Goal: Information Seeking & Learning: Learn about a topic

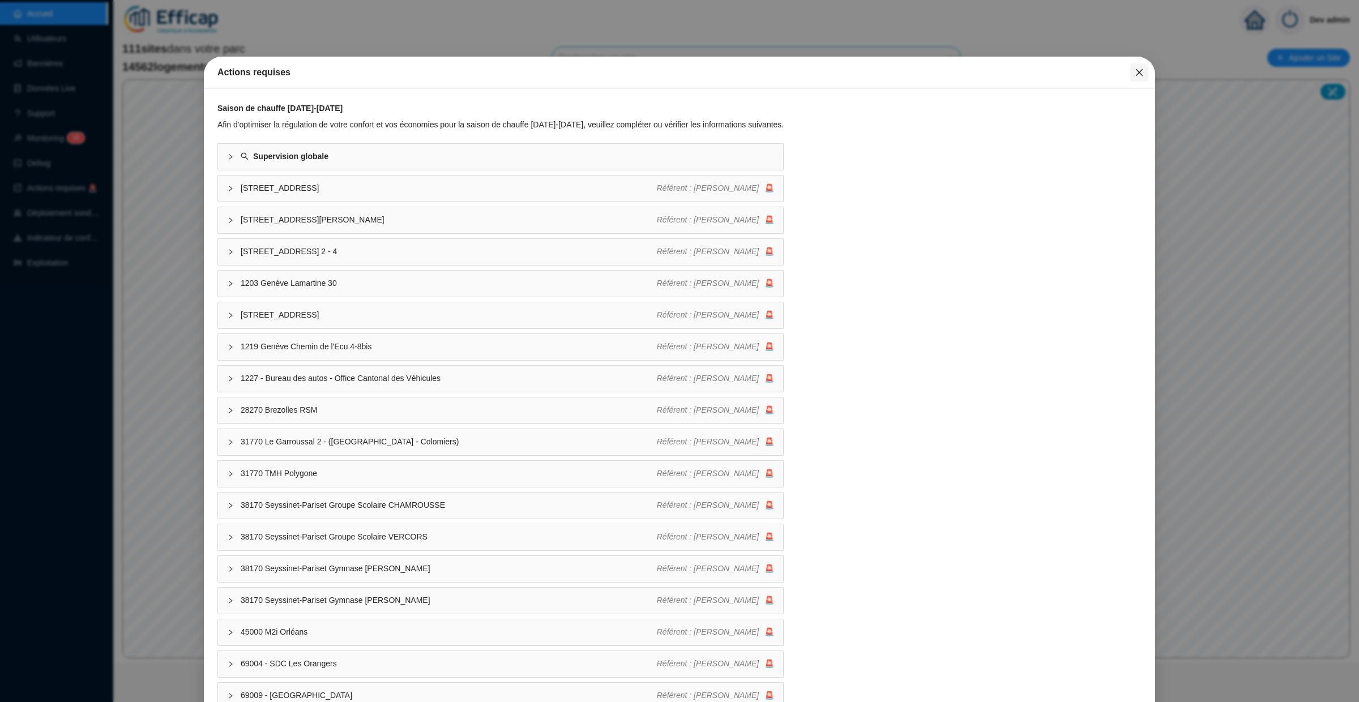
click at [1141, 71] on icon "close" at bounding box center [1139, 72] width 9 height 9
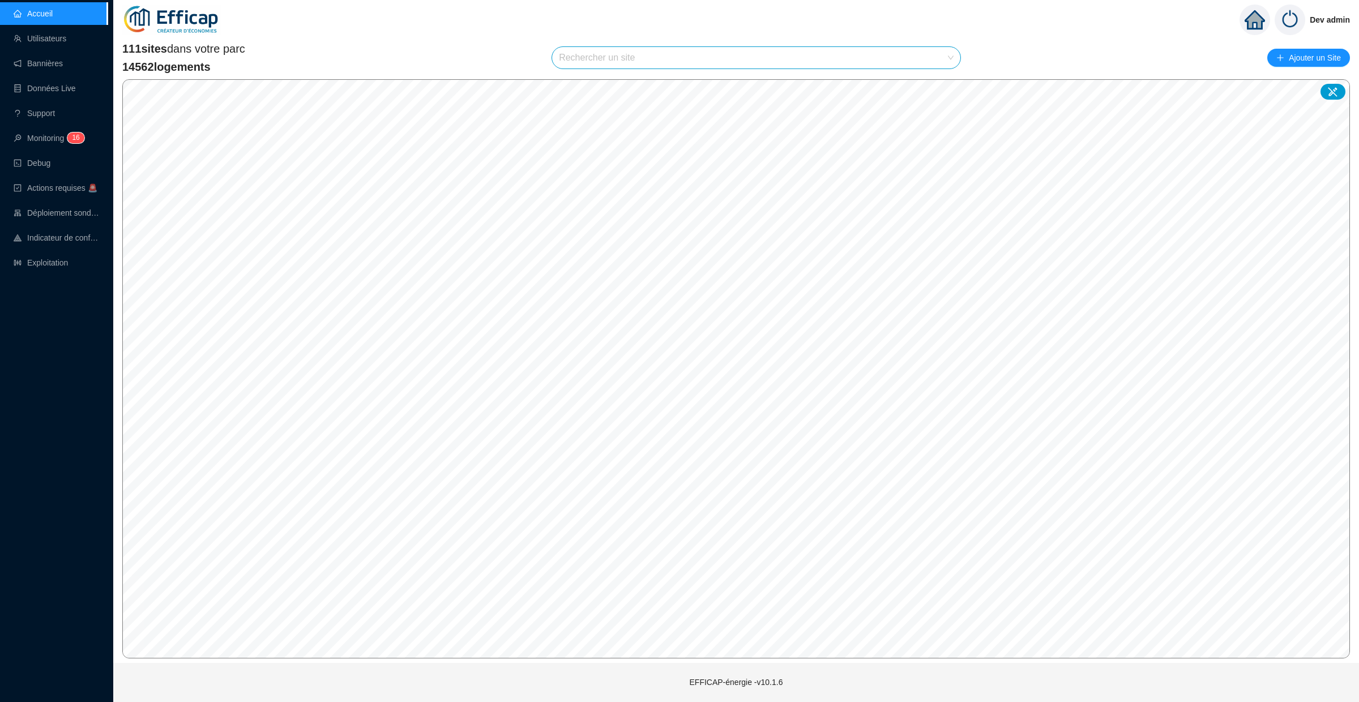
click at [603, 52] on input "search" at bounding box center [751, 58] width 384 height 22
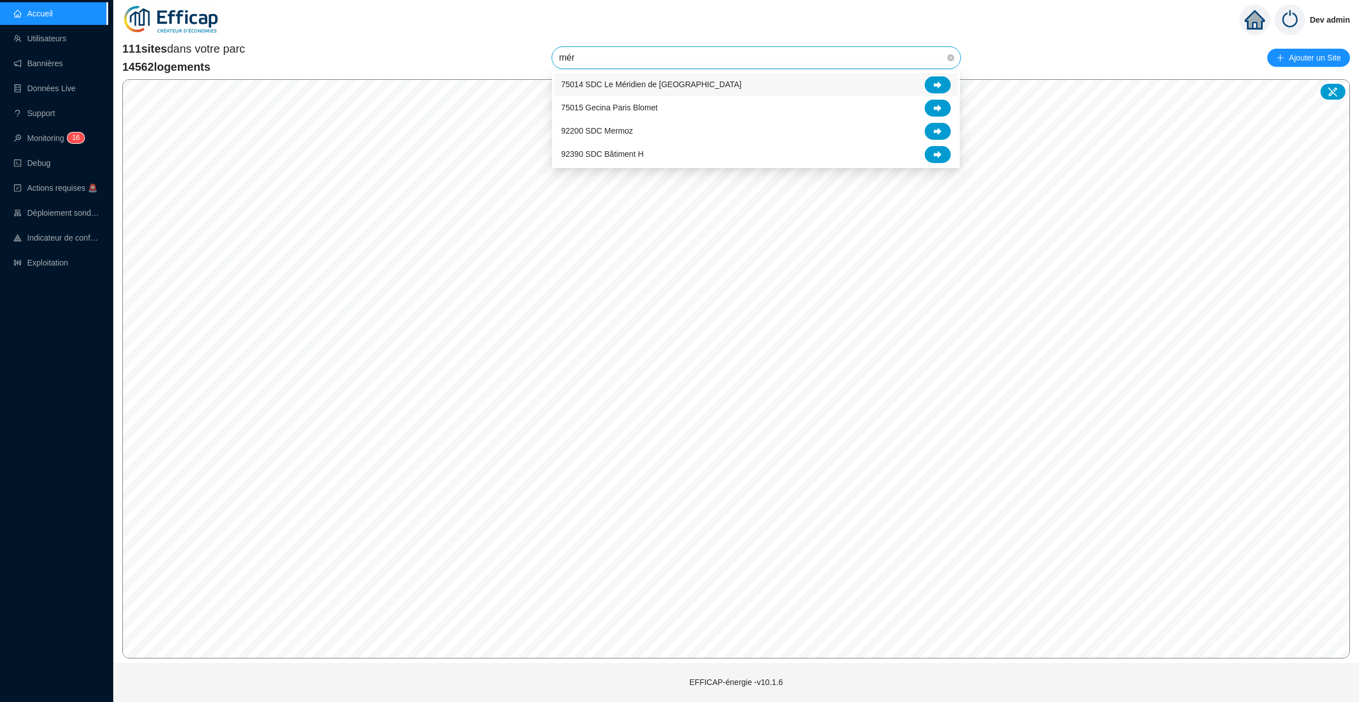
type input "méri"
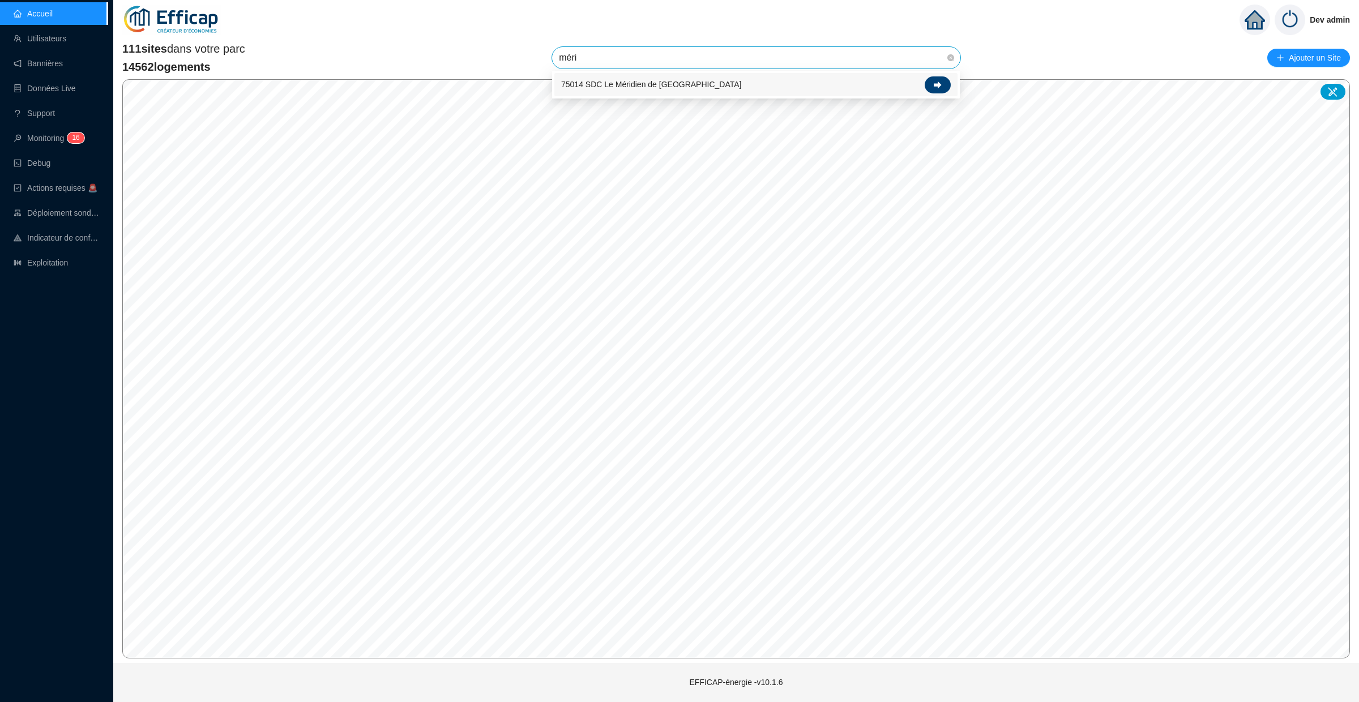
click at [942, 76] on div at bounding box center [938, 84] width 26 height 17
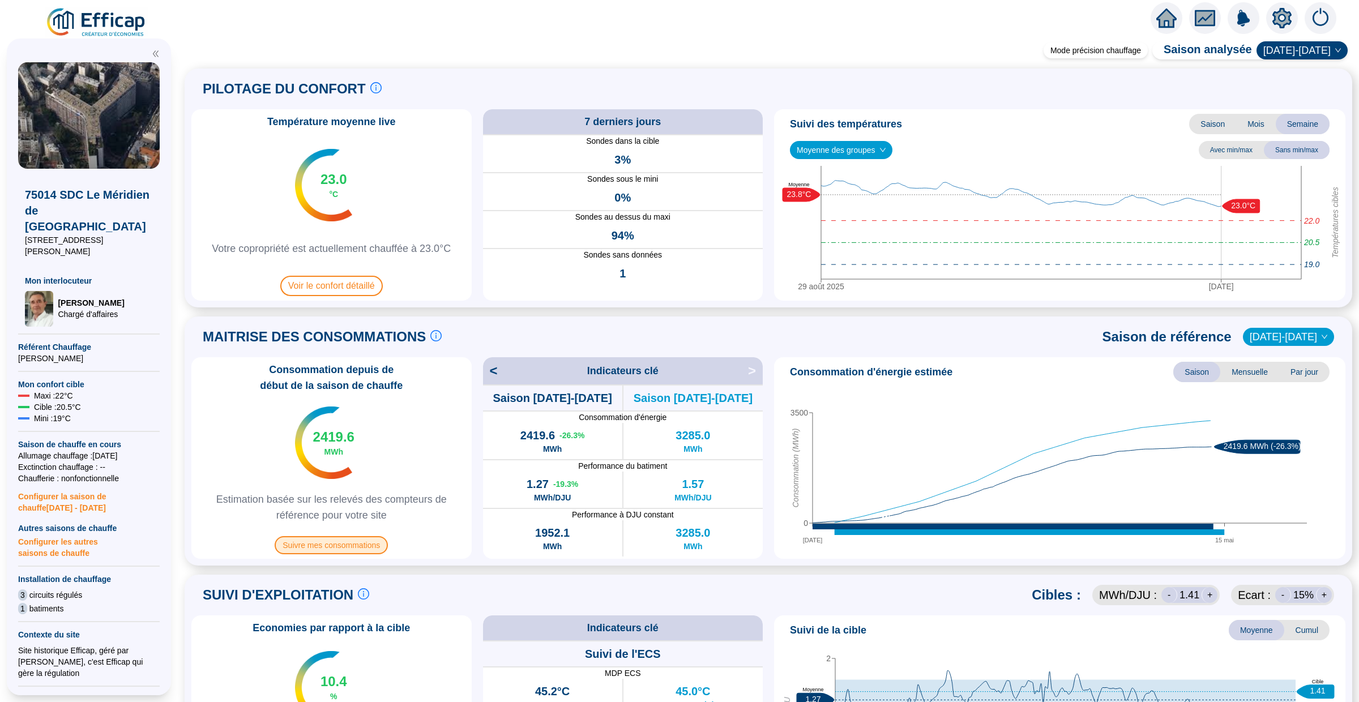
click at [333, 544] on span "Suivre mes consommations" at bounding box center [331, 545] width 113 height 18
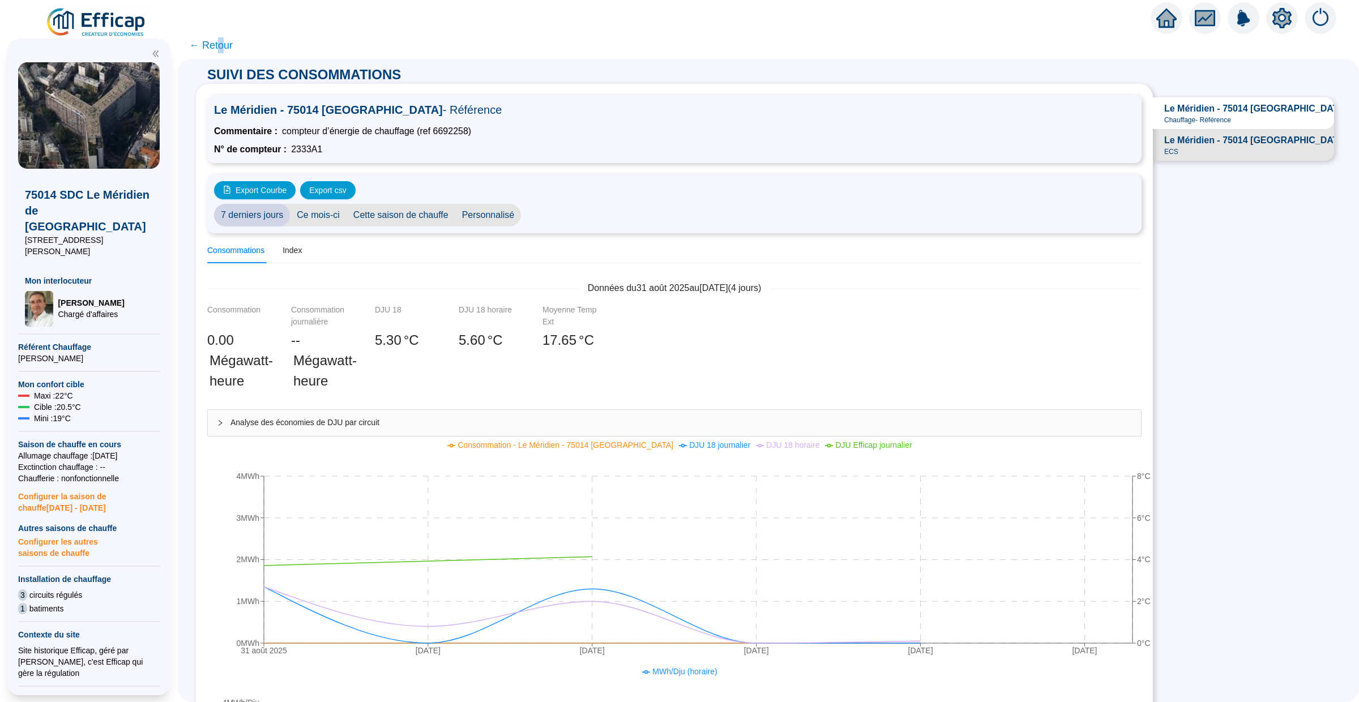
click at [218, 46] on span "← Retour" at bounding box center [211, 45] width 44 height 16
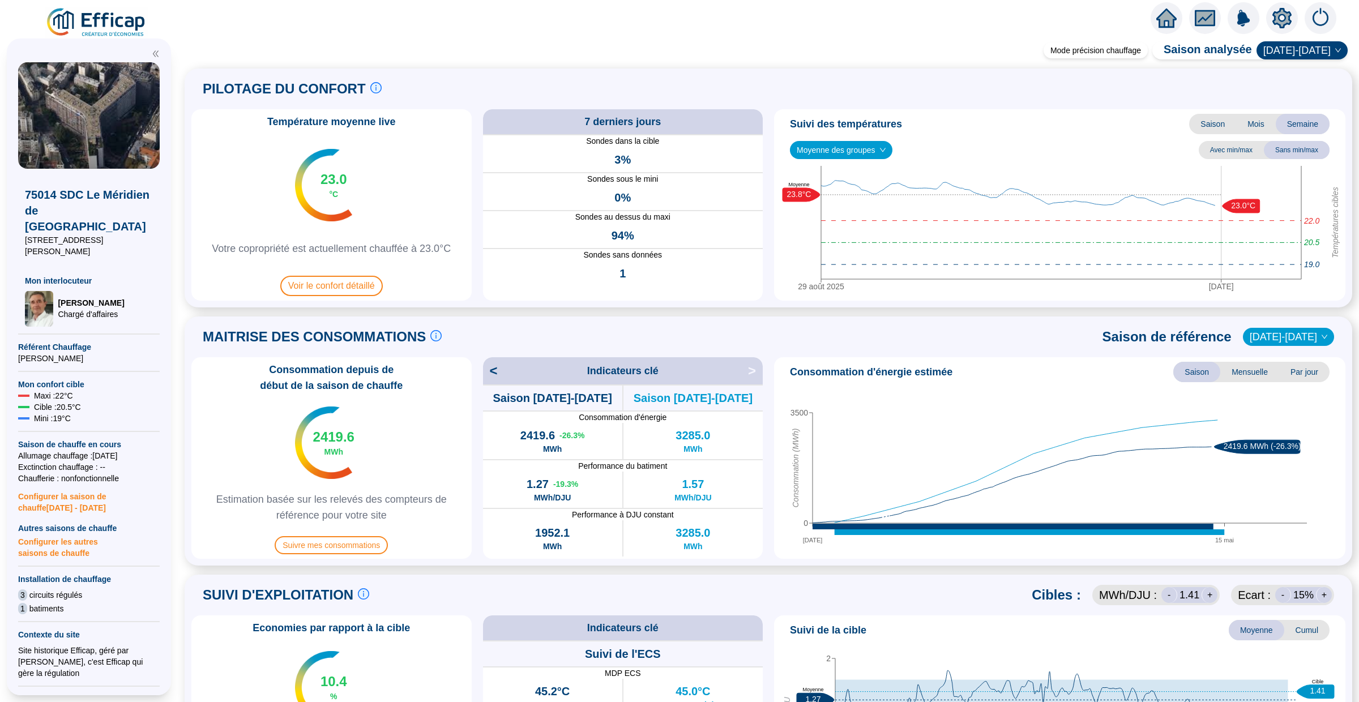
click at [339, 300] on div "Température moyenne live 23.0 °C Votre copropriété est actuellement chauffée à …" at bounding box center [331, 204] width 280 height 191
click at [341, 287] on span "Voir le confort détaillé" at bounding box center [331, 286] width 102 height 20
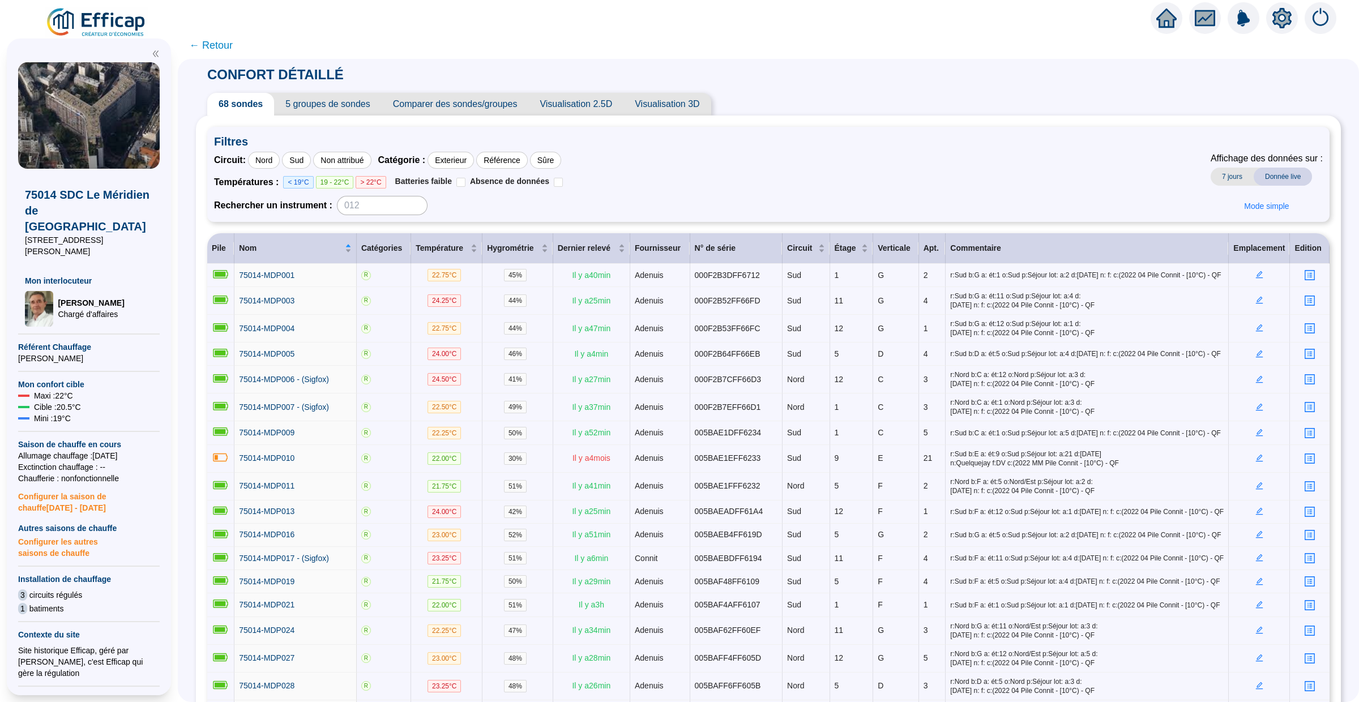
click at [233, 38] on span "← Retour" at bounding box center [768, 45] width 1181 height 27
click at [227, 41] on span "← Retour" at bounding box center [211, 45] width 44 height 16
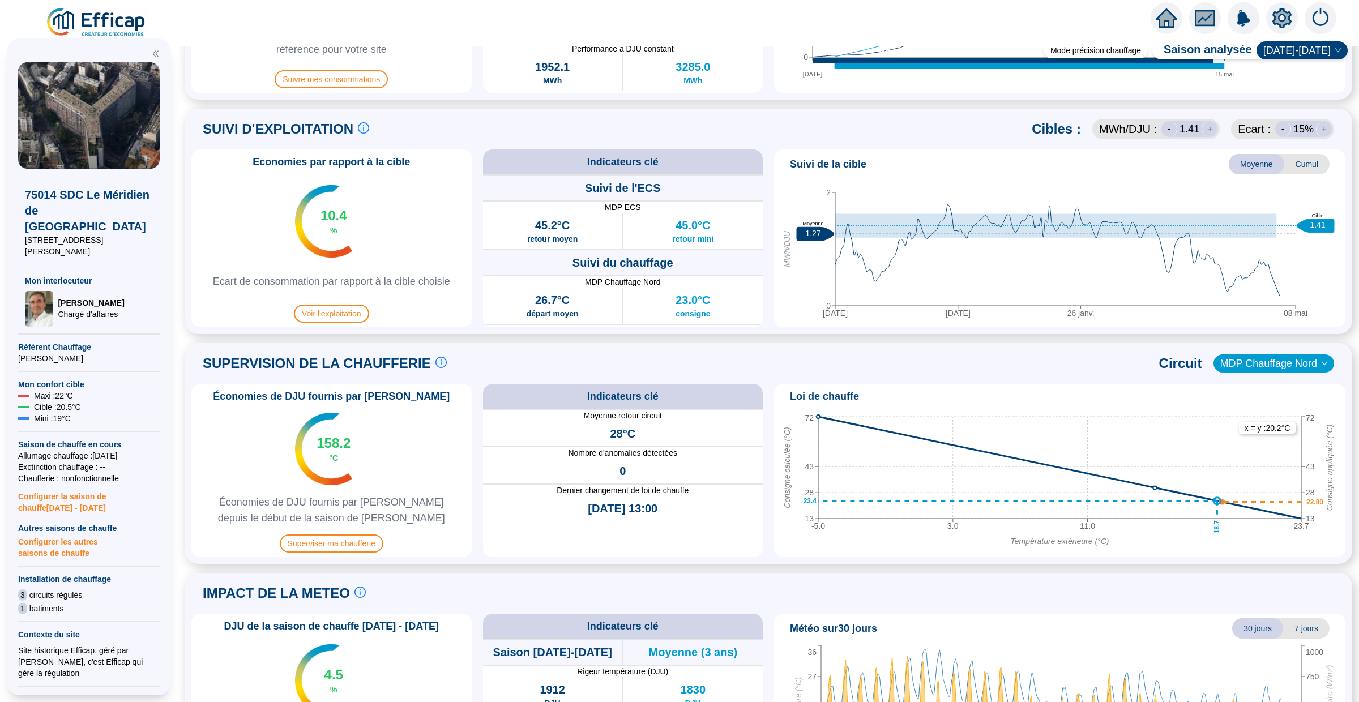
scroll to position [499, 0]
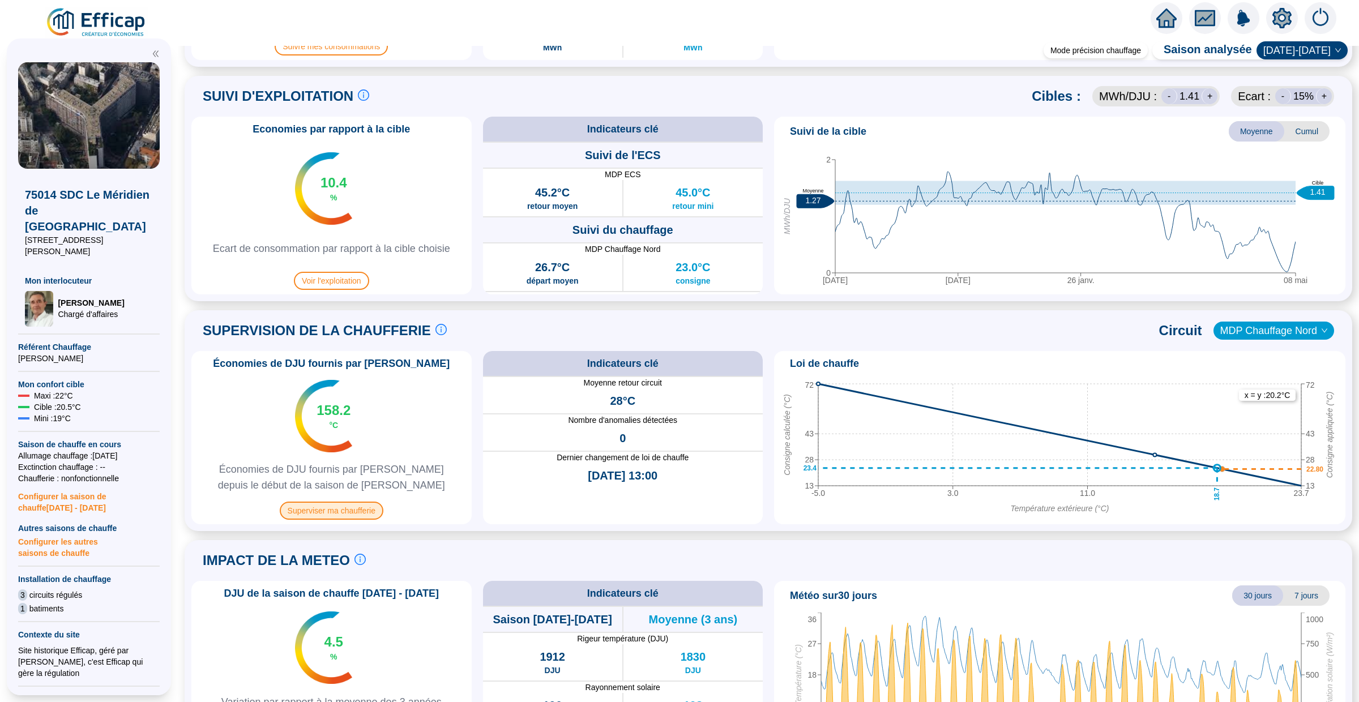
click at [331, 513] on span "Superviser ma chaufferie" at bounding box center [332, 511] width 104 height 18
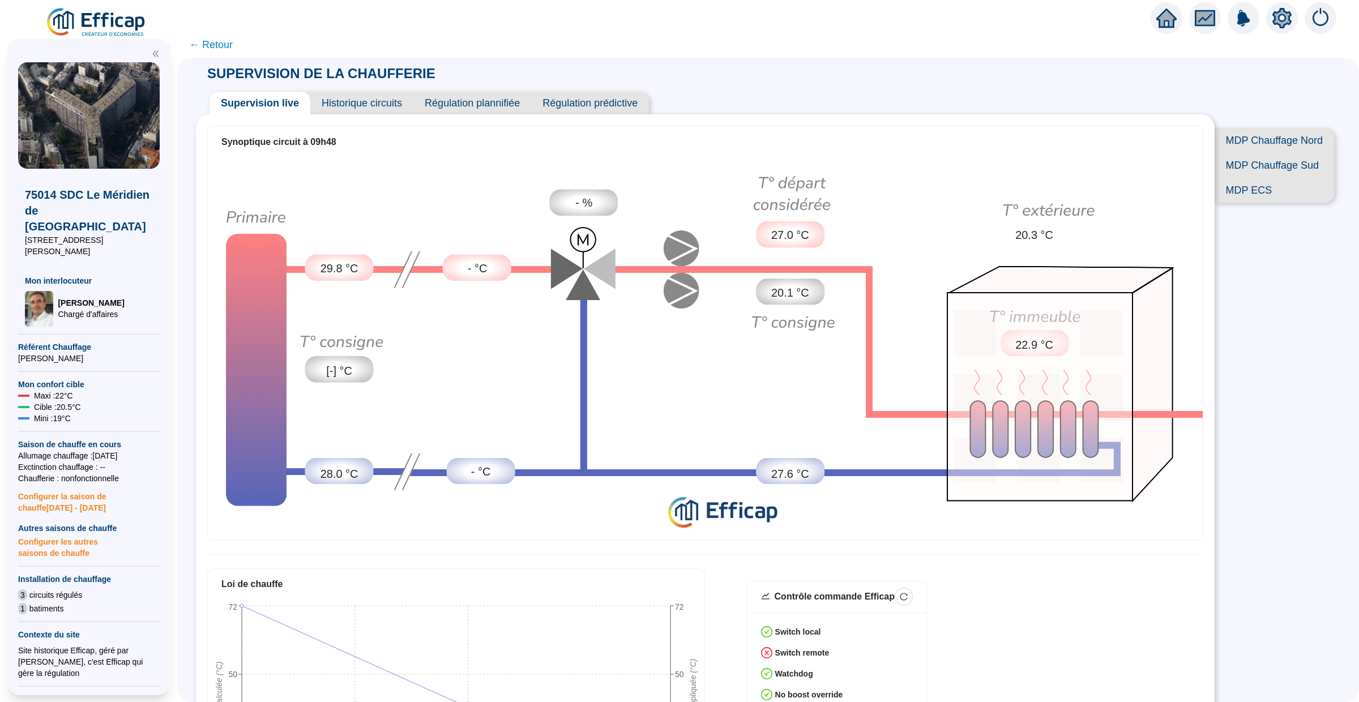
click at [1259, 140] on span "MDP Chauffage Nord" at bounding box center [1274, 140] width 119 height 25
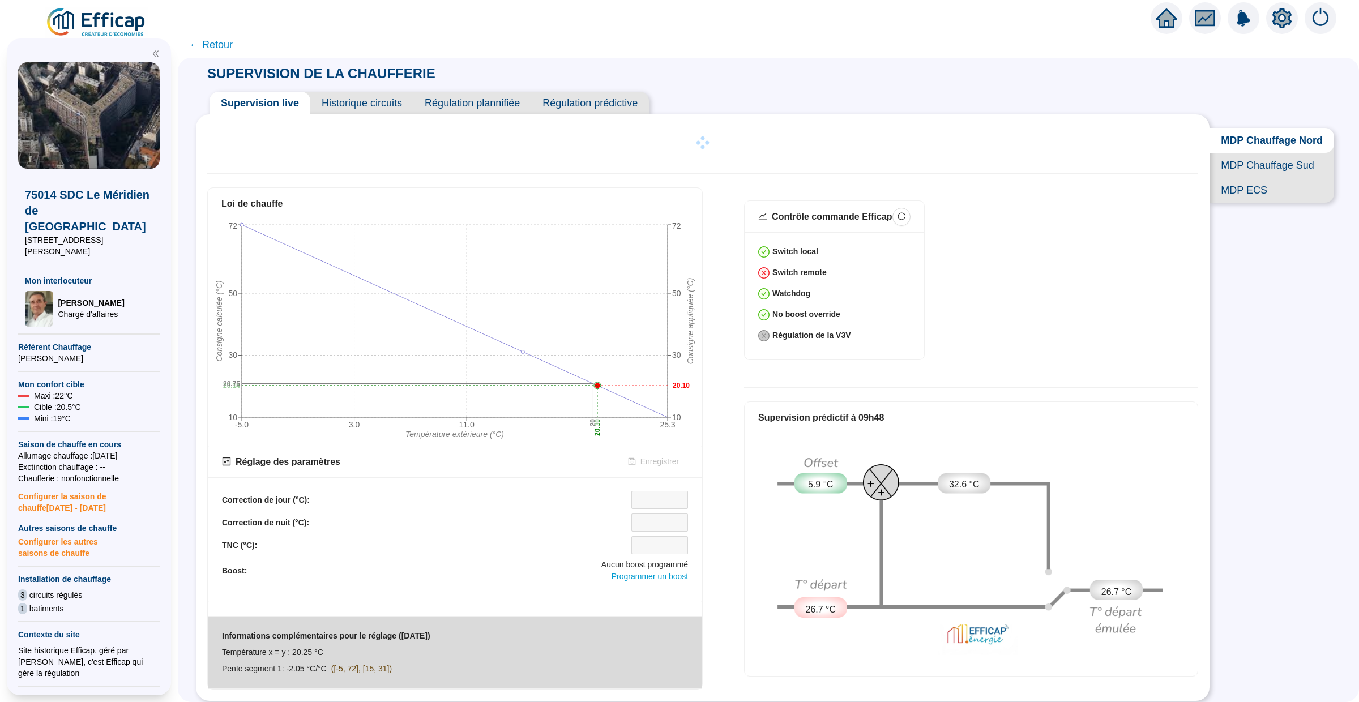
click at [220, 39] on span "← Retour" at bounding box center [211, 45] width 44 height 16
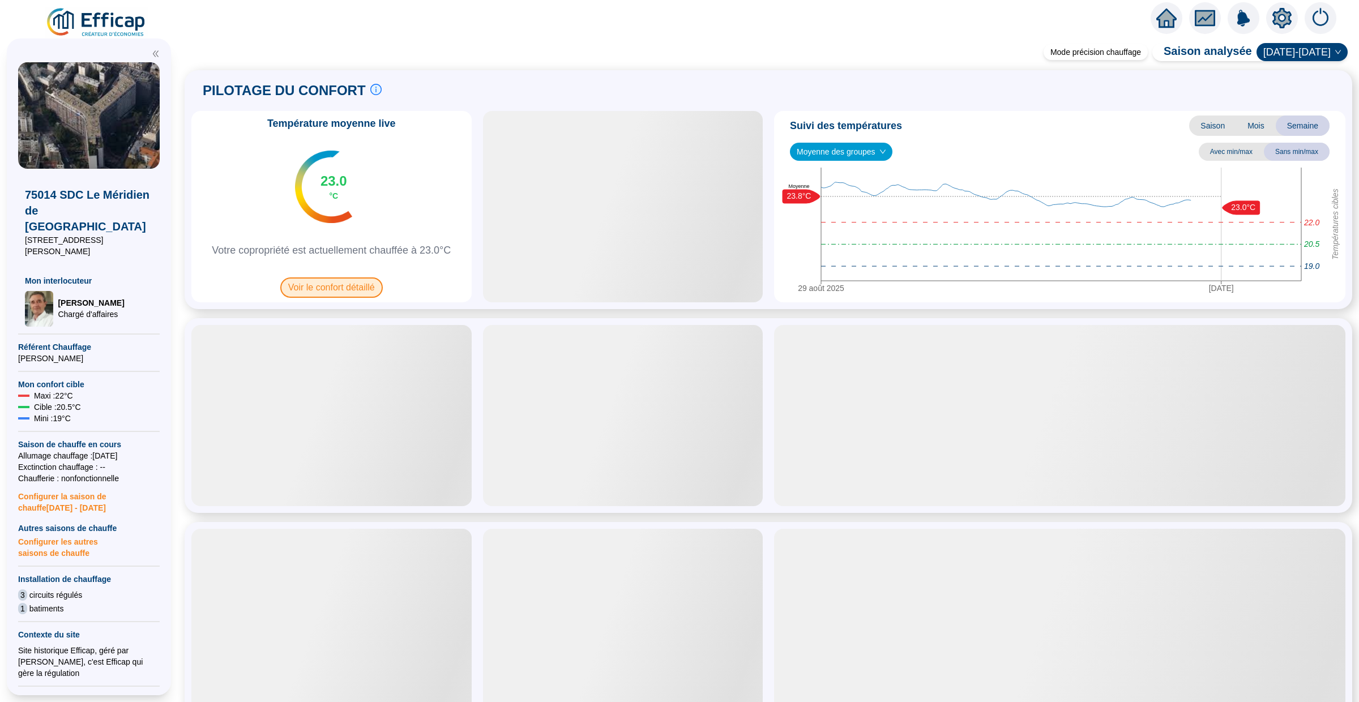
click at [345, 277] on span "Voir le confort détaillé" at bounding box center [331, 287] width 102 height 20
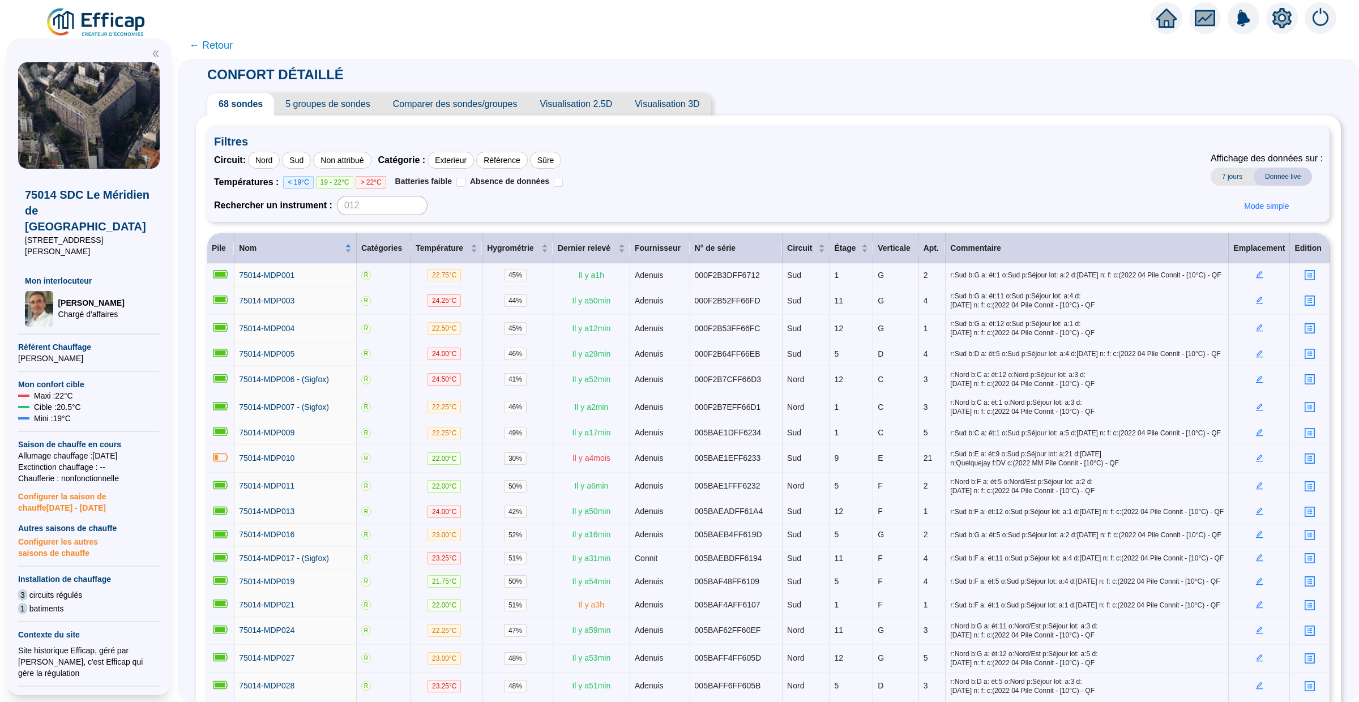
click at [1170, 23] on icon "home" at bounding box center [1166, 18] width 20 height 16
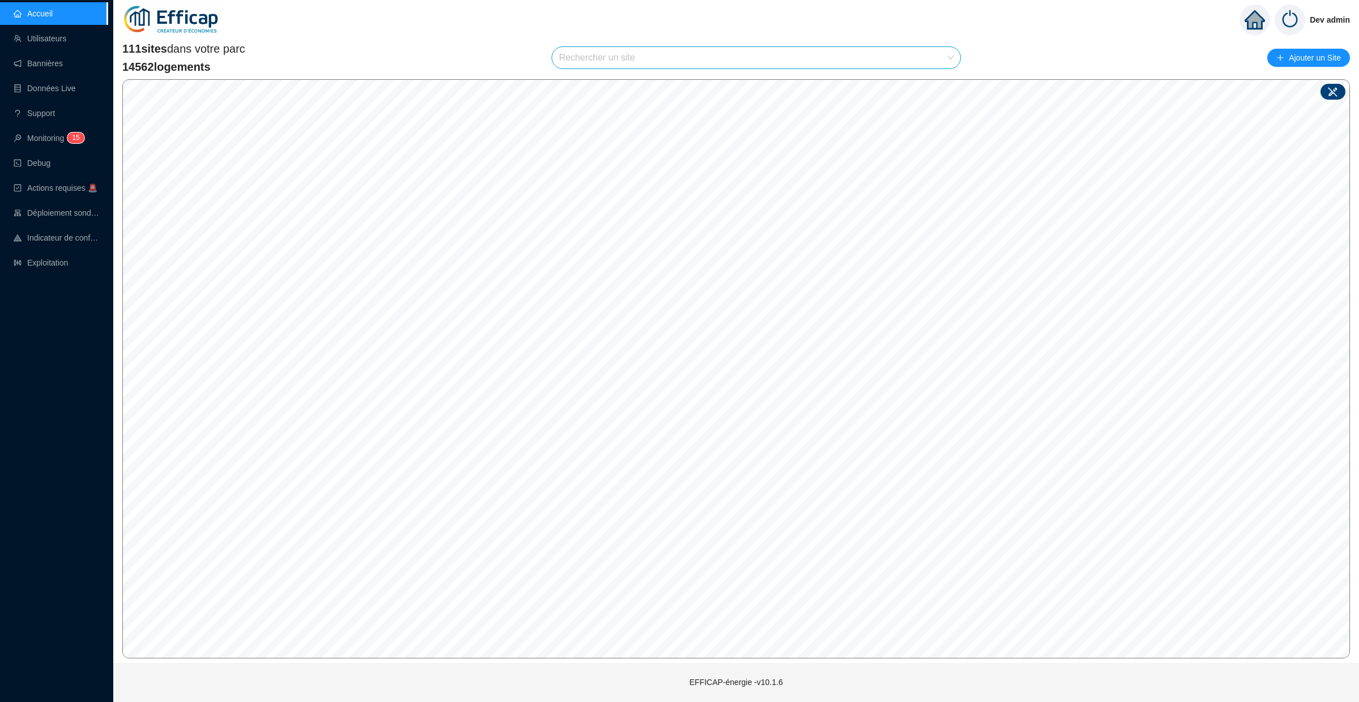
click at [1333, 93] on icon at bounding box center [1332, 91] width 11 height 11
click at [1331, 93] on icon at bounding box center [1332, 91] width 11 height 11
click at [117, 488] on div "111 sites dans votre parc 14562 logements Rechercher un site Ajouter un Site © …" at bounding box center [736, 349] width 1246 height 627
click at [616, 59] on input "search" at bounding box center [751, 58] width 384 height 22
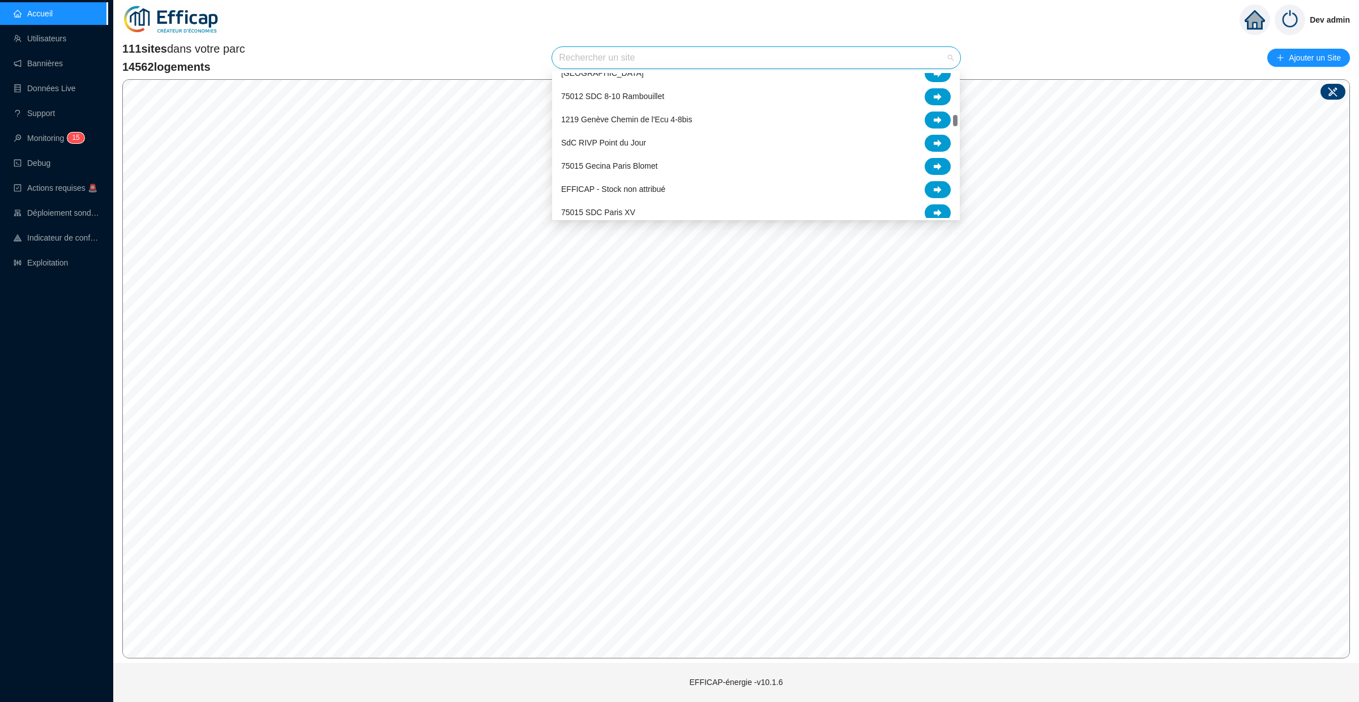
scroll to position [638, 0]
click at [931, 168] on div at bounding box center [938, 167] width 26 height 17
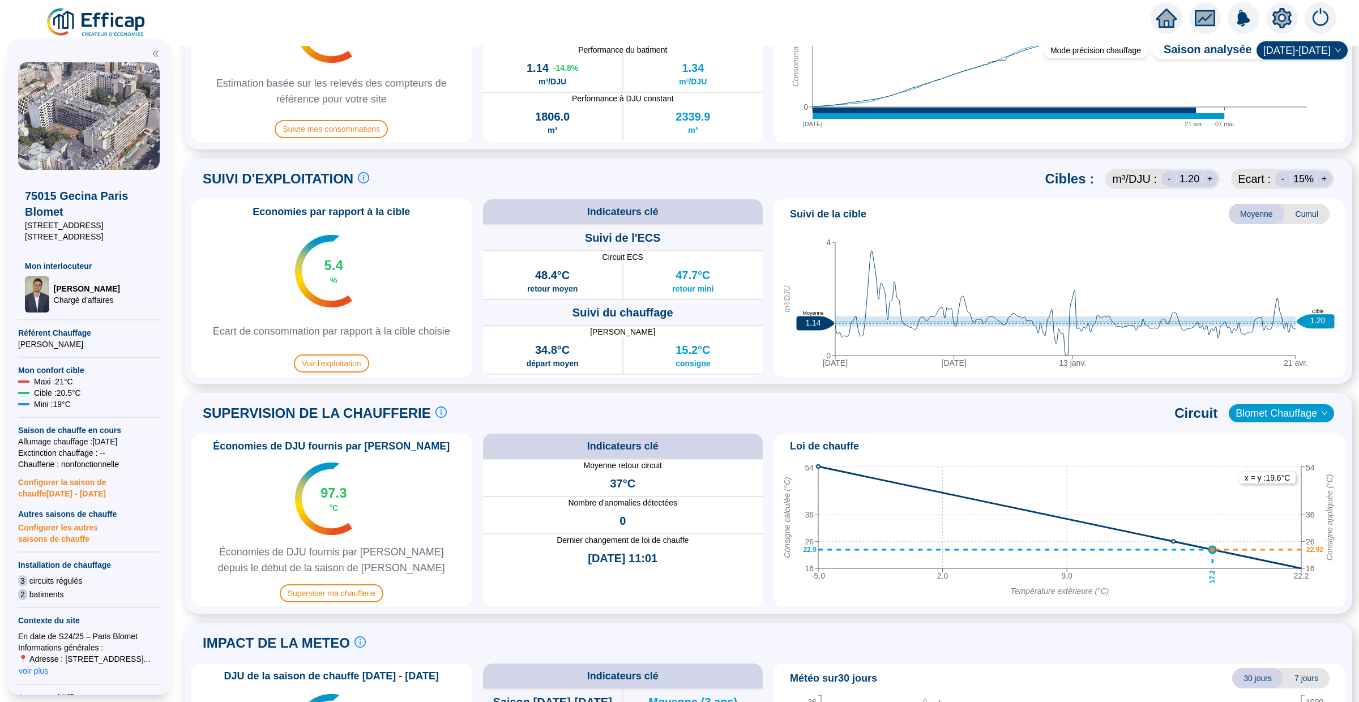
scroll to position [448, 0]
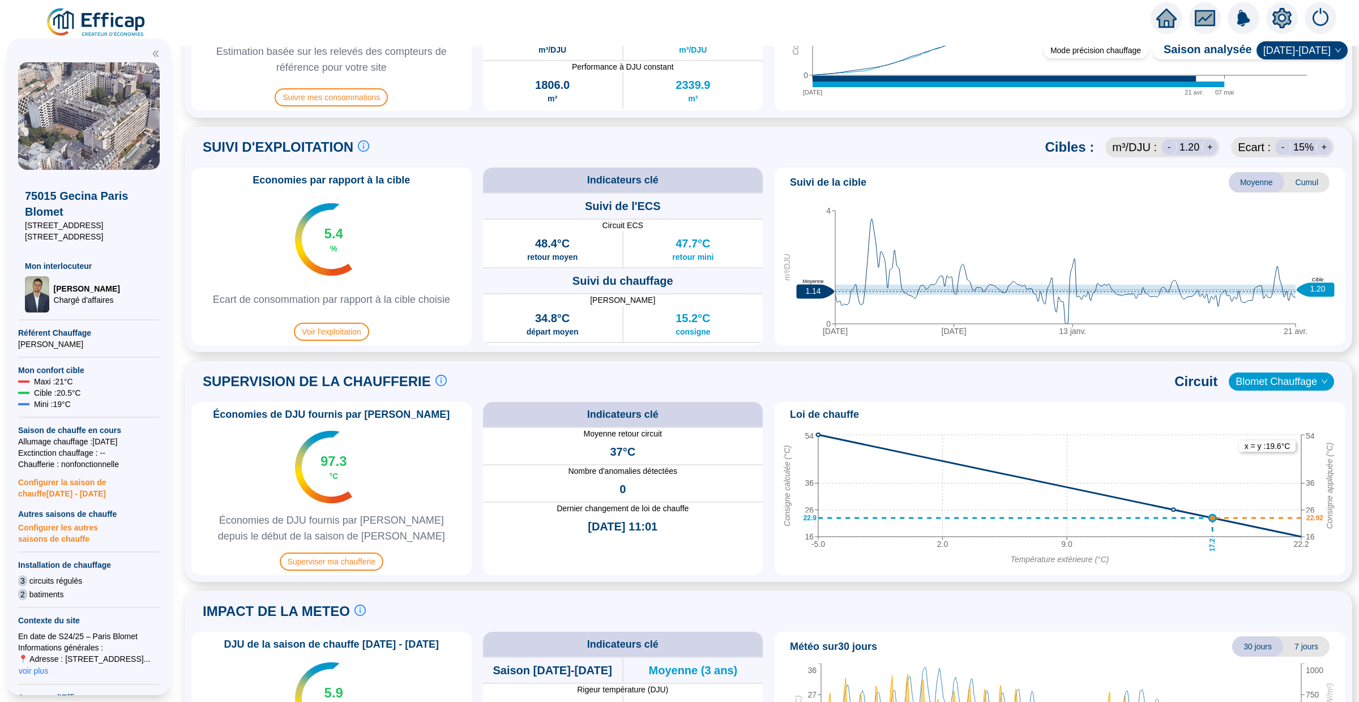
click at [624, 488] on span "0" at bounding box center [622, 489] width 6 height 16
click at [1165, 17] on icon "home" at bounding box center [1166, 18] width 20 height 16
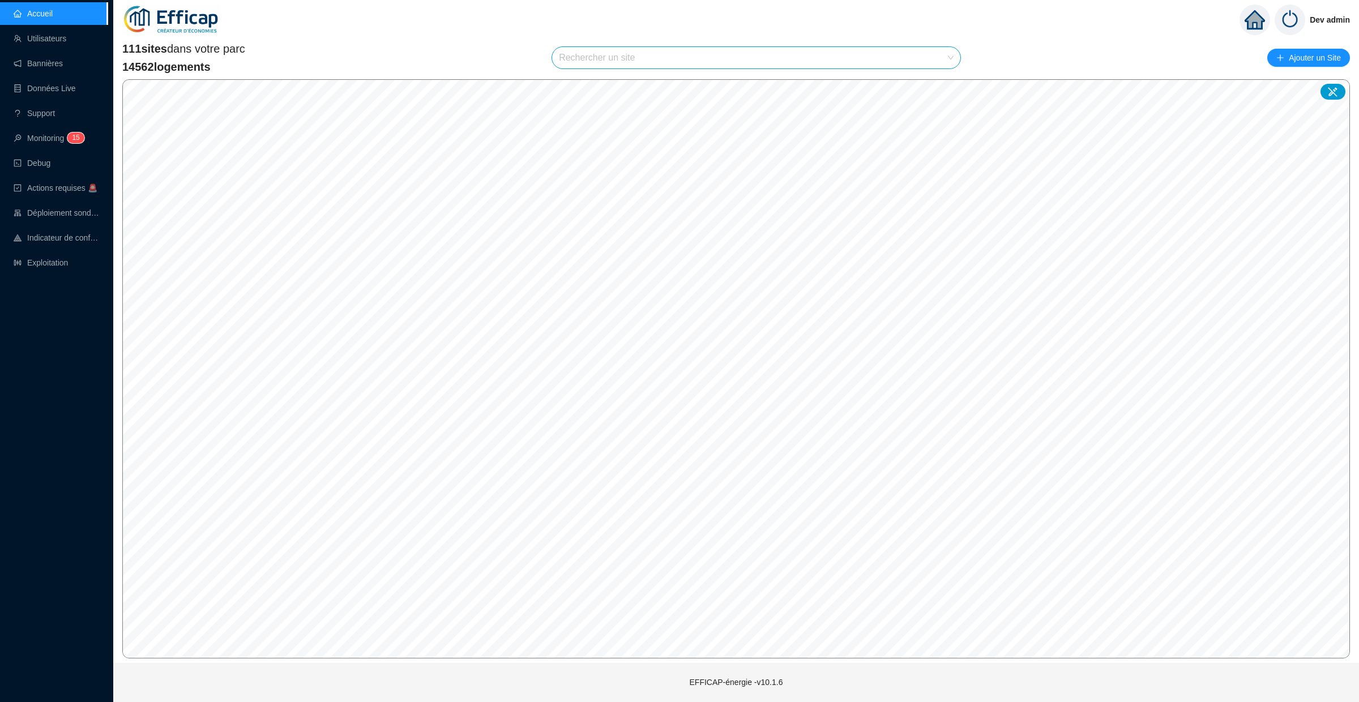
click at [621, 60] on input "search" at bounding box center [751, 58] width 384 height 22
type input "banv"
click at [940, 85] on icon at bounding box center [938, 85] width 8 height 8
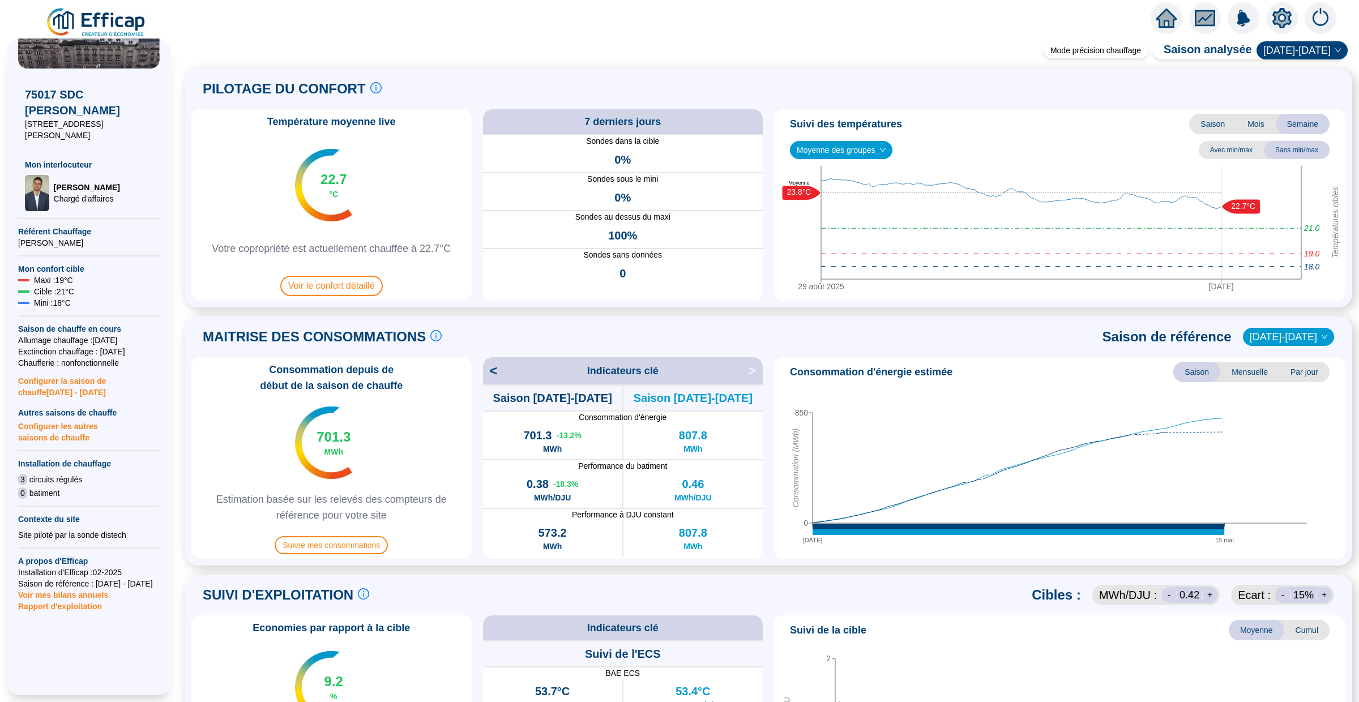
scroll to position [134, 0]
click at [69, 415] on span "Configurer les autres saisons de chauffe" at bounding box center [89, 427] width 142 height 25
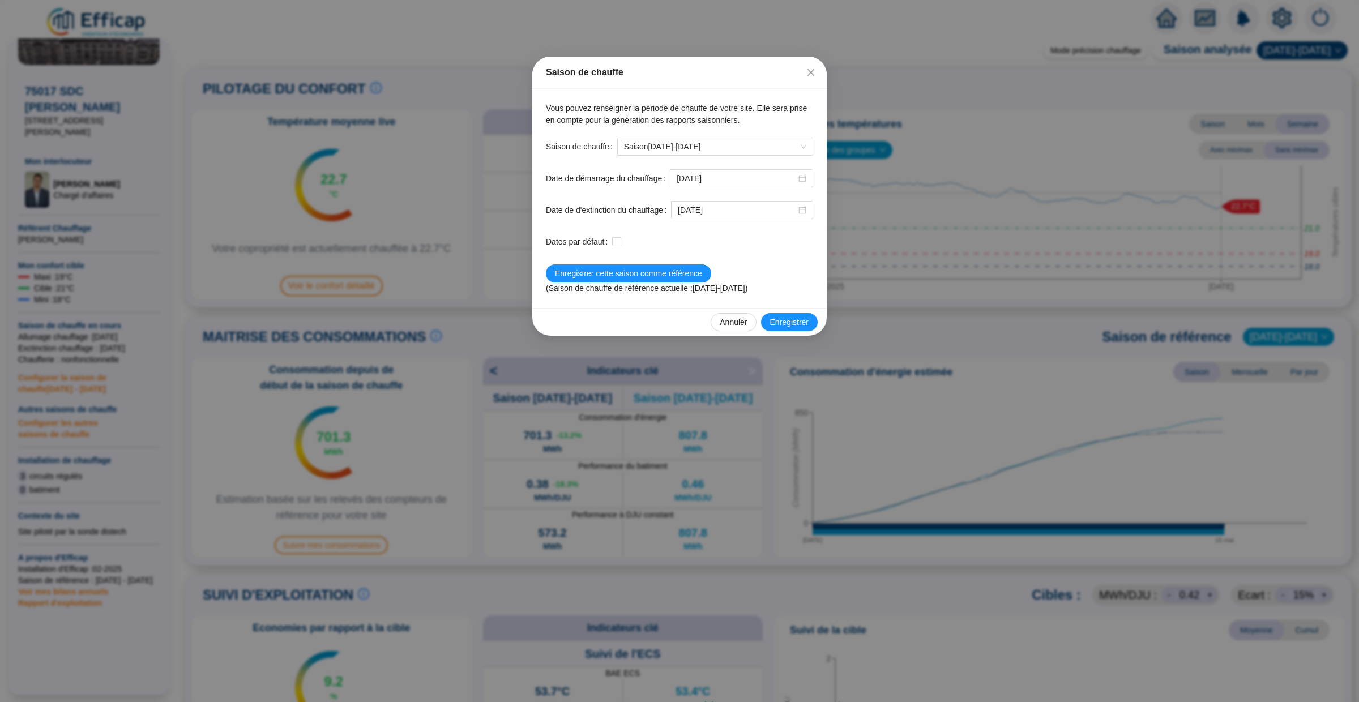
click at [789, 136] on div "Vous pouvez renseigner la période de chauffe de votre site. Elle sera prise en …" at bounding box center [679, 198] width 294 height 219
click at [787, 140] on span "Saison 2025-2026" at bounding box center [715, 146] width 182 height 17
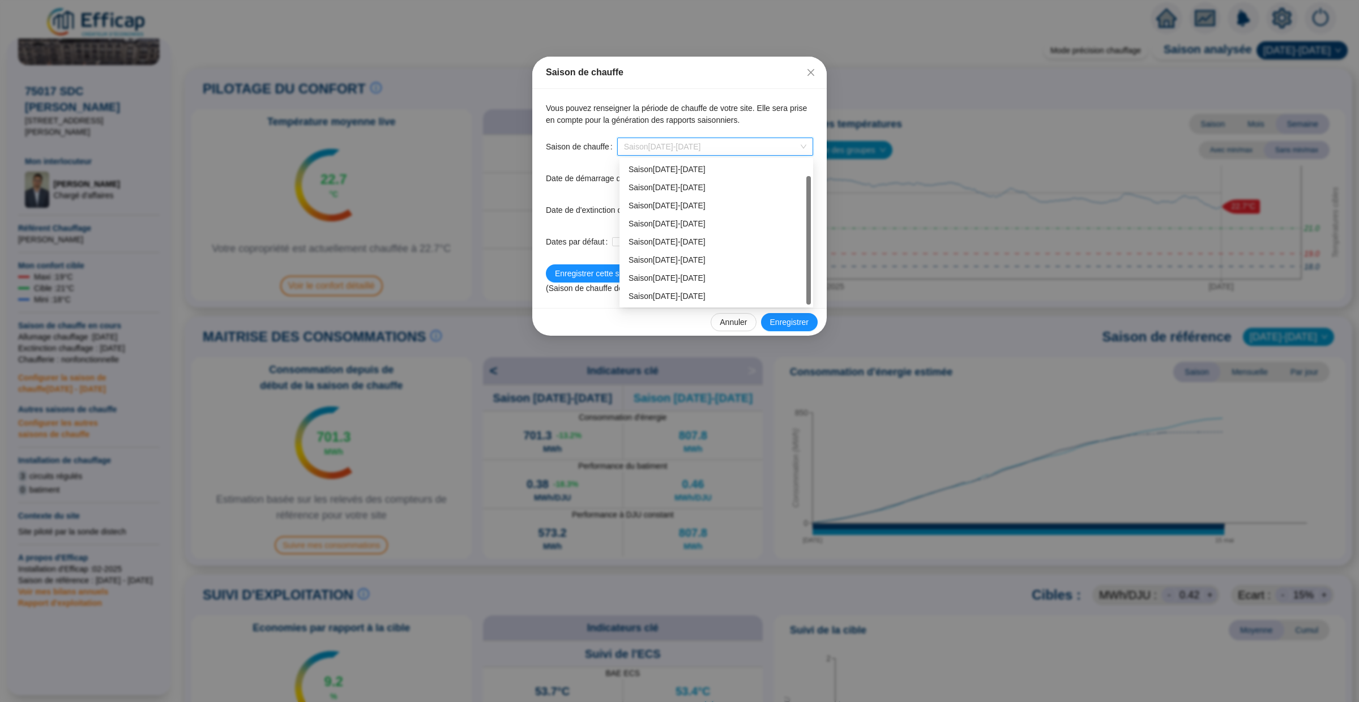
scroll to position [18, 0]
click at [763, 104] on span "Vous pouvez renseigner la période de chauffe de votre site. Elle sera prise en …" at bounding box center [676, 114] width 261 height 21
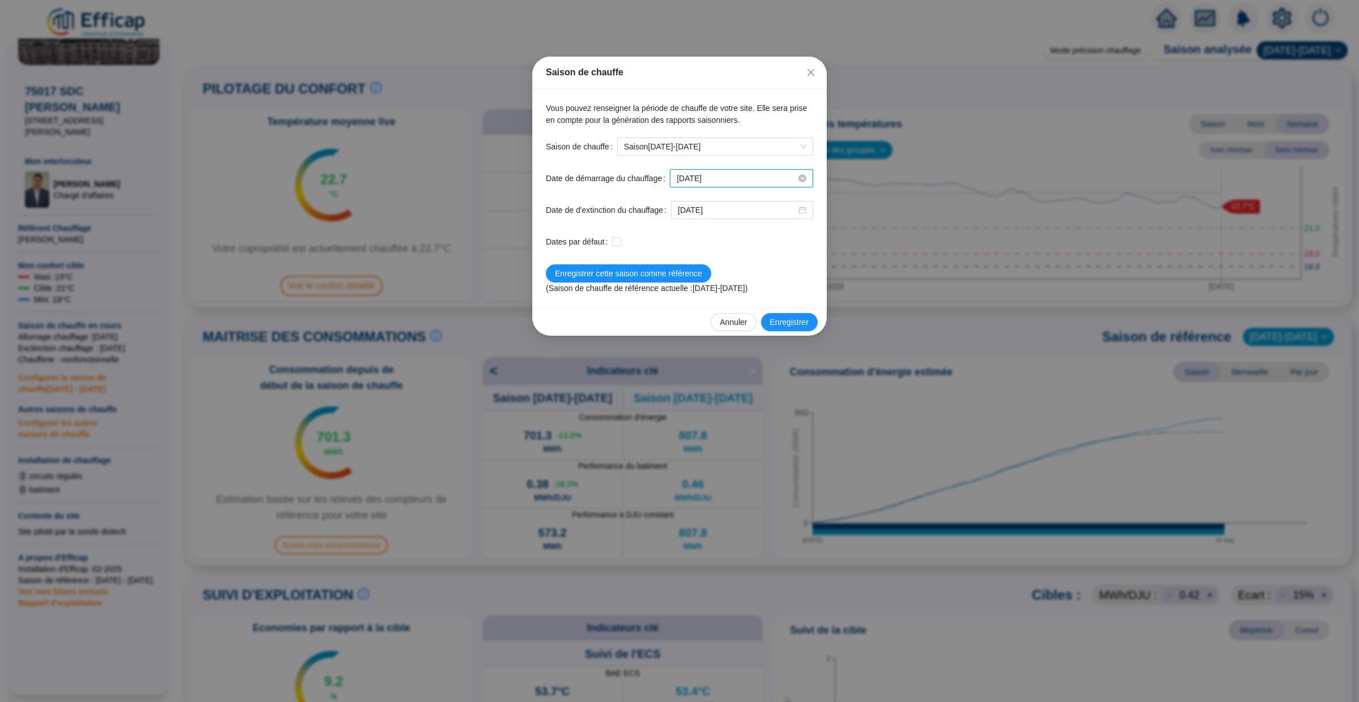
click at [701, 178] on input "2024-10-15" at bounding box center [736, 179] width 119 height 12
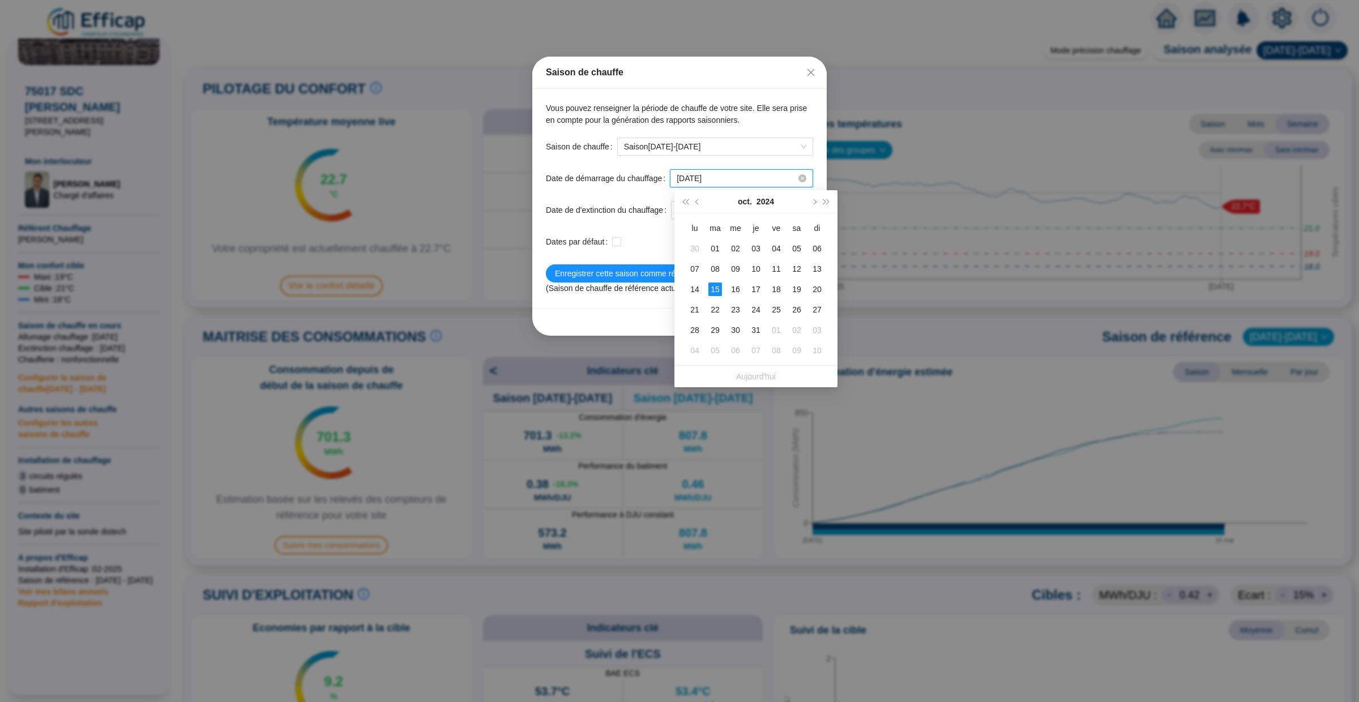
click at [696, 177] on input "2024-10-15" at bounding box center [736, 179] width 119 height 12
click at [635, 199] on form "388 Saison de chauffe Saison 2025-2026 Date de démarrage du chauffage 2024-10-1…" at bounding box center [679, 216] width 267 height 157
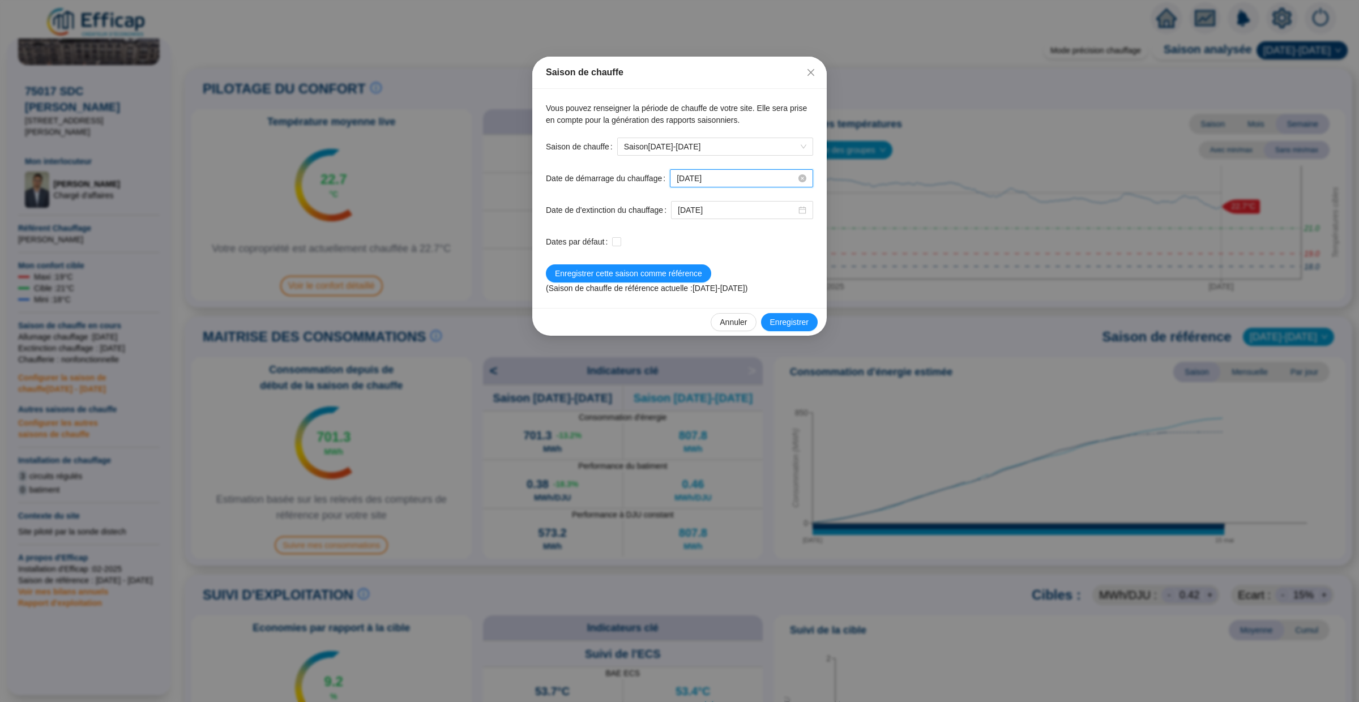
click at [702, 178] on input "2024-10-15" at bounding box center [736, 179] width 119 height 12
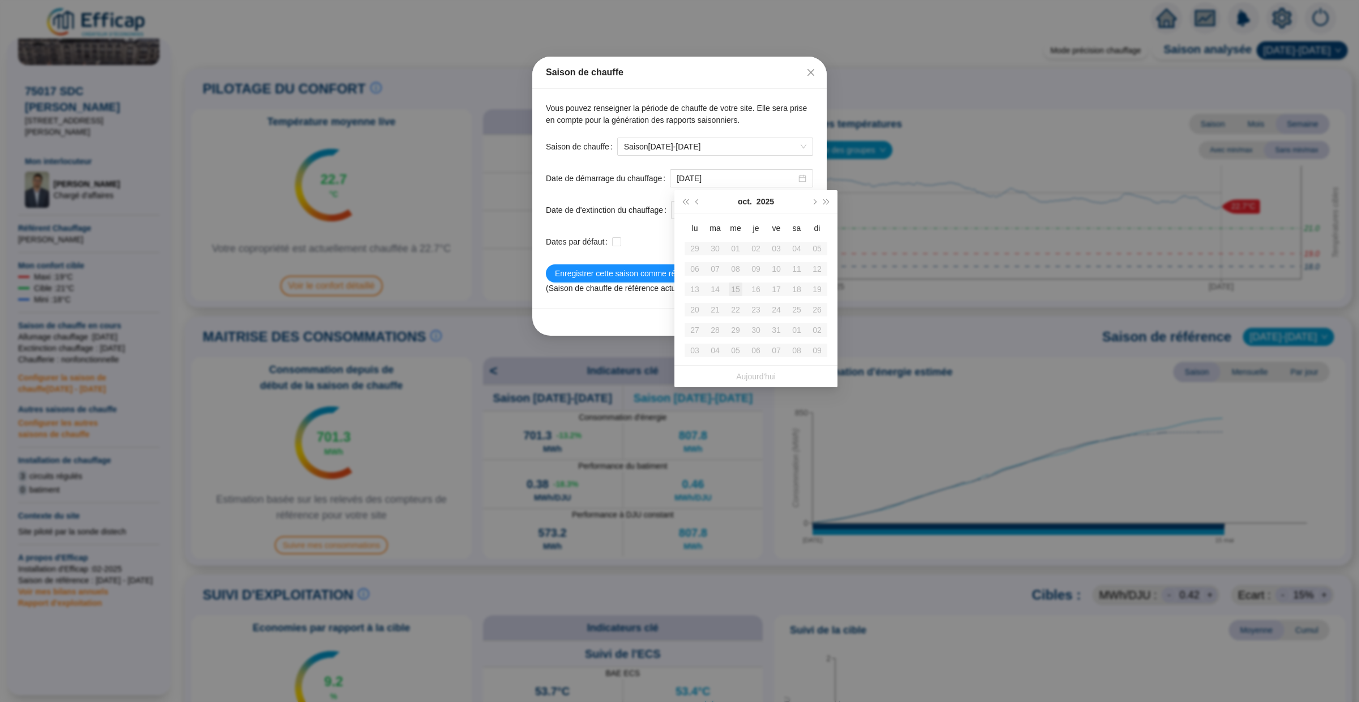
type input "2024-10-15"
click at [651, 191] on form "388 Saison de chauffe Saison 2025-2026 Date de démarrage du chauffage 2024-10-1…" at bounding box center [679, 216] width 267 height 157
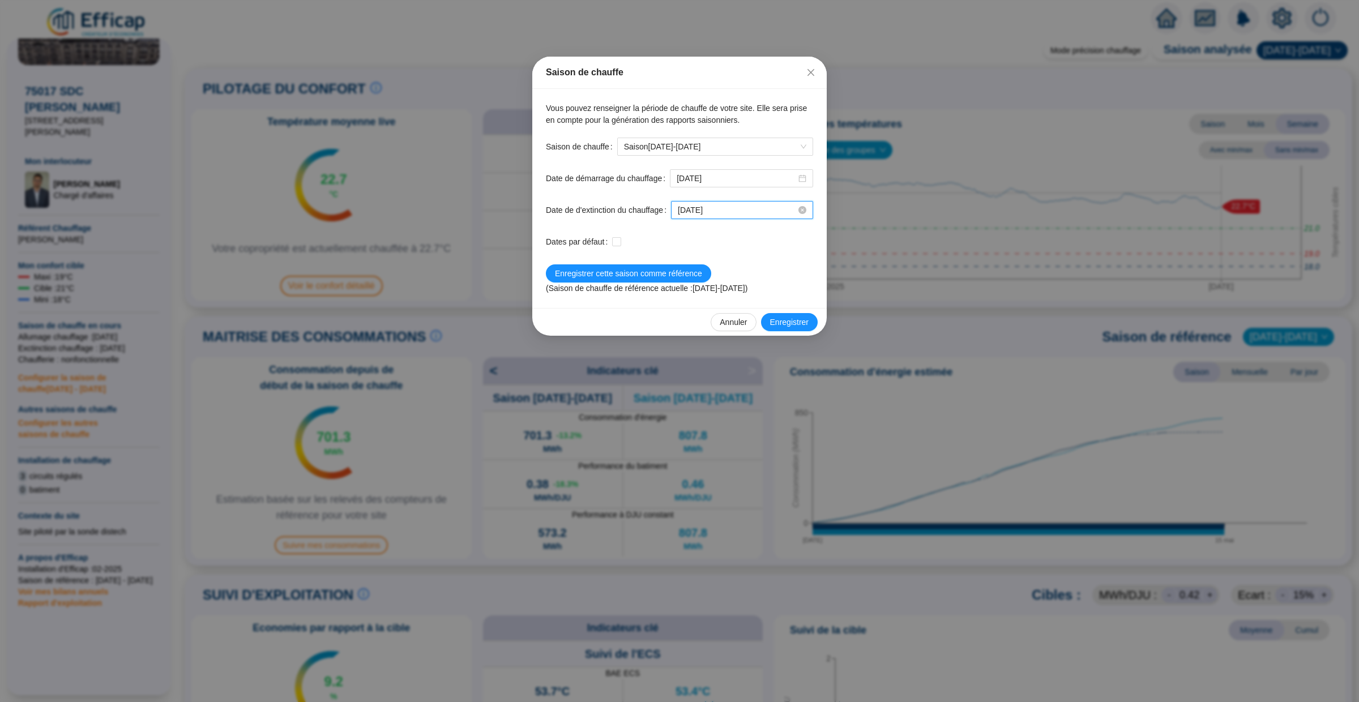
click at [748, 216] on input "2025-05-15" at bounding box center [737, 210] width 118 height 12
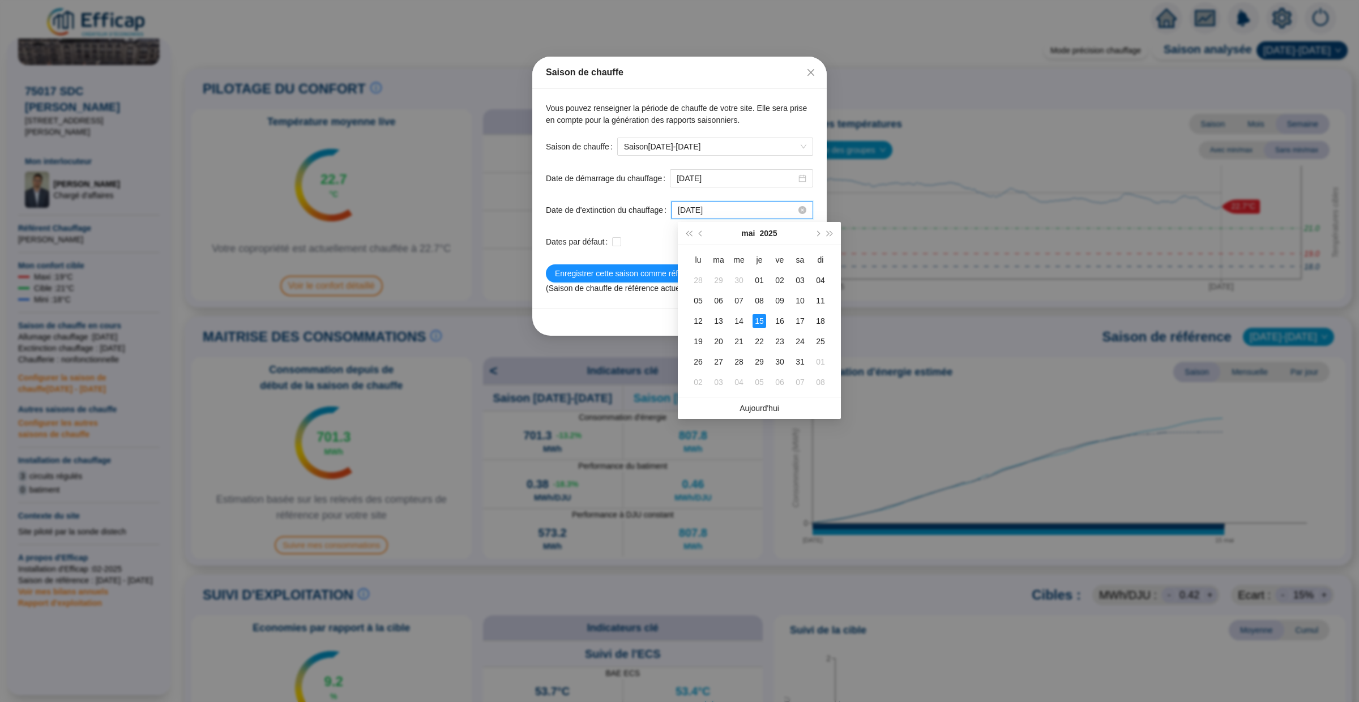
click at [703, 211] on input "2025-05-15" at bounding box center [737, 210] width 118 height 12
type input "[DATE]"
click at [783, 319] on div "15" at bounding box center [780, 321] width 14 height 14
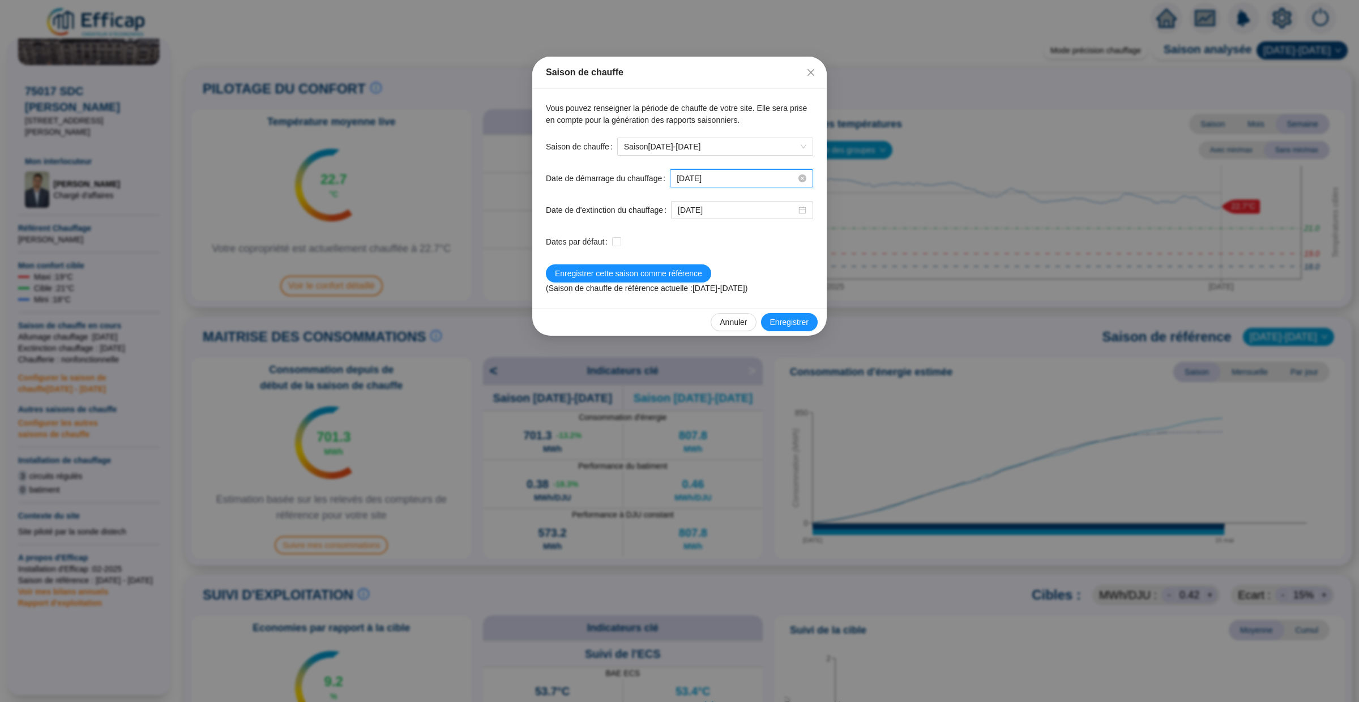
click at [699, 179] on input "2024-10-15" at bounding box center [736, 179] width 119 height 12
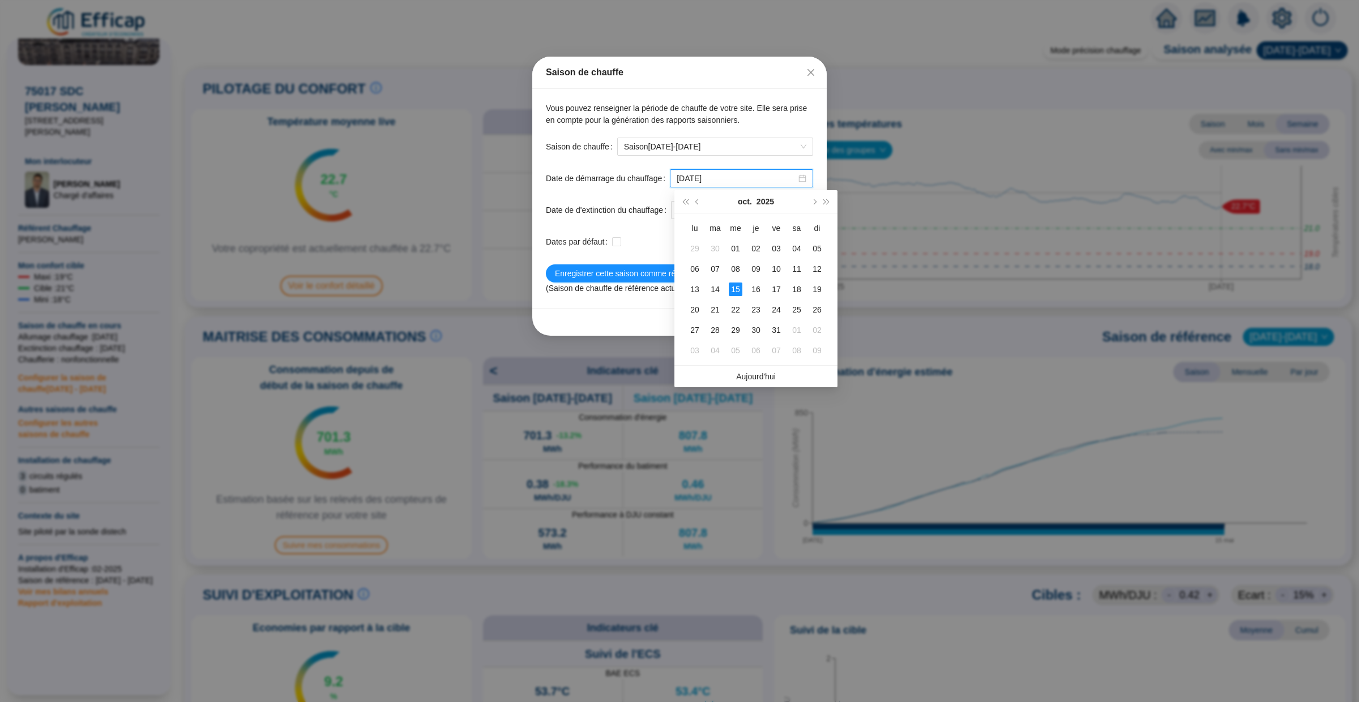
type input "[DATE]"
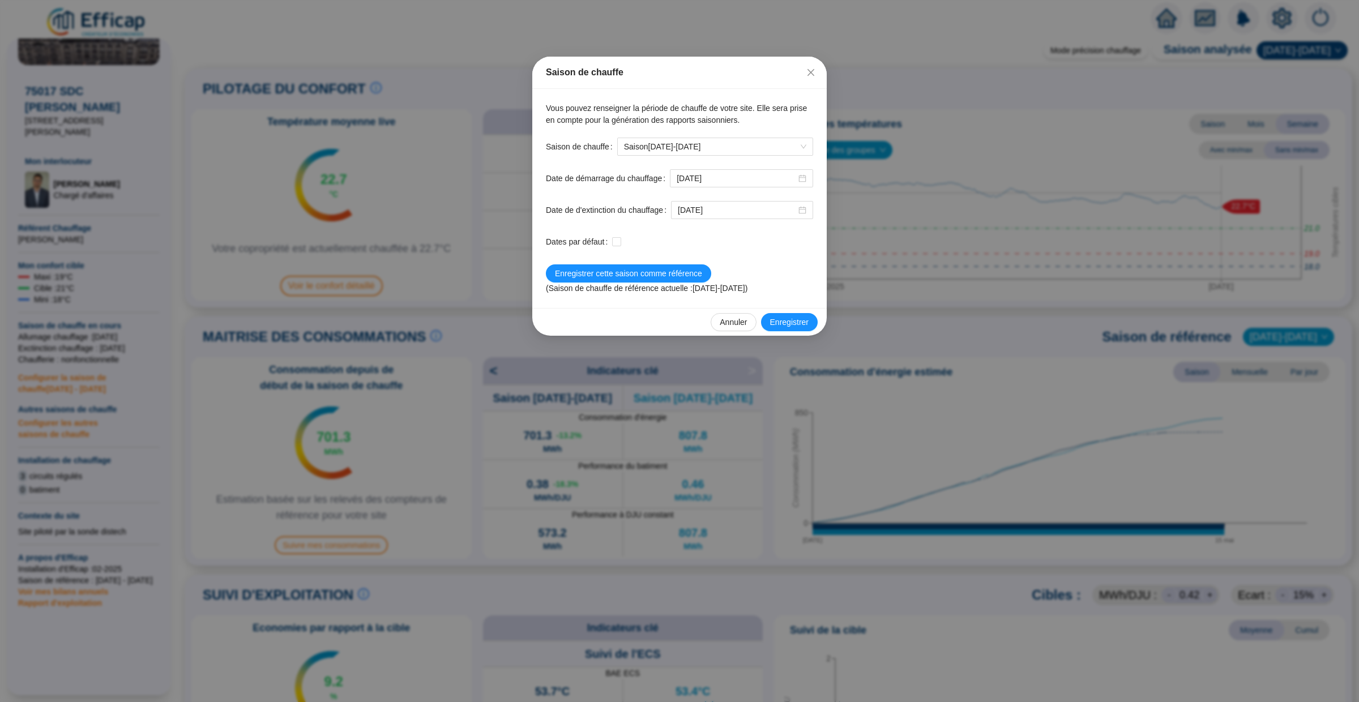
click at [633, 184] on label "Date de démarrage du chauffage" at bounding box center [608, 178] width 124 height 18
click at [677, 184] on input "[DATE]" at bounding box center [736, 179] width 119 height 12
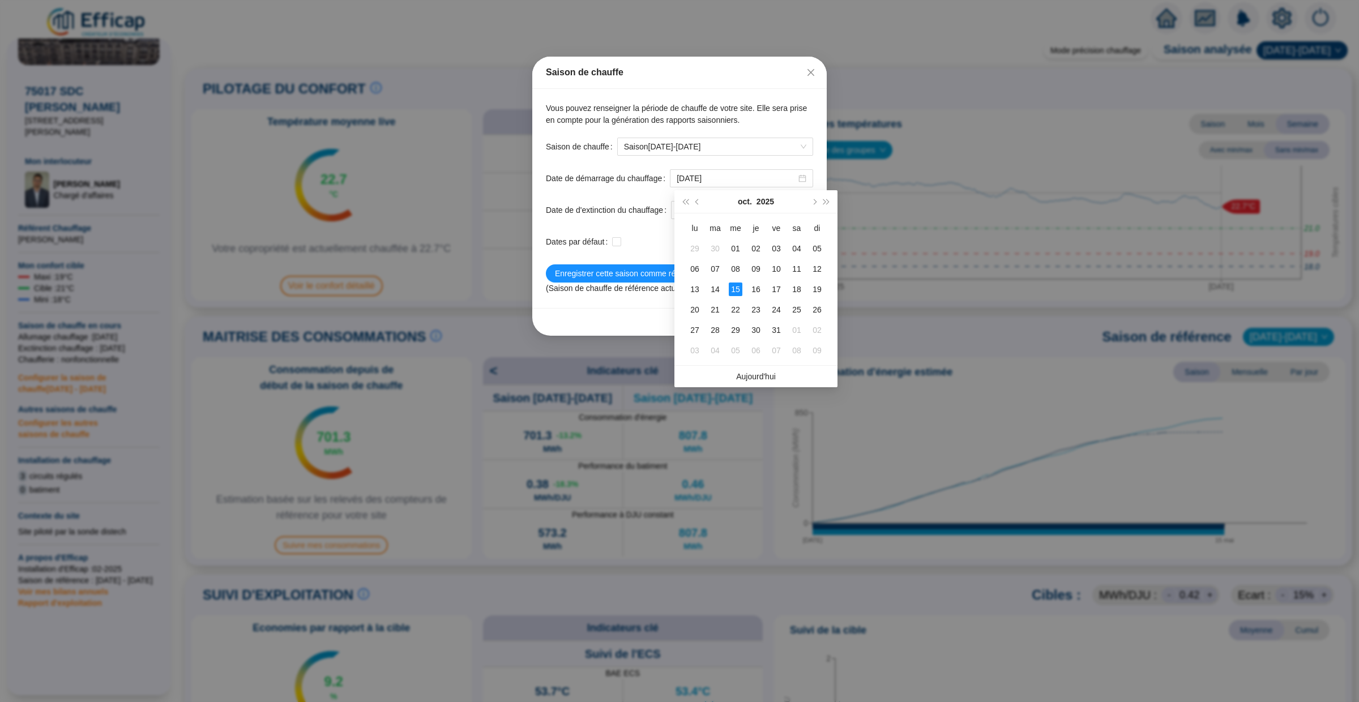
click at [624, 186] on label "Date de démarrage du chauffage" at bounding box center [608, 178] width 124 height 18
click at [677, 185] on input "[DATE]" at bounding box center [736, 179] width 119 height 12
click at [649, 237] on div at bounding box center [712, 242] width 201 height 12
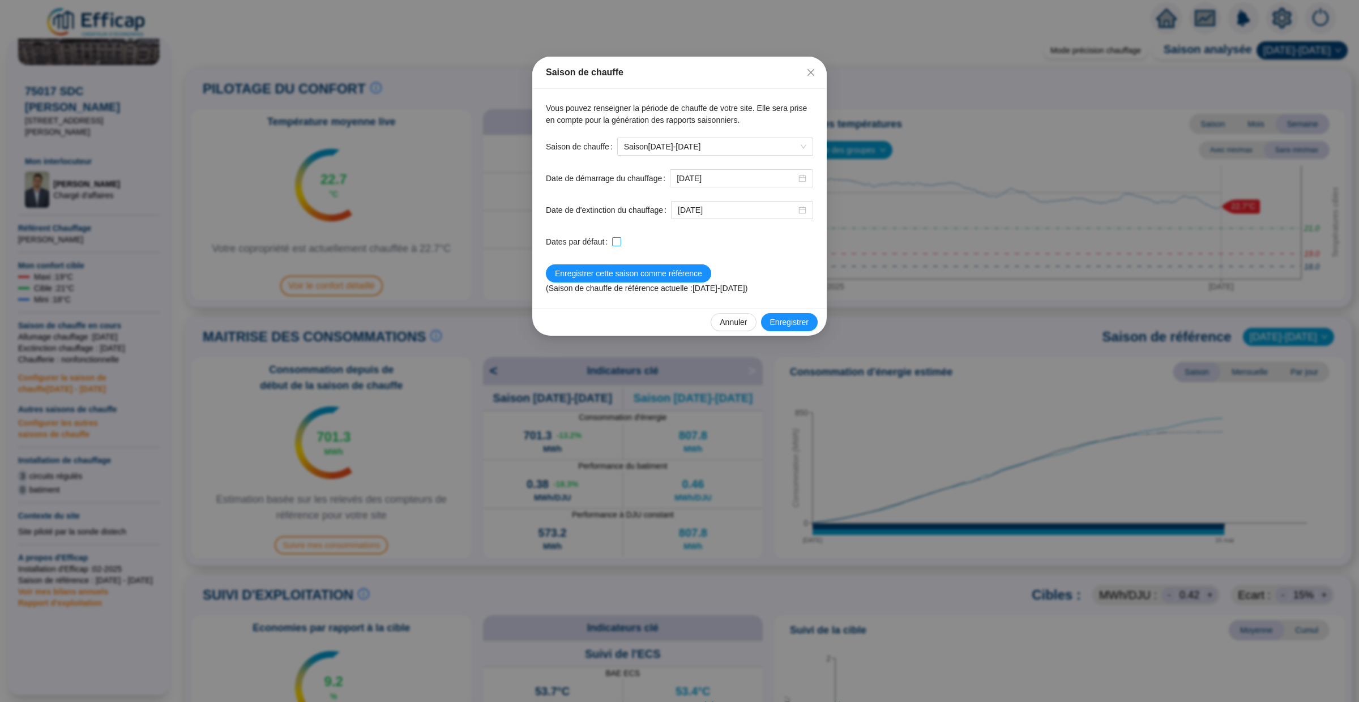
click at [618, 243] on input "checkbox" at bounding box center [616, 241] width 8 height 8
checkbox input "true"
type input "2025-10-01"
type input "2026-05-31"
click at [797, 323] on span "Enregistrer" at bounding box center [789, 323] width 39 height 12
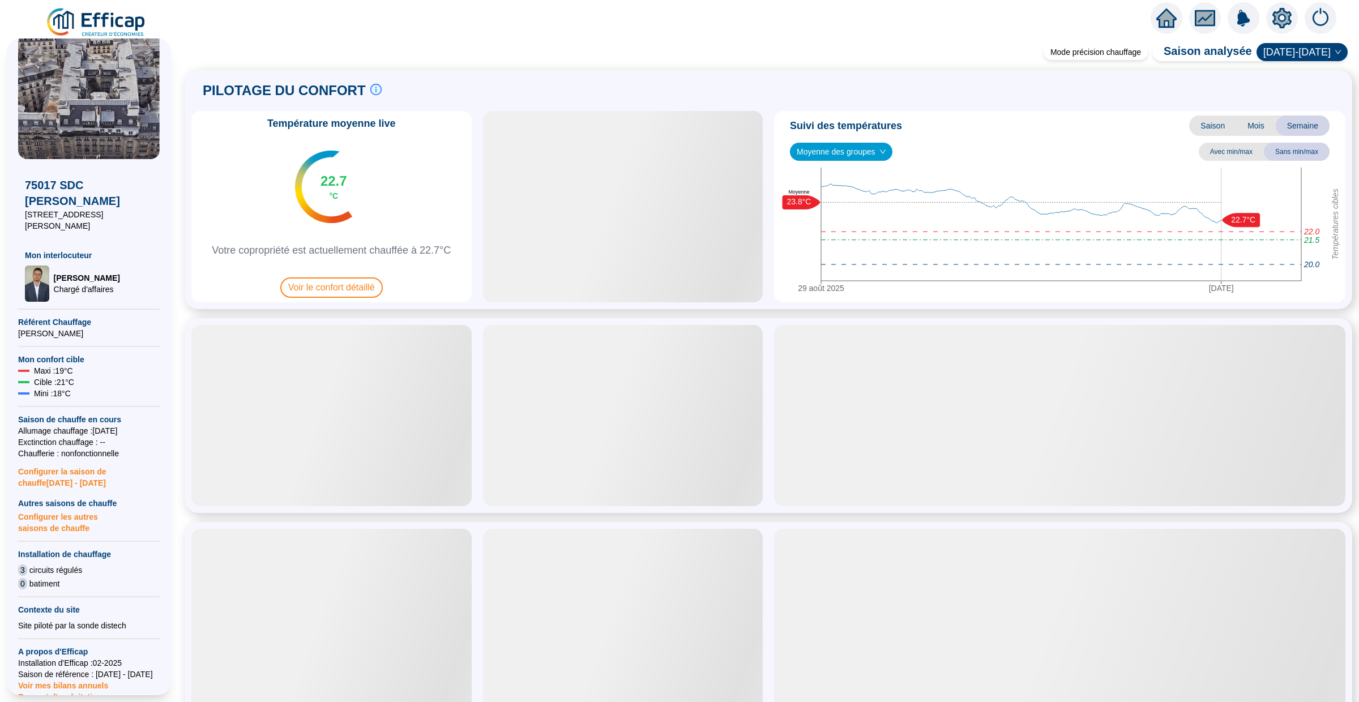
scroll to position [46, 0]
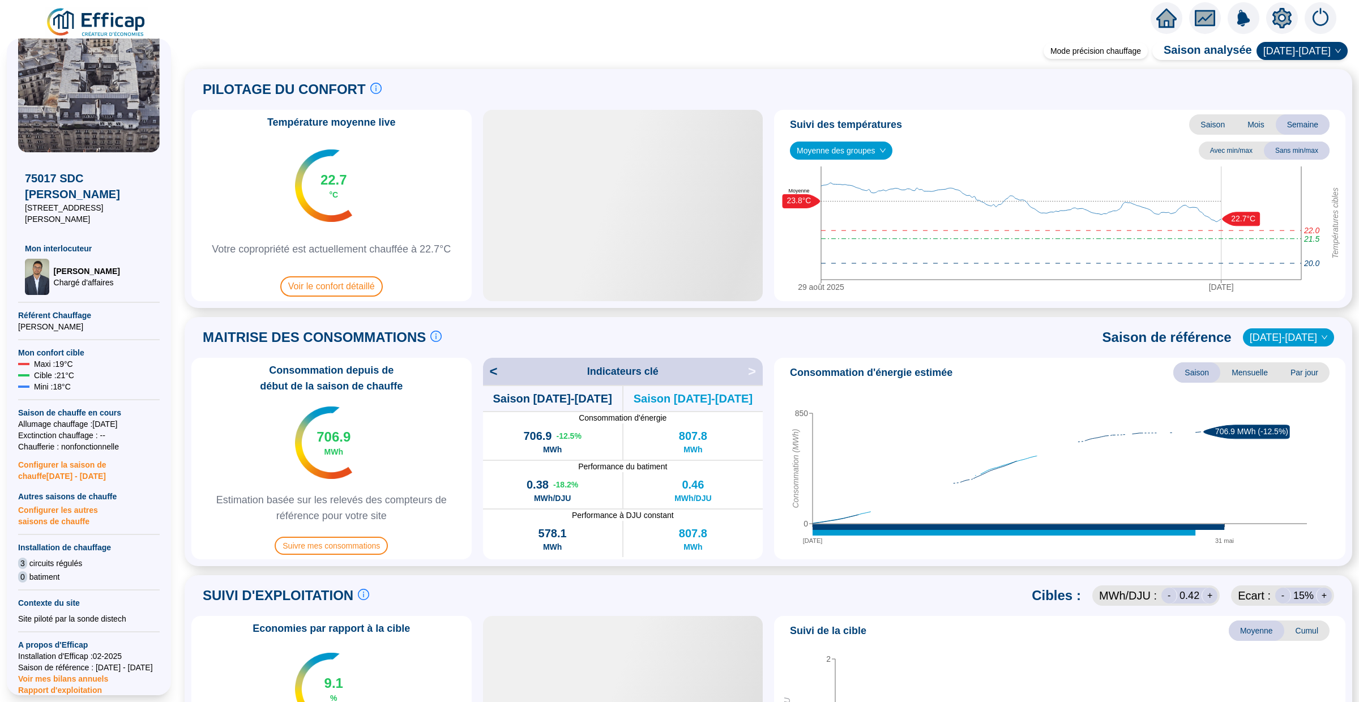
click at [77, 506] on span "Configurer les autres saisons de chauffe" at bounding box center [89, 514] width 142 height 25
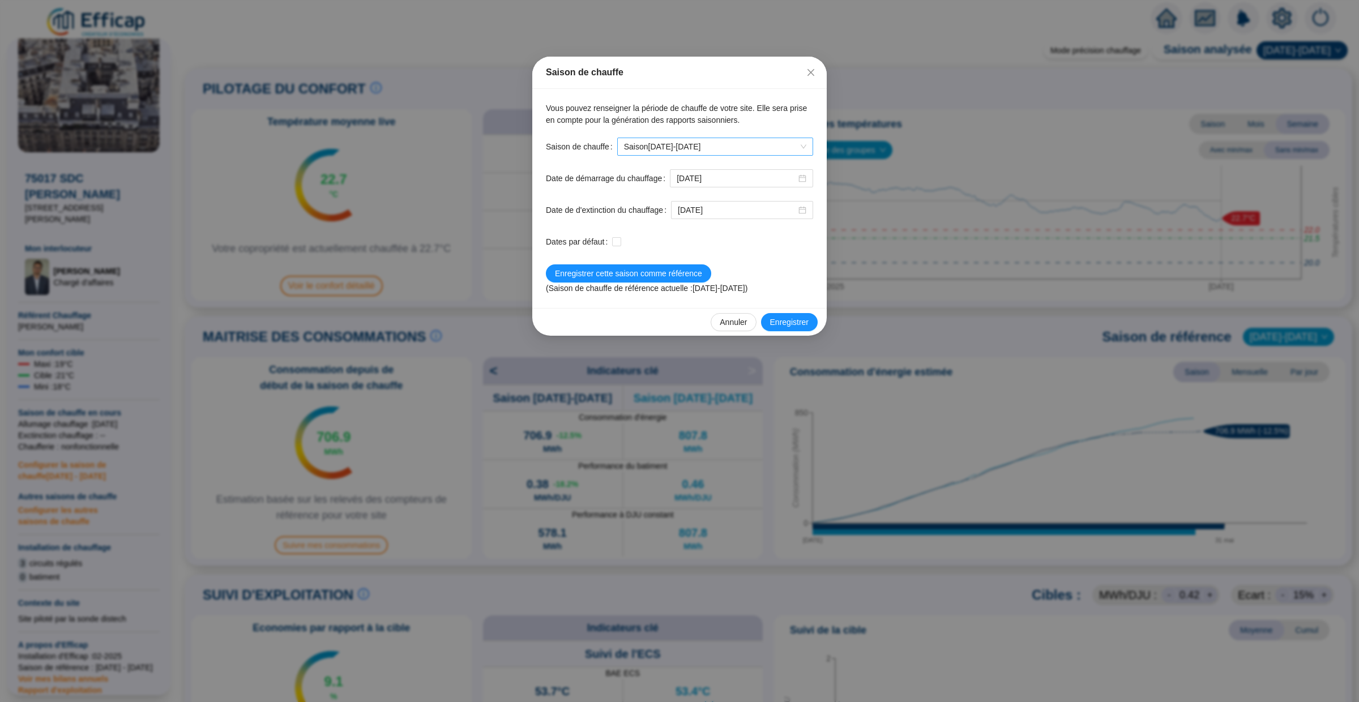
click at [735, 146] on span "Saison 2025-2026" at bounding box center [715, 146] width 182 height 17
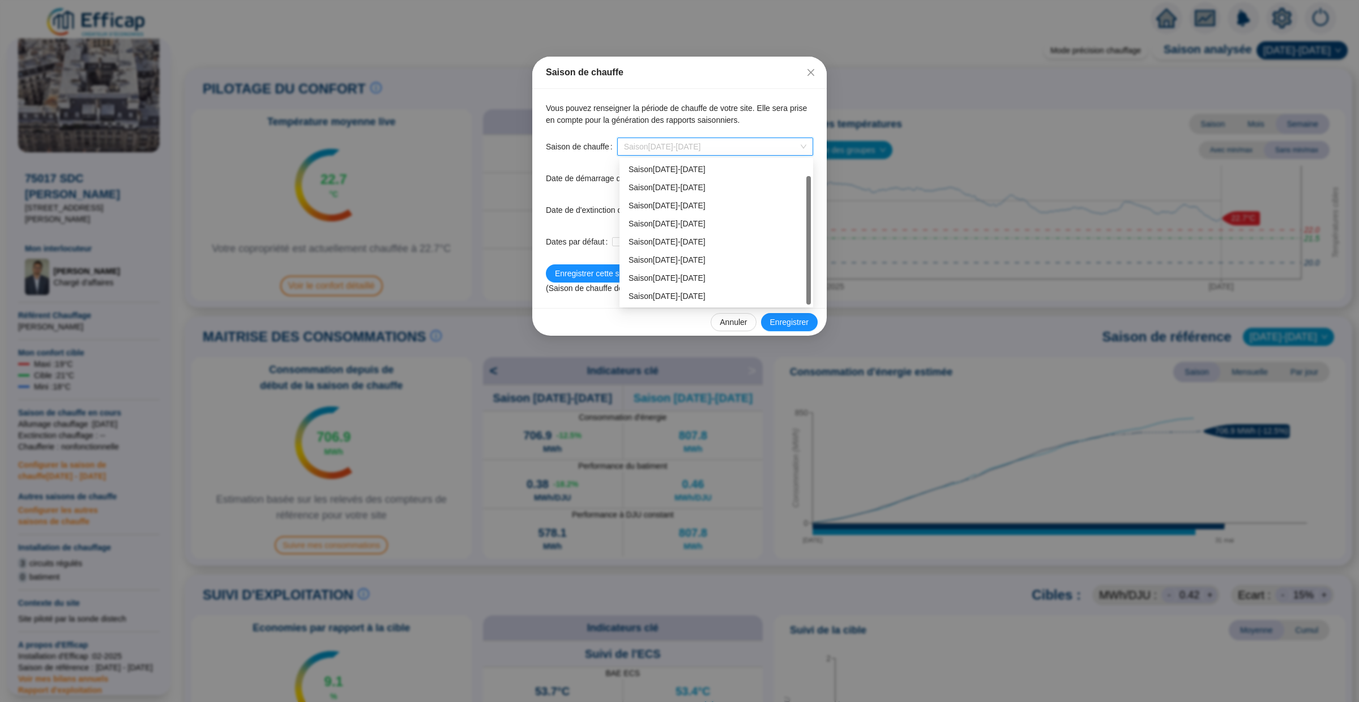
scroll to position [18, 0]
click at [694, 276] on div "Saison 2024-2025" at bounding box center [716, 279] width 176 height 12
type input "2024-10-15"
type input "2025-05-31"
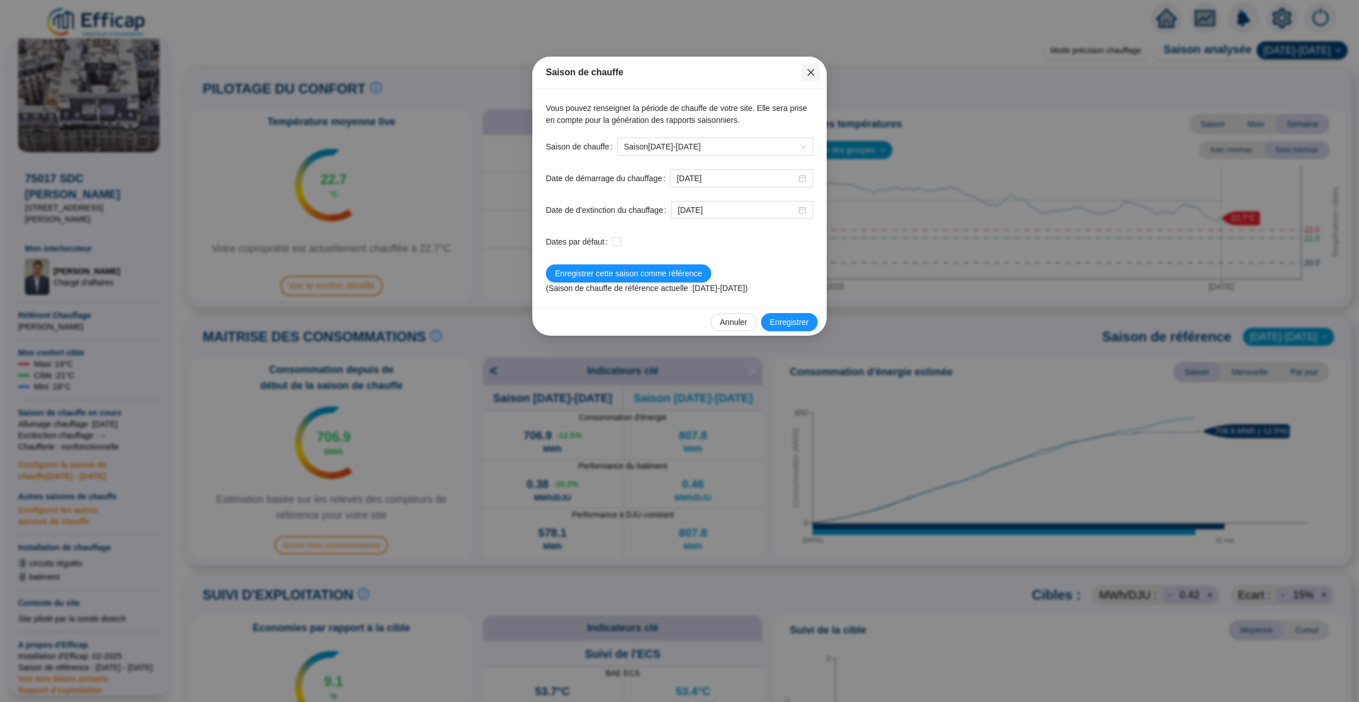
click at [810, 74] on icon "close" at bounding box center [810, 72] width 9 height 9
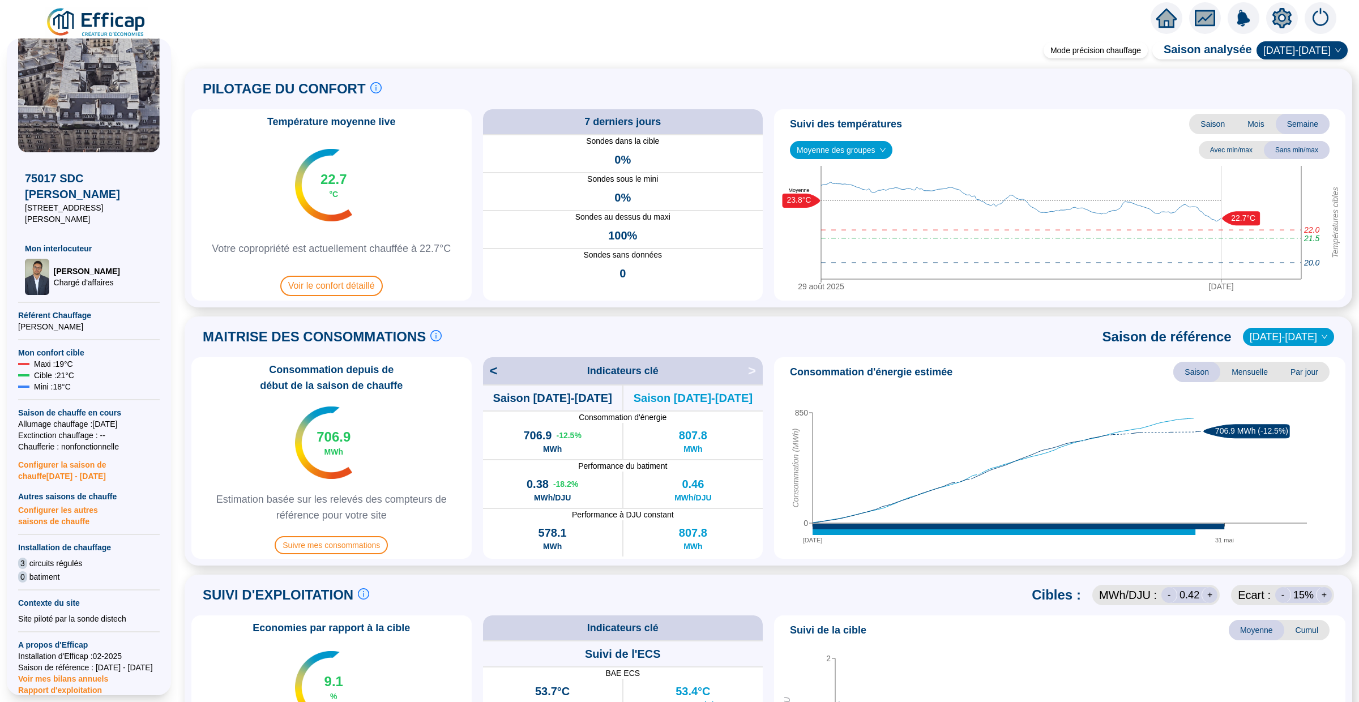
scroll to position [72, 0]
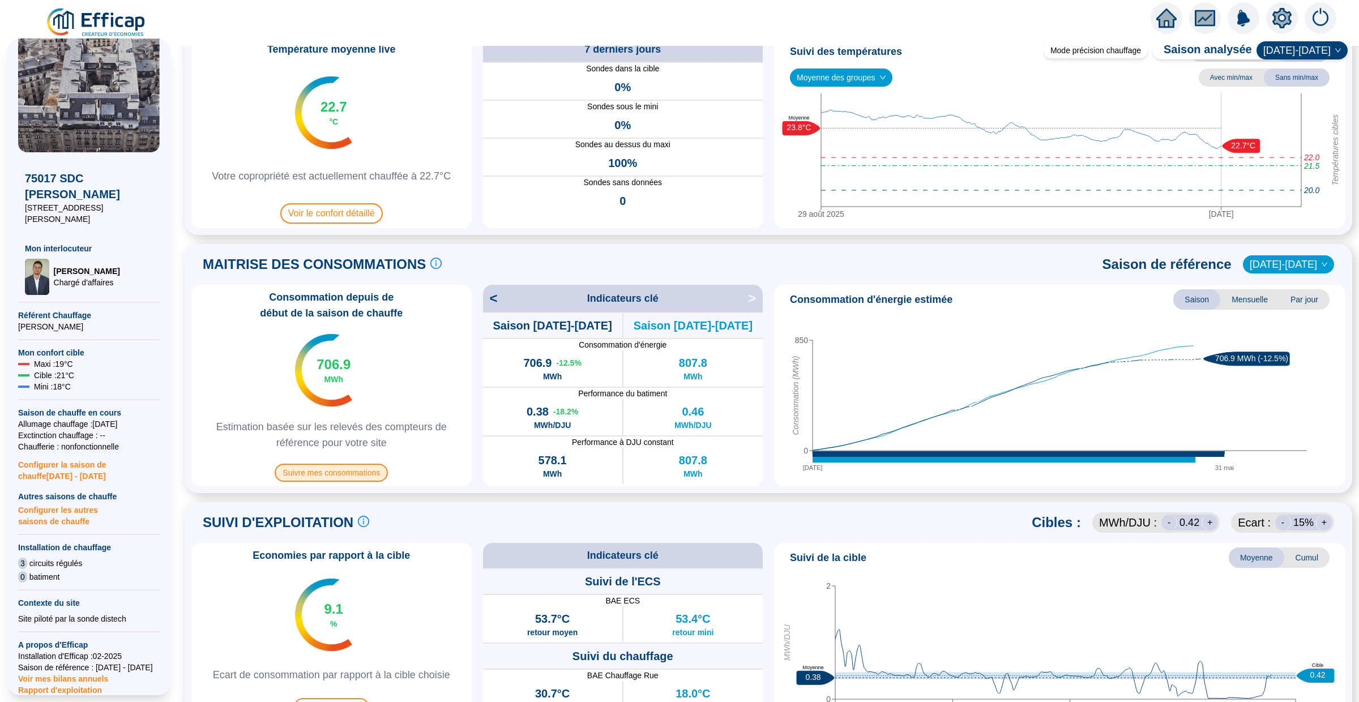
click at [348, 469] on span "Suivre mes consommations" at bounding box center [331, 473] width 113 height 18
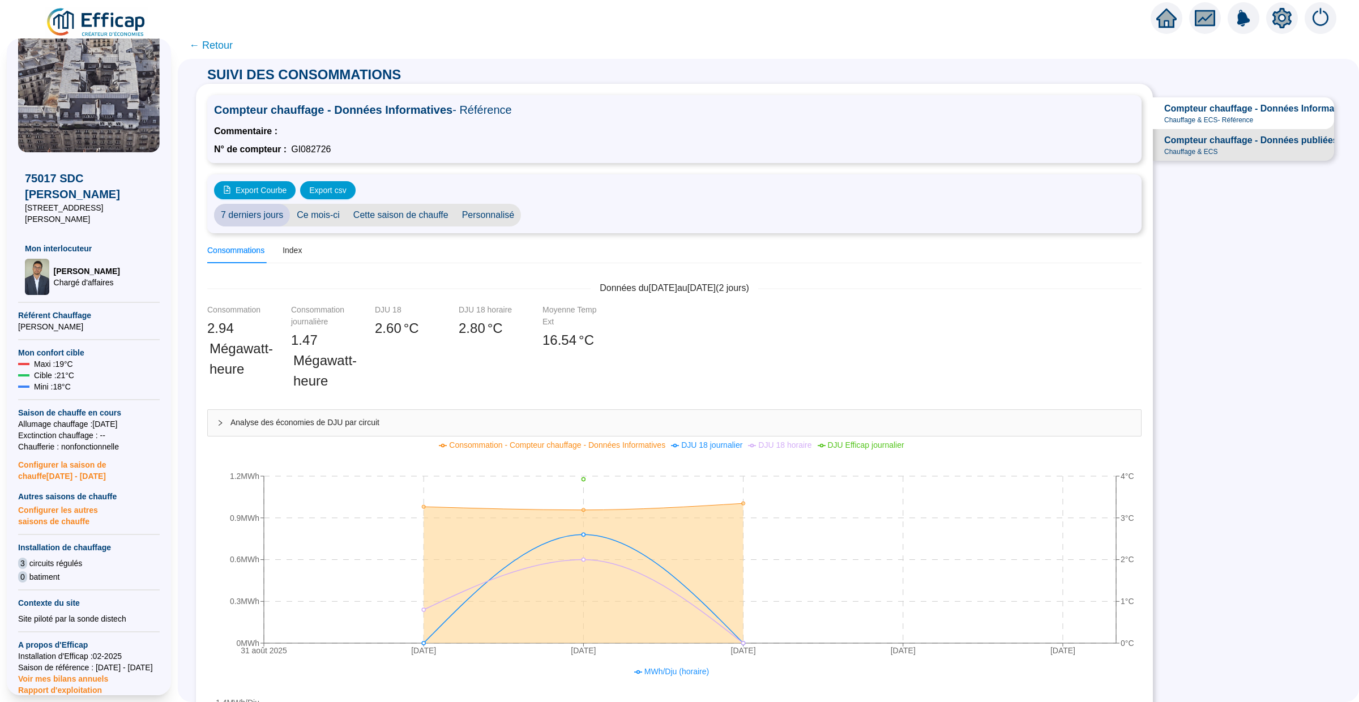
scroll to position [6, 0]
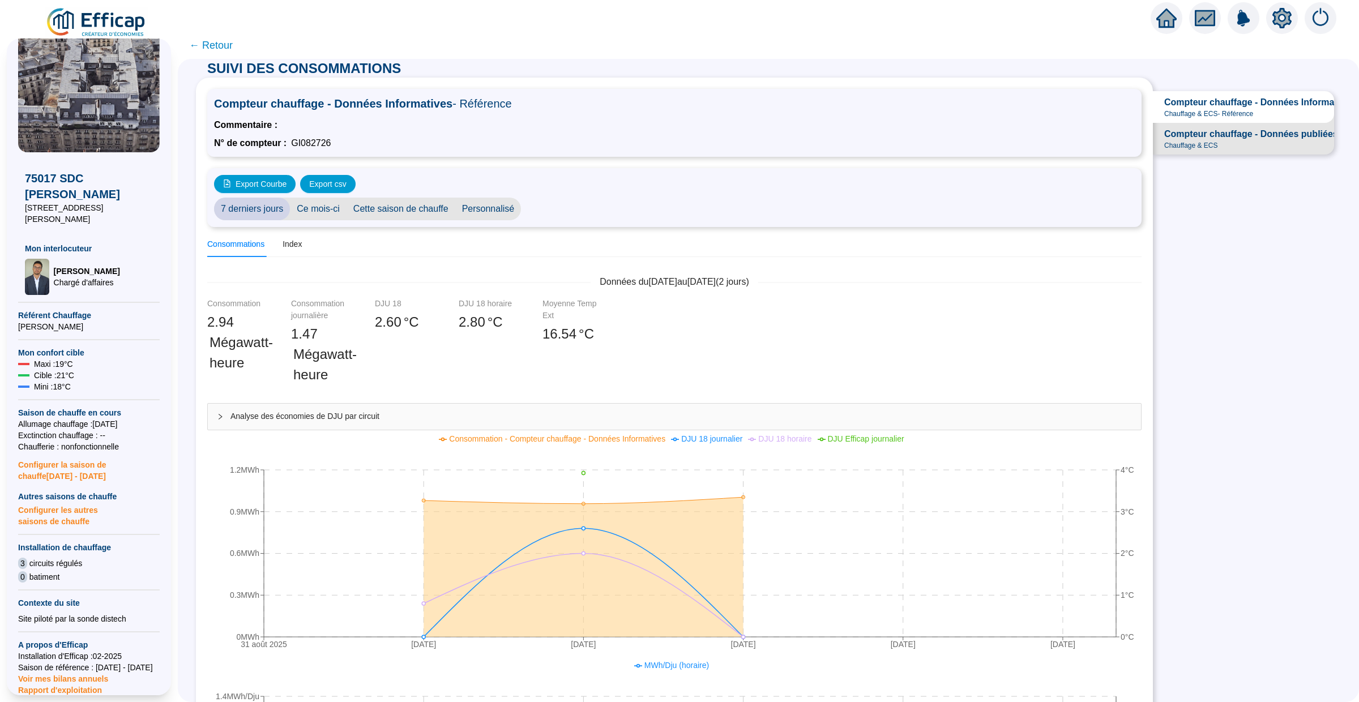
click at [391, 209] on span "Cette saison de chauffe" at bounding box center [401, 209] width 109 height 23
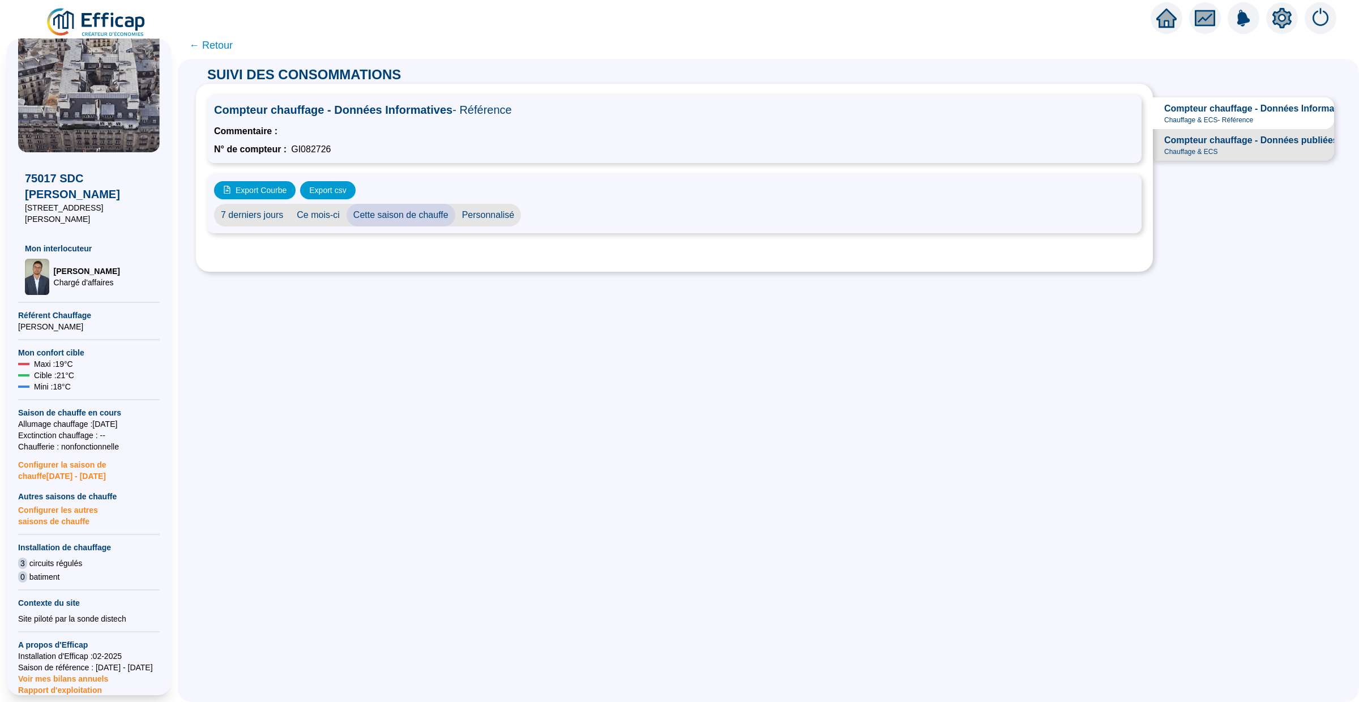
scroll to position [0, 0]
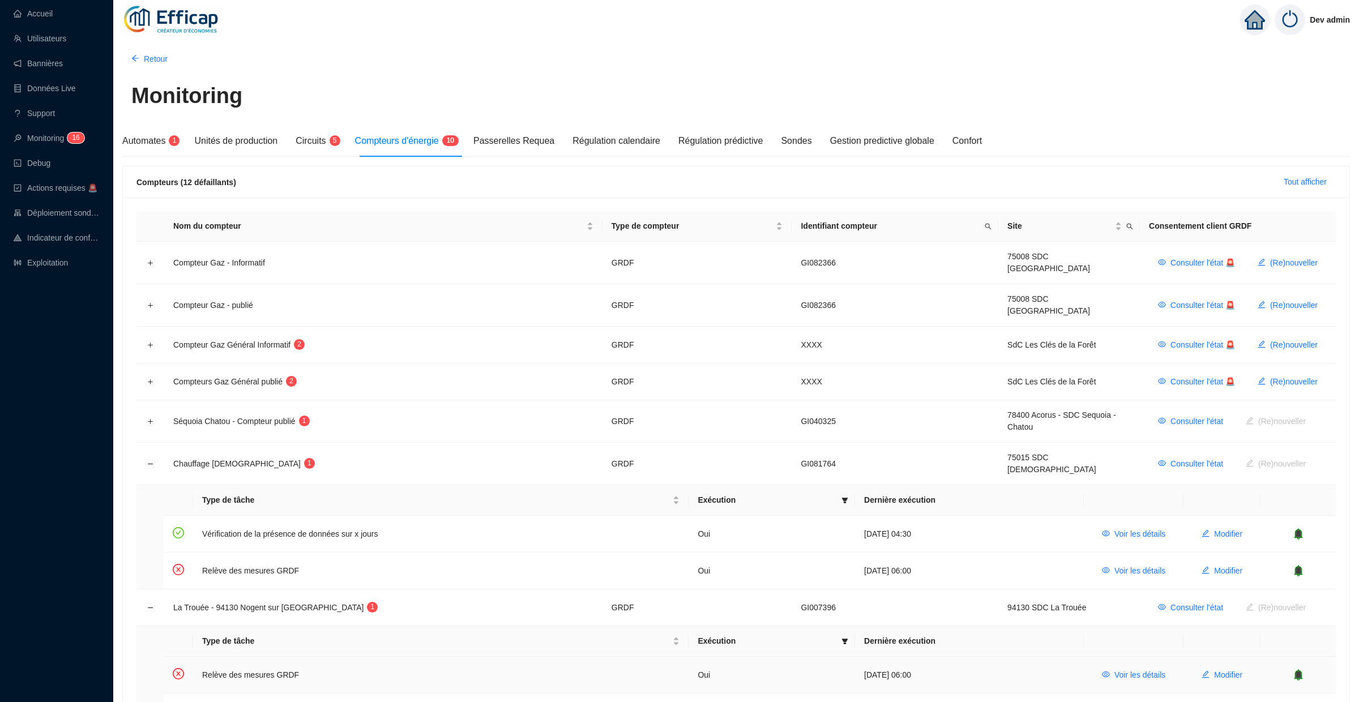
scroll to position [178, 0]
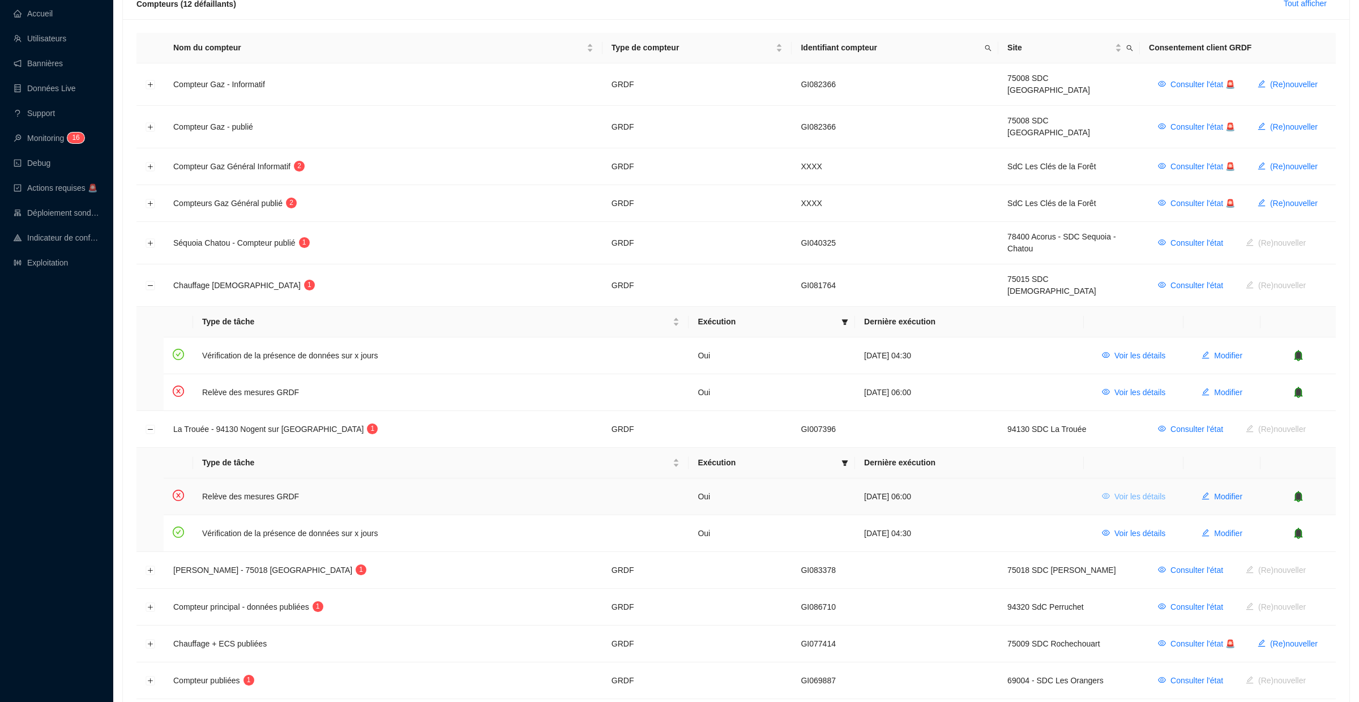
click at [1114, 491] on span "Voir les détails" at bounding box center [1139, 497] width 51 height 12
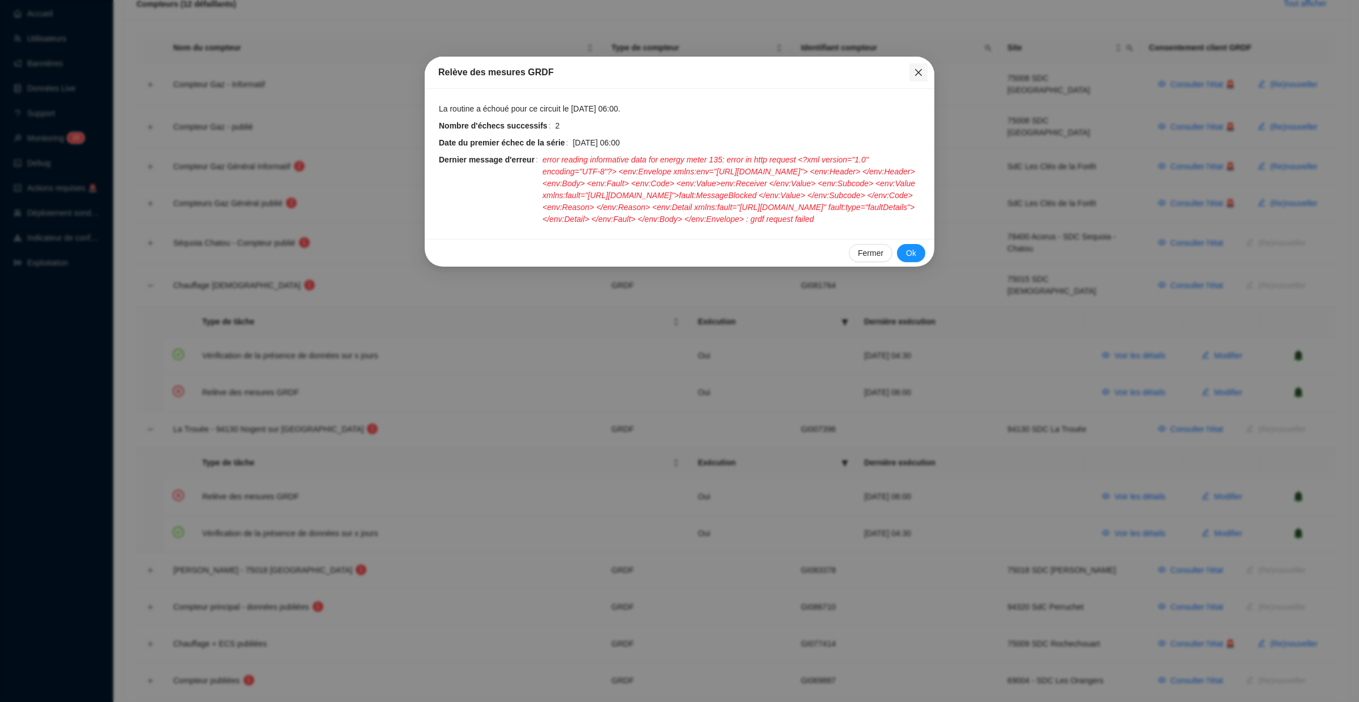
click at [914, 69] on icon "close" at bounding box center [918, 72] width 9 height 9
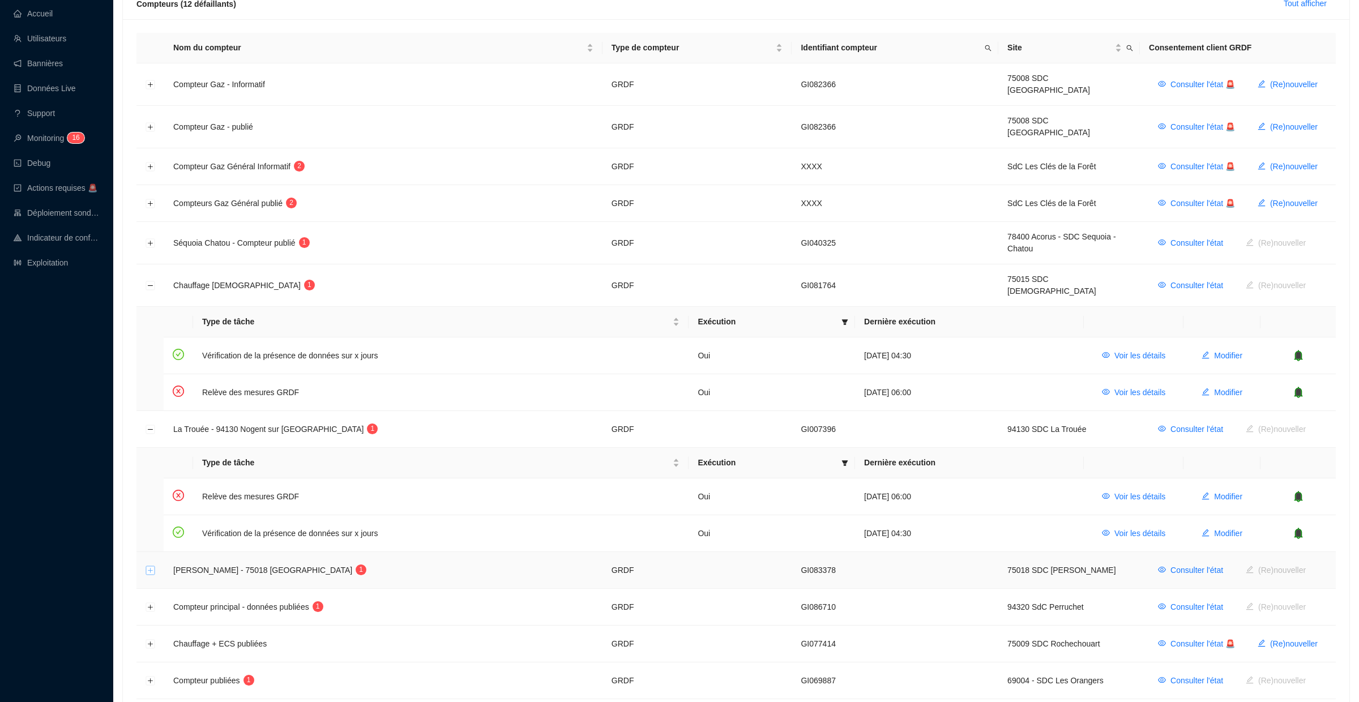
click at [148, 566] on button "Développer la ligne" at bounding box center [150, 570] width 9 height 9
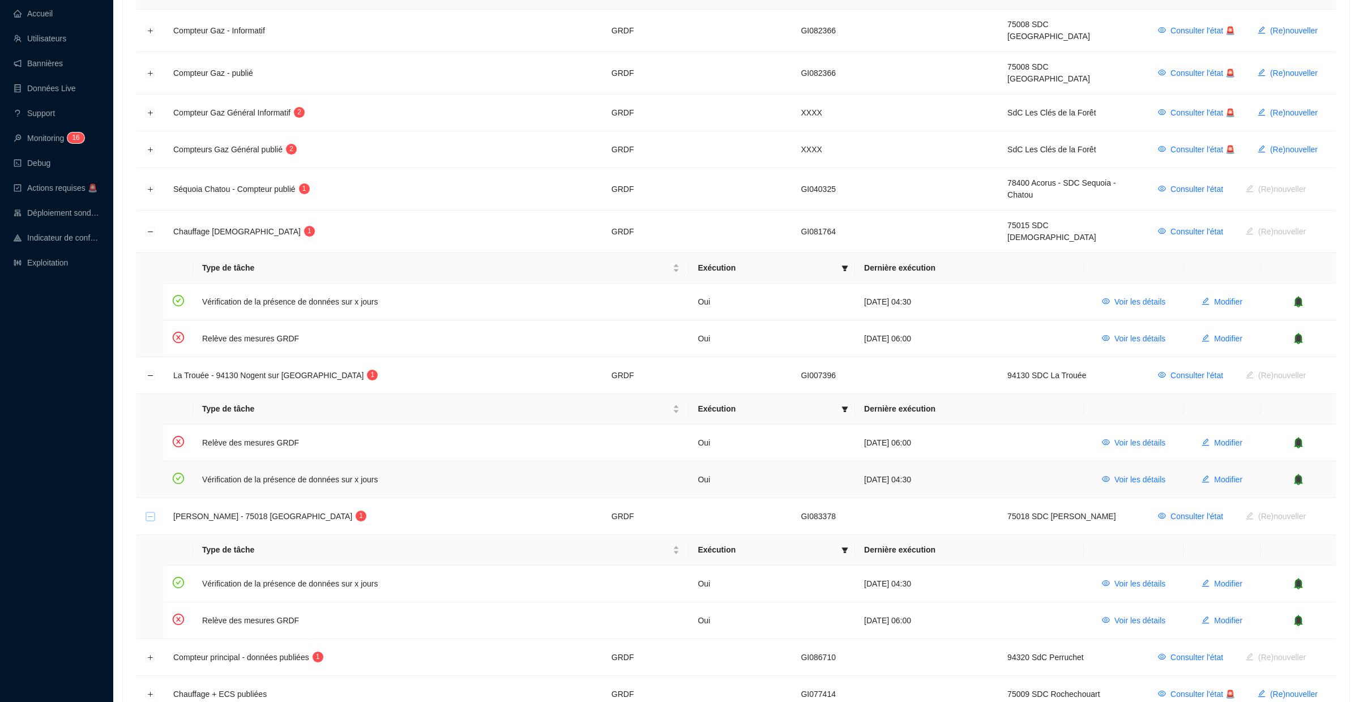
scroll to position [236, 0]
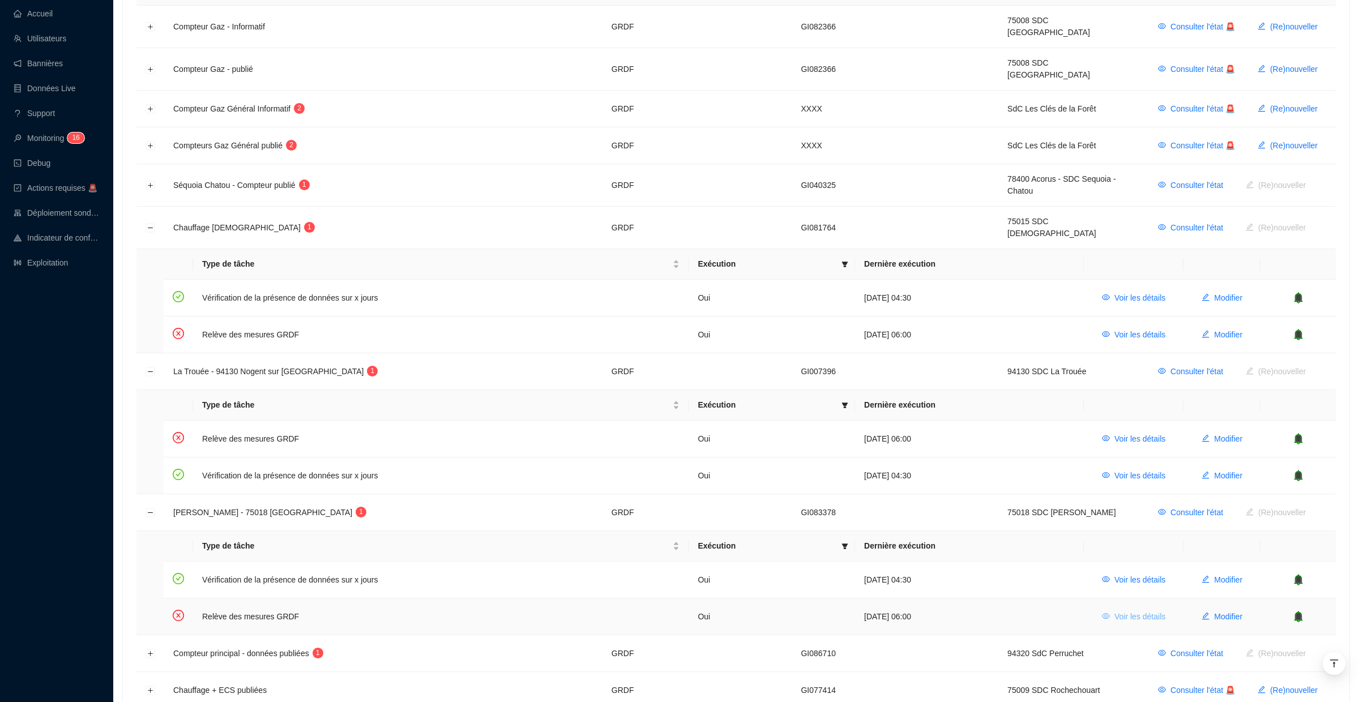
click at [1122, 611] on span "Voir les détails" at bounding box center [1139, 617] width 51 height 12
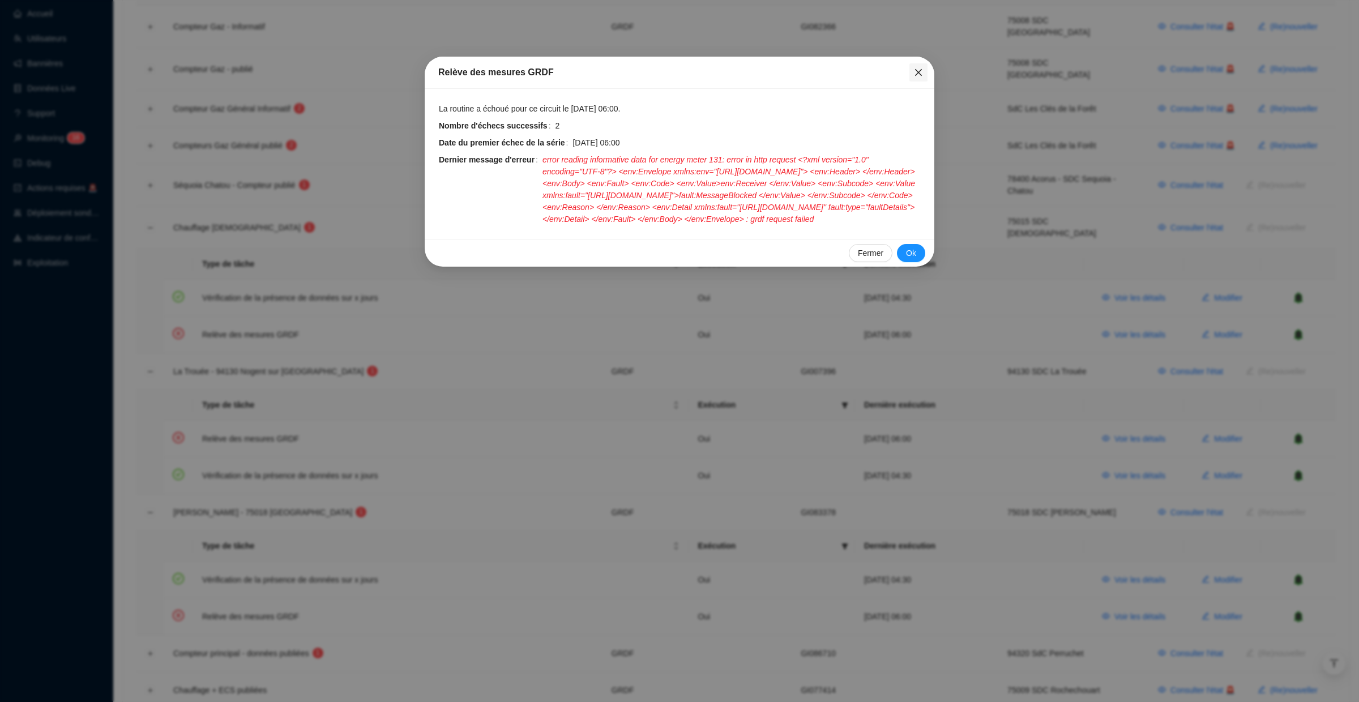
click at [921, 75] on icon "close" at bounding box center [918, 72] width 9 height 9
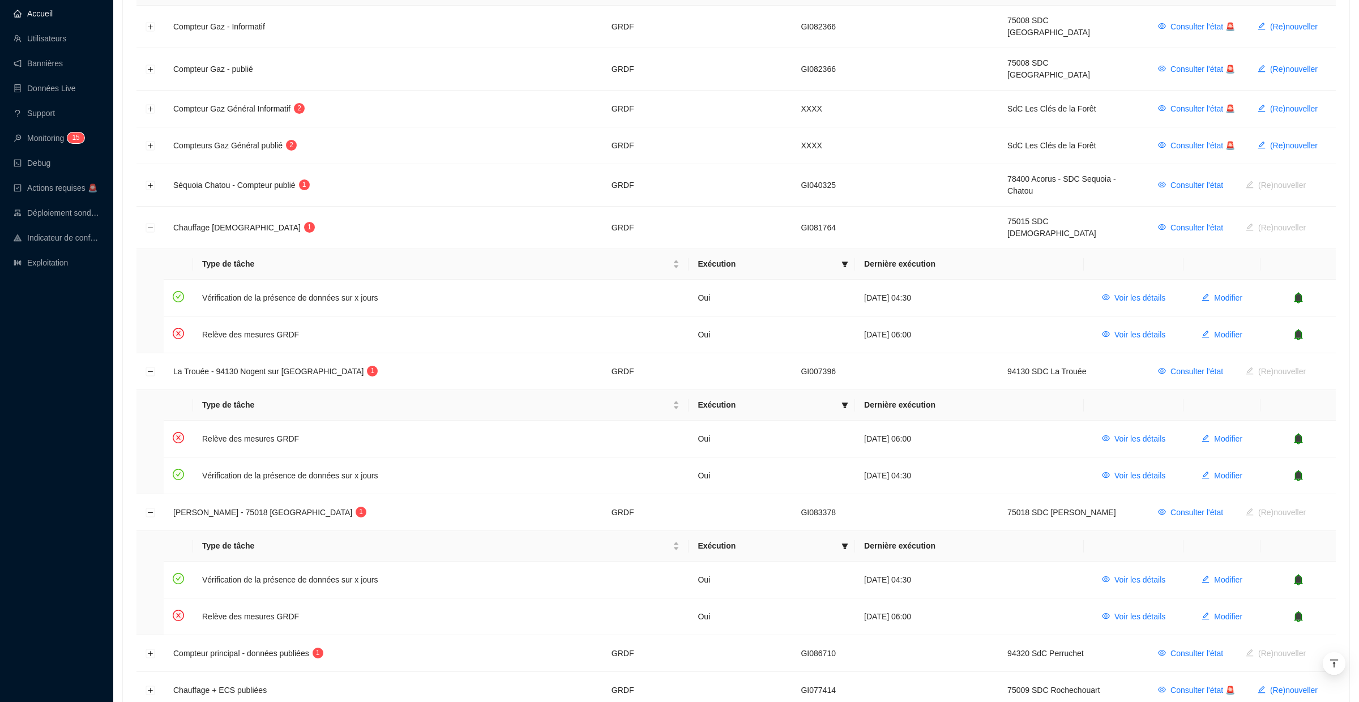
click at [27, 11] on link "Accueil" at bounding box center [33, 13] width 39 height 9
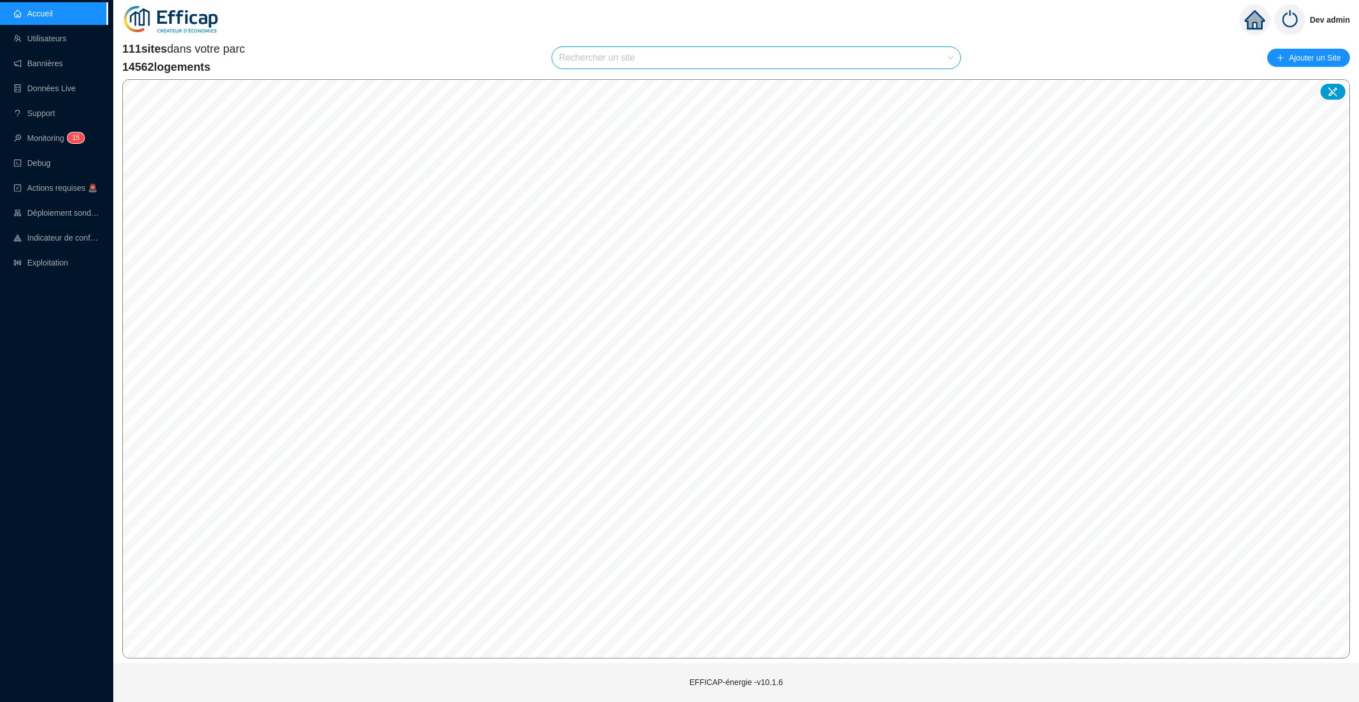
click at [588, 51] on input "search" at bounding box center [751, 58] width 384 height 22
type input "erabl"
click at [942, 83] on div at bounding box center [938, 84] width 26 height 17
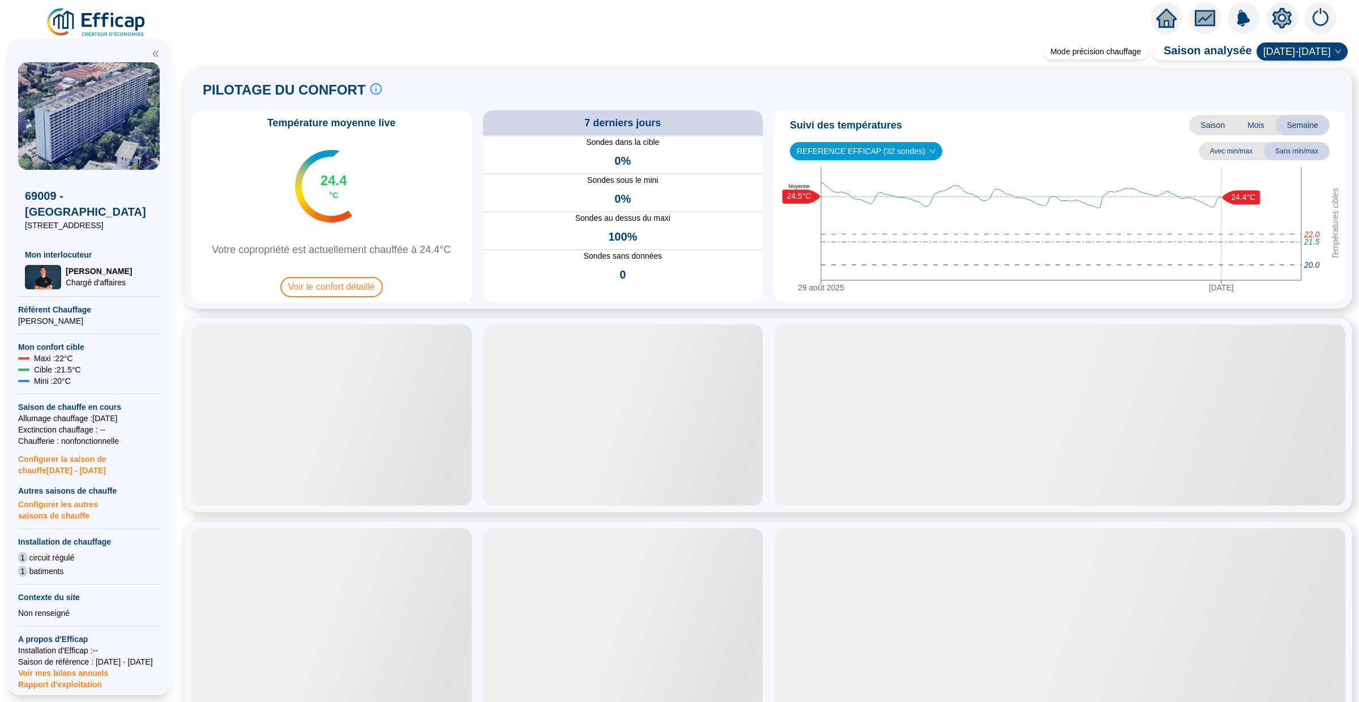
click at [1218, 132] on span "Saison" at bounding box center [1212, 125] width 47 height 20
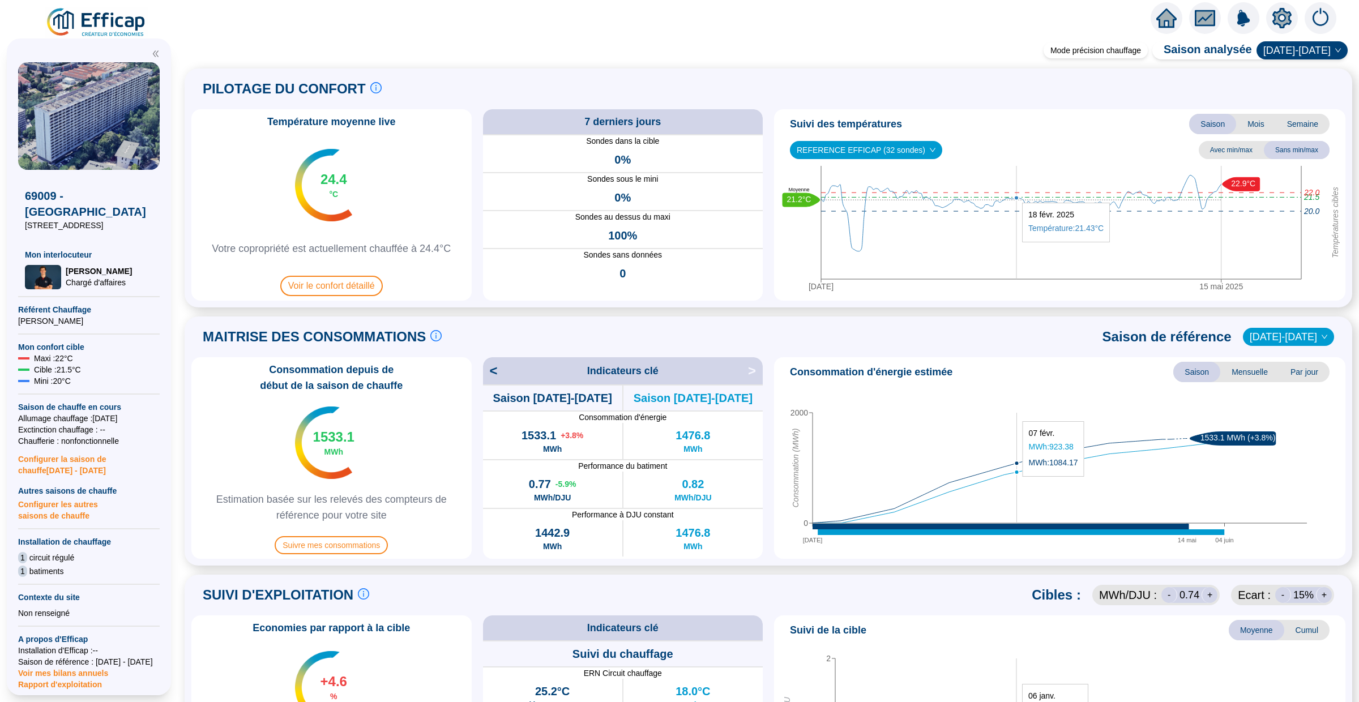
click at [1168, 19] on icon "home" at bounding box center [1166, 18] width 20 height 16
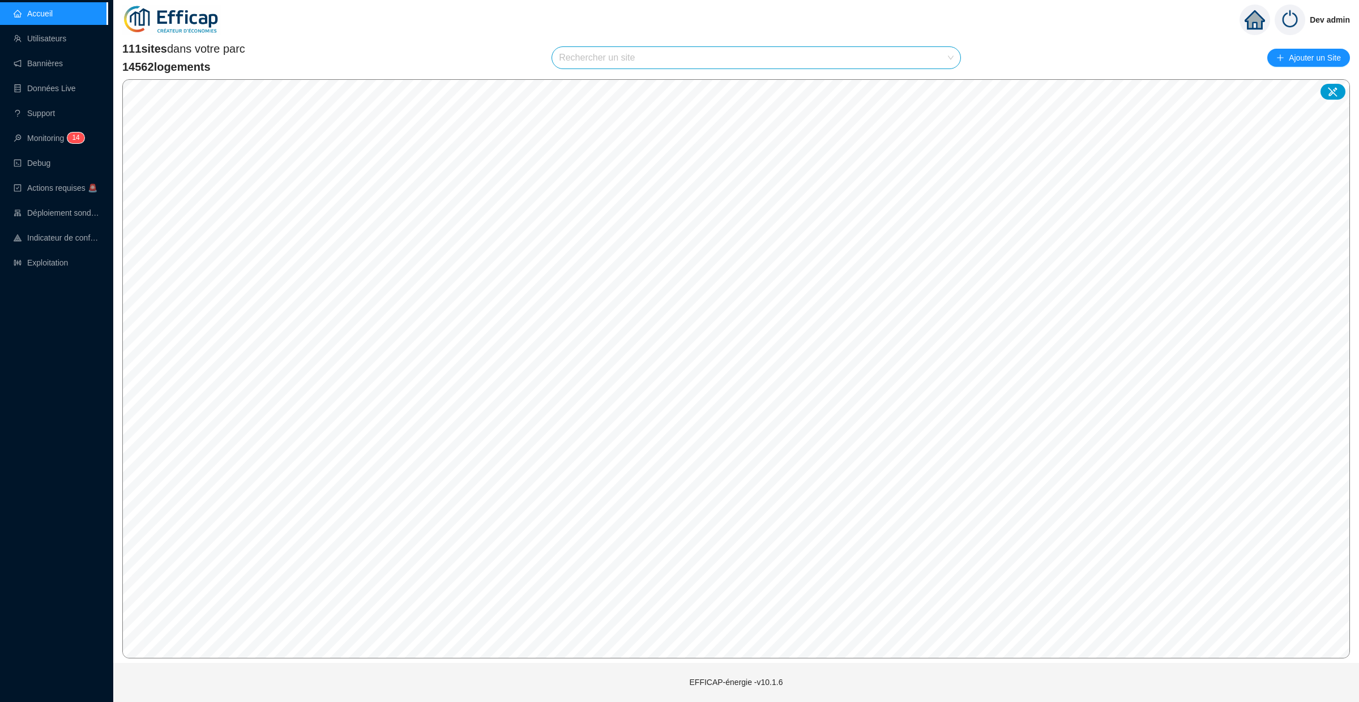
click at [563, 56] on input "search" at bounding box center [751, 58] width 384 height 22
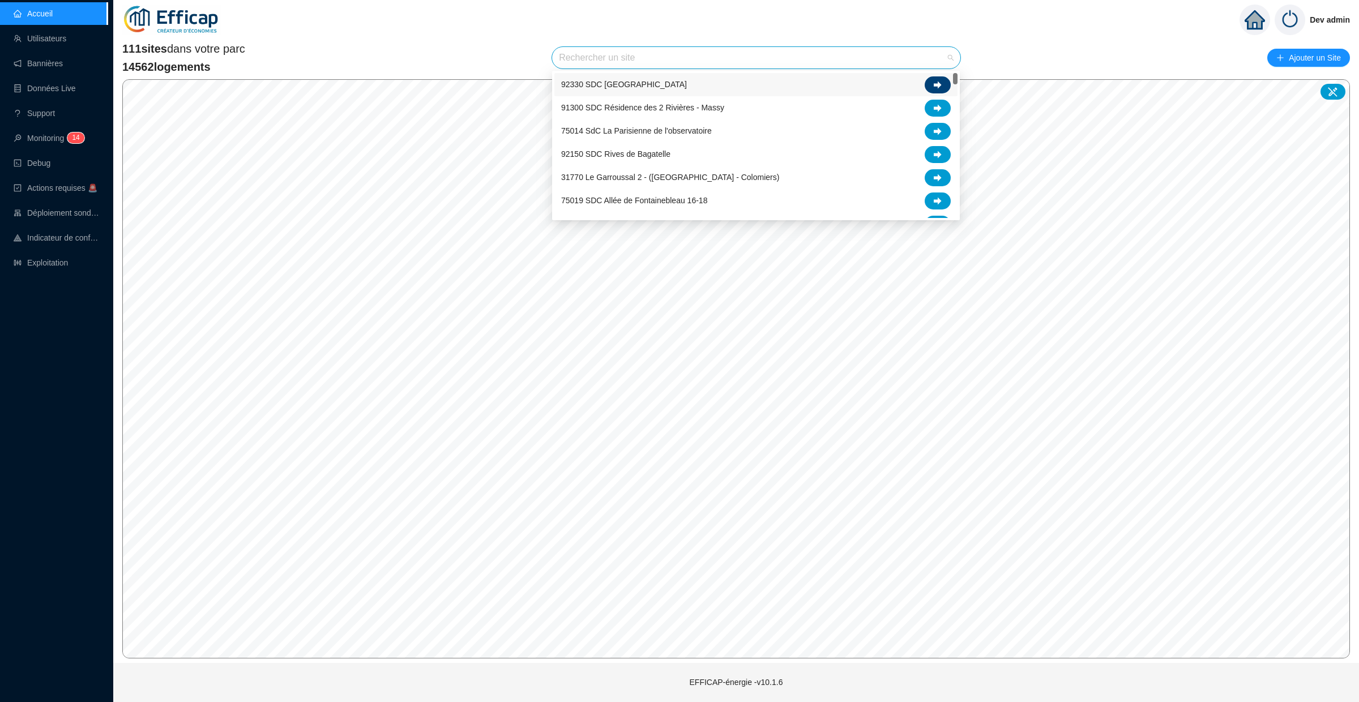
click at [939, 81] on icon at bounding box center [938, 85] width 8 height 8
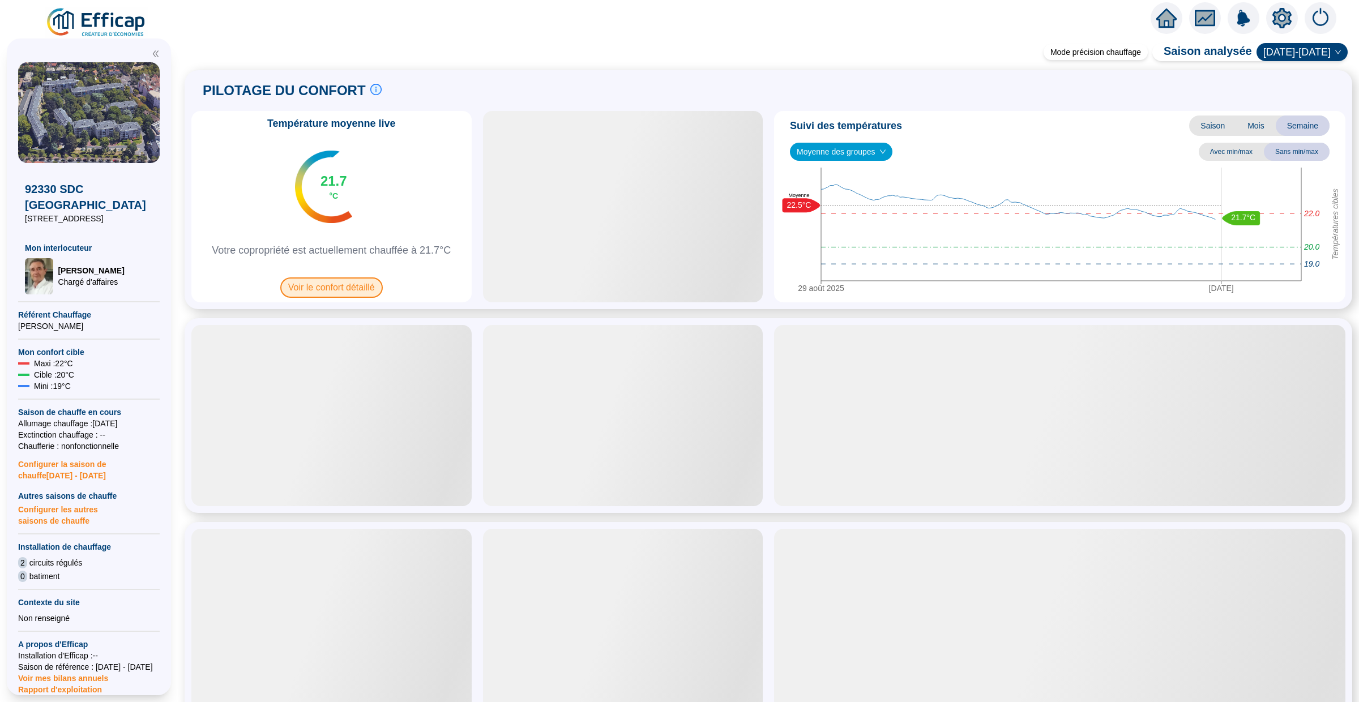
click at [343, 296] on span "Voir le confort détaillé" at bounding box center [331, 287] width 102 height 20
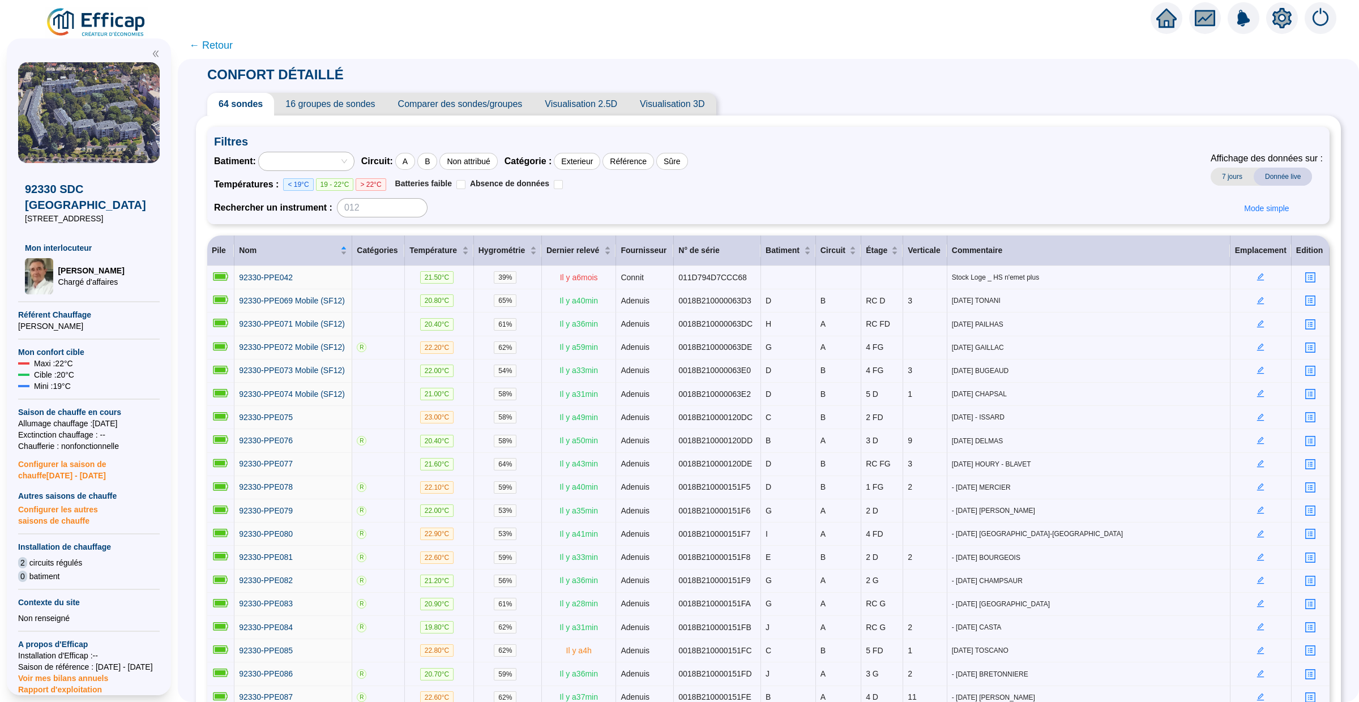
click at [208, 49] on span "← Retour" at bounding box center [211, 45] width 44 height 16
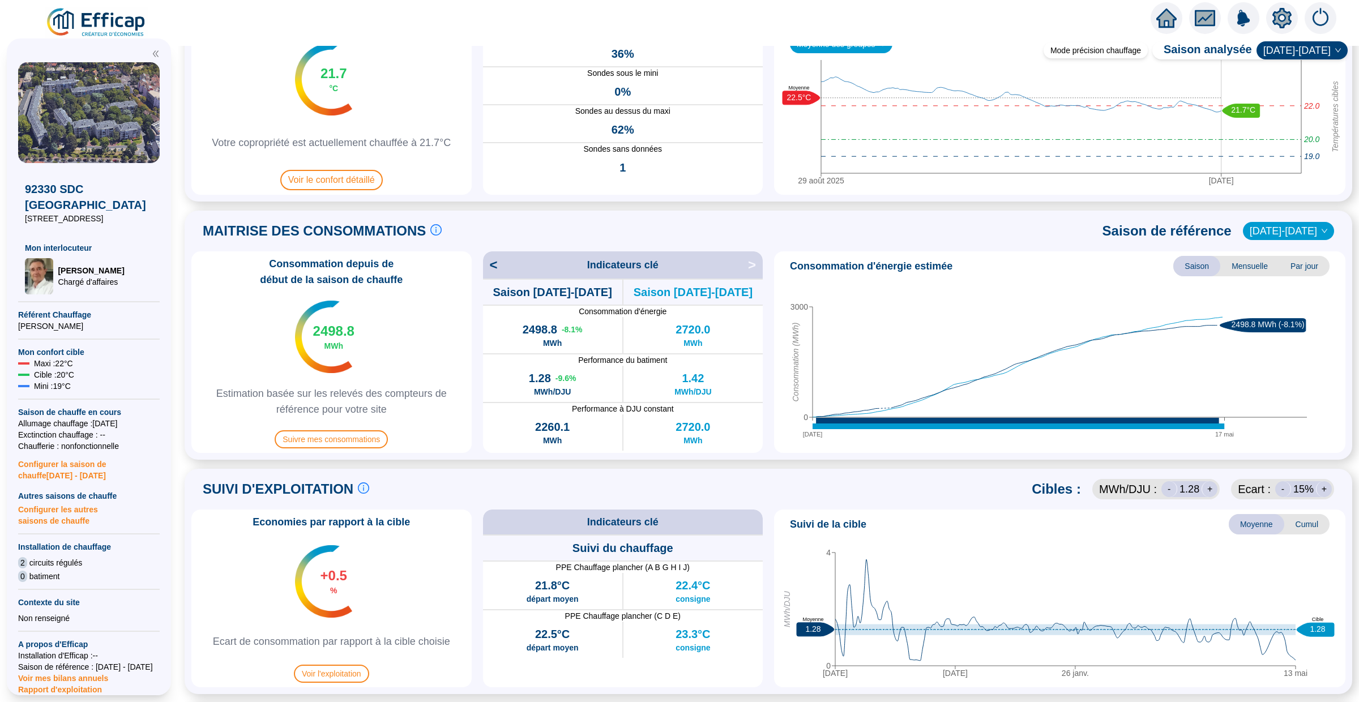
scroll to position [97, 0]
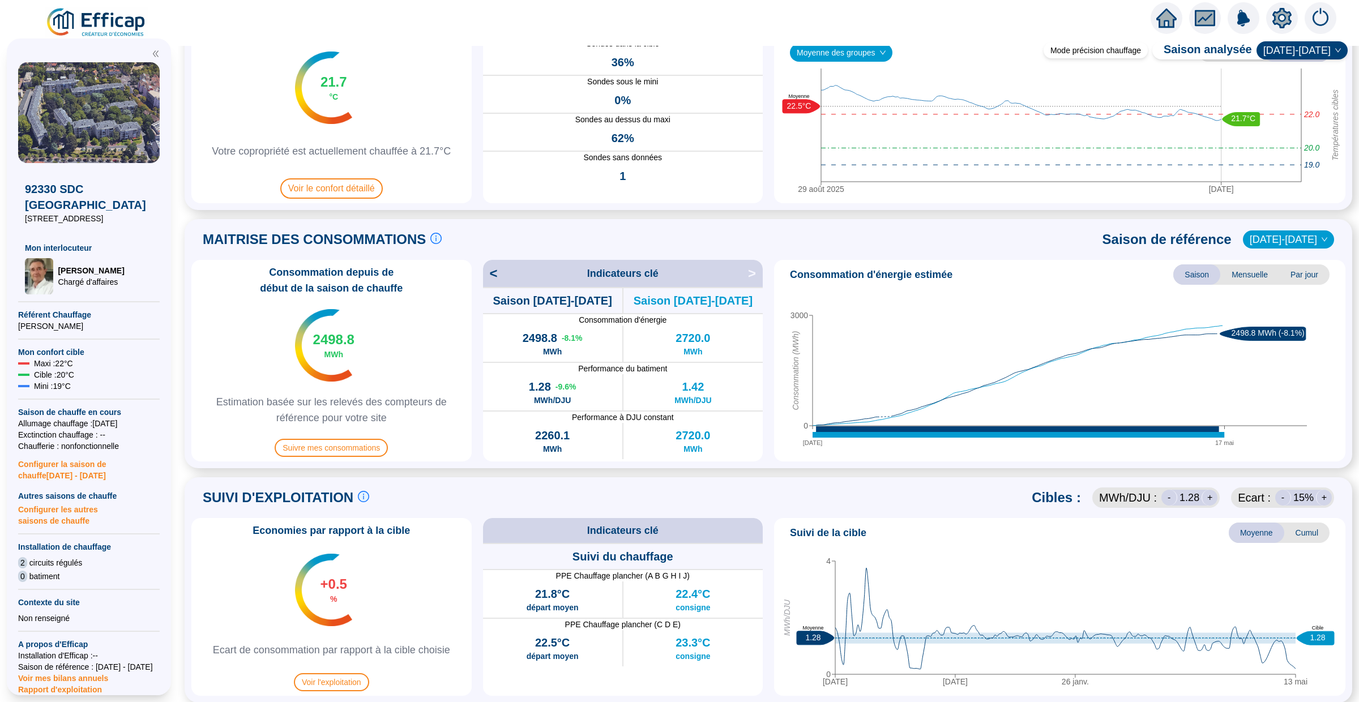
click at [1254, 265] on span "Mensuelle" at bounding box center [1249, 274] width 59 height 20
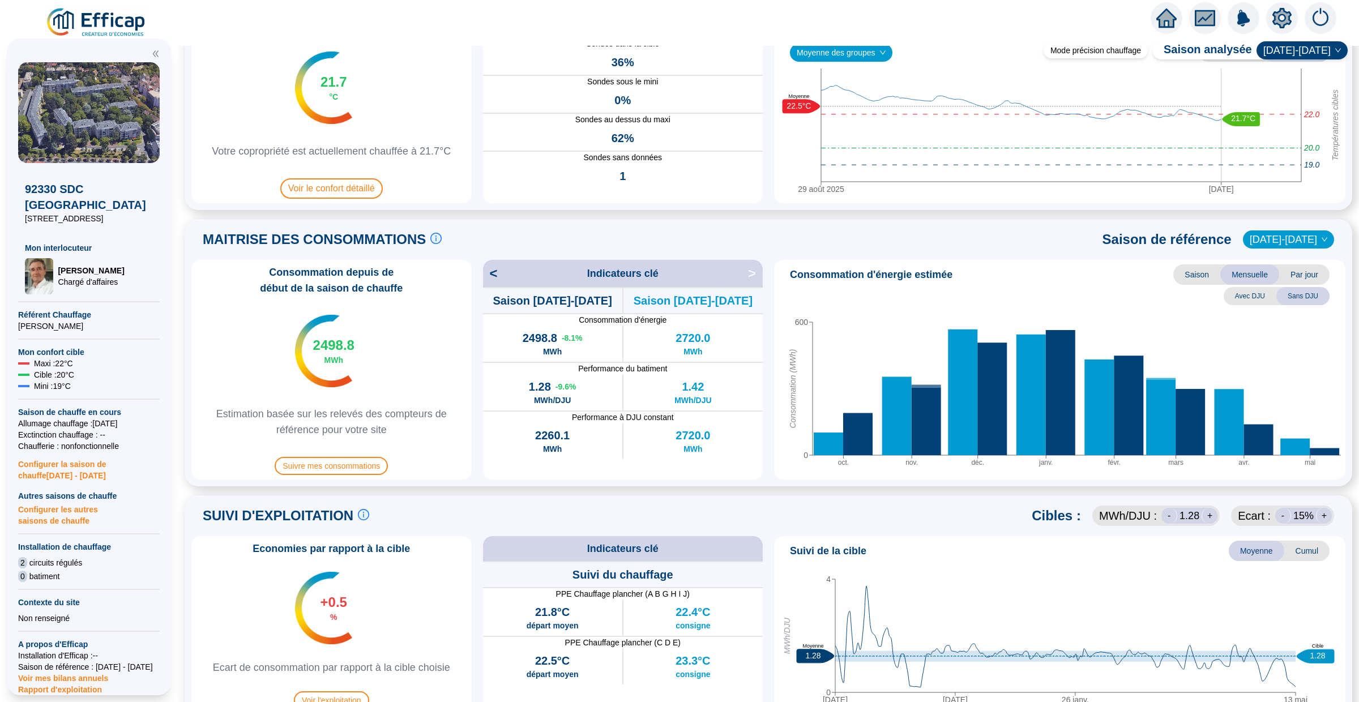
click at [1301, 271] on span "Par jour" at bounding box center [1304, 274] width 50 height 20
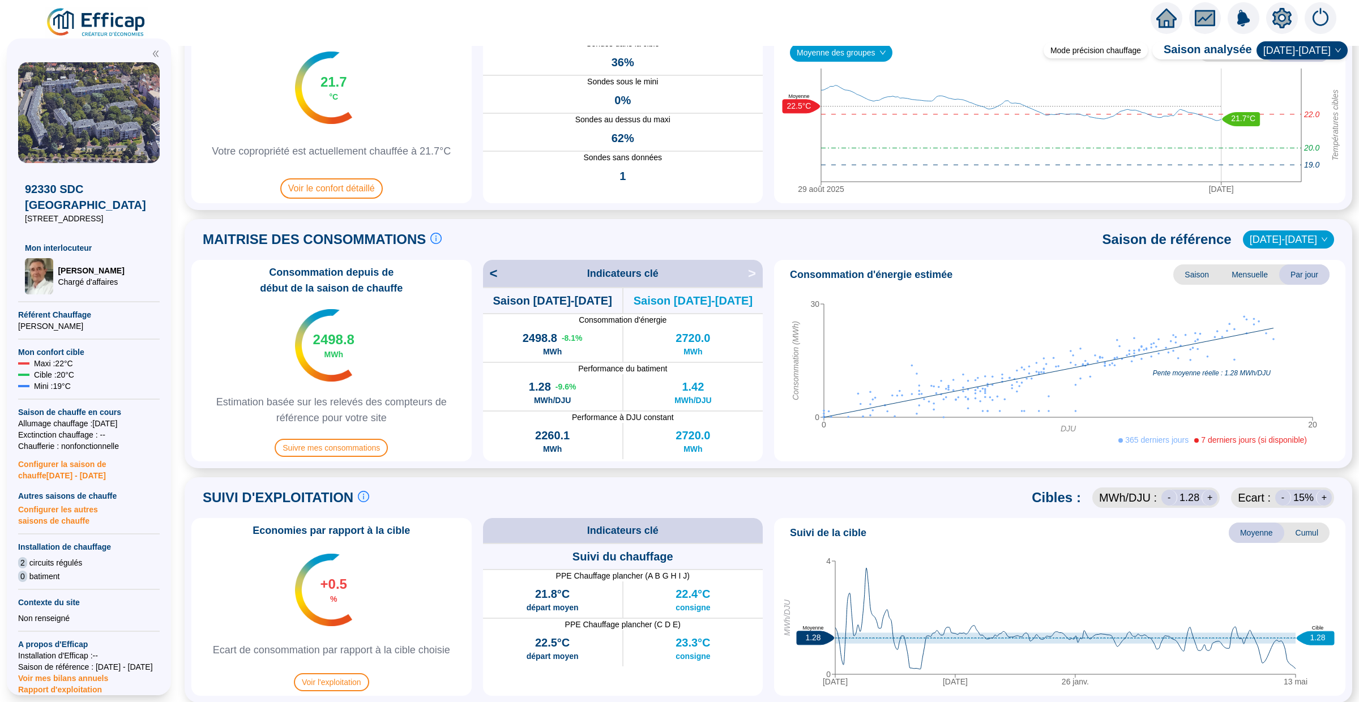
click at [1192, 272] on span "Saison" at bounding box center [1196, 274] width 47 height 20
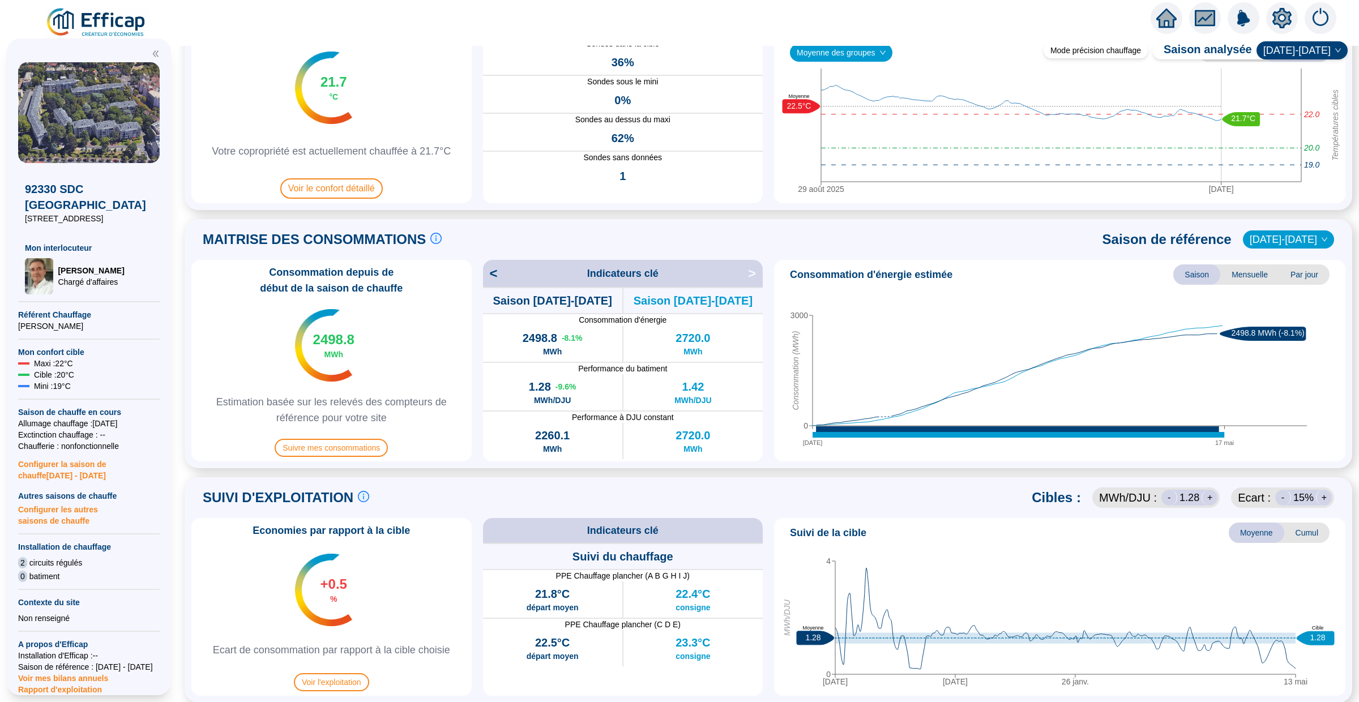
click at [570, 197] on div "Sondes dans la cible 36% Sondes sous le mini 0% Sondes au dessus du maxi 62% So…" at bounding box center [623, 120] width 280 height 166
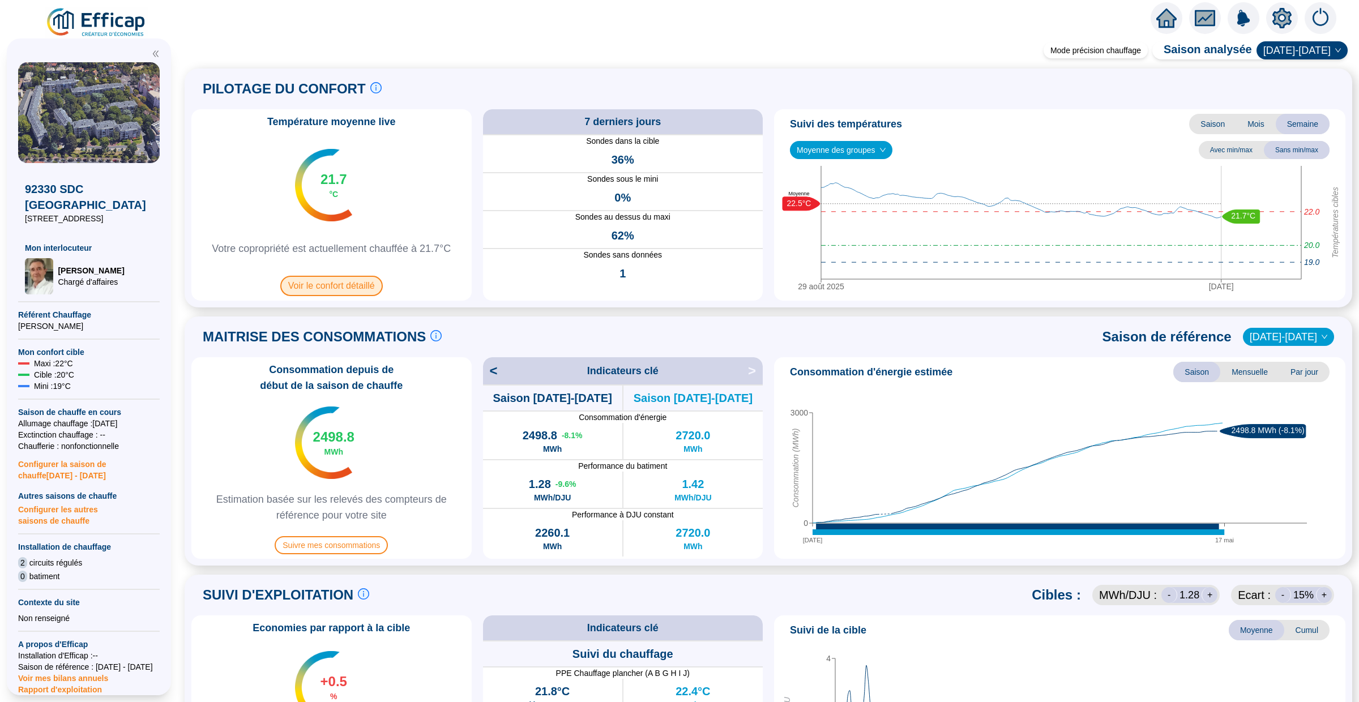
click at [350, 295] on span "Voir le confort détaillé" at bounding box center [331, 286] width 102 height 20
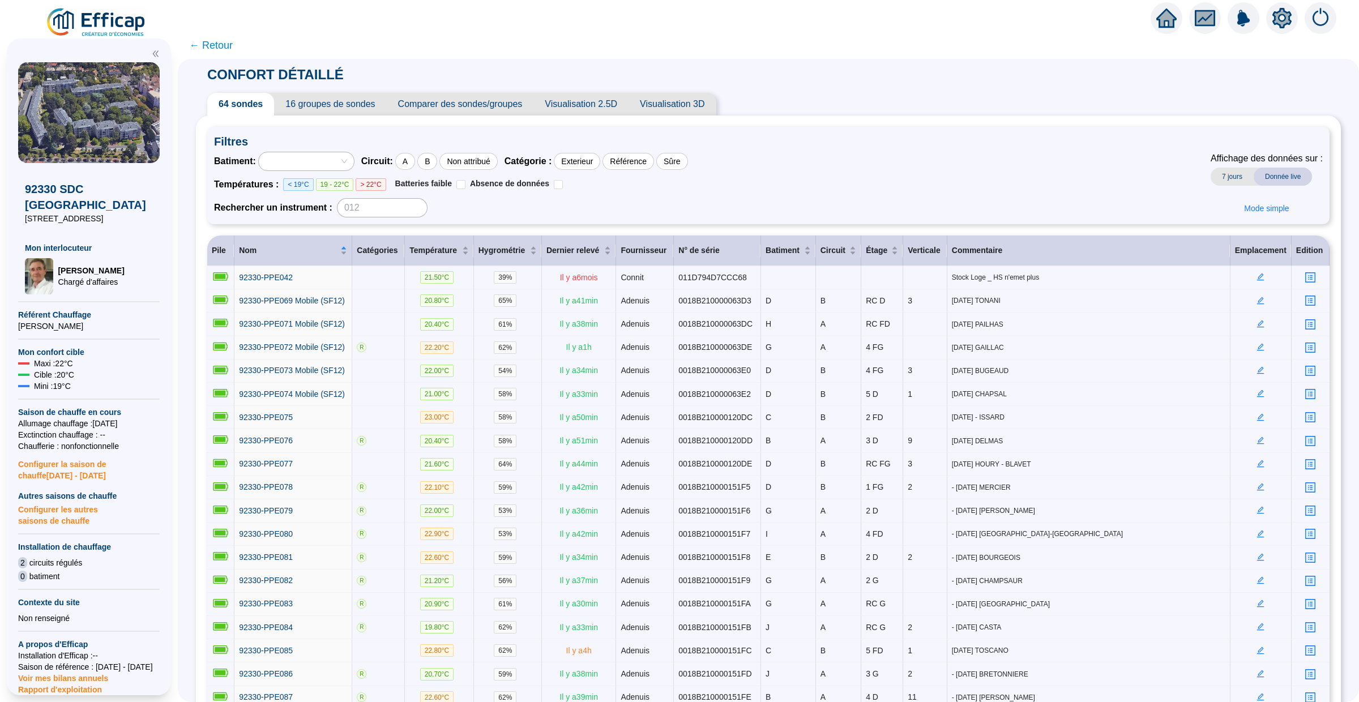
click at [335, 101] on span "16 groupes de sondes" at bounding box center [330, 104] width 112 height 23
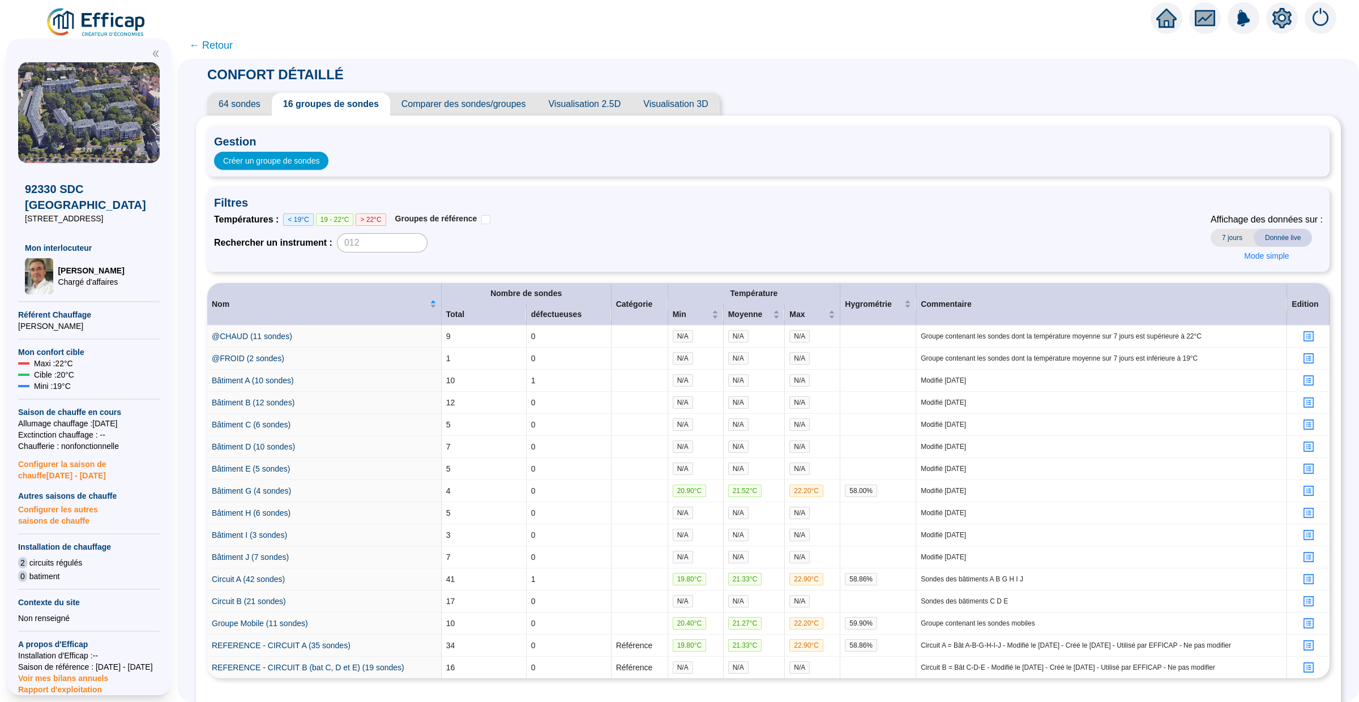
click at [460, 100] on span "Comparer des sondes/groupes" at bounding box center [463, 104] width 147 height 23
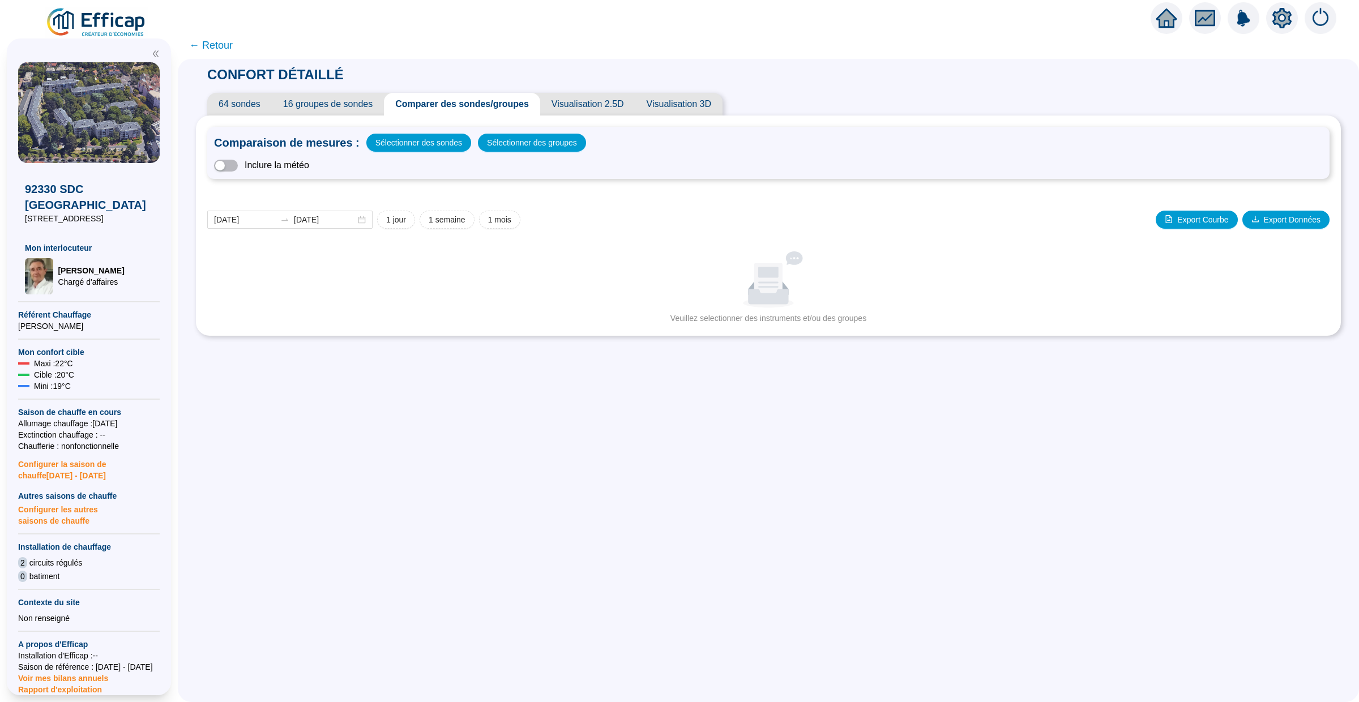
click at [251, 98] on span "64 sondes" at bounding box center [239, 104] width 65 height 23
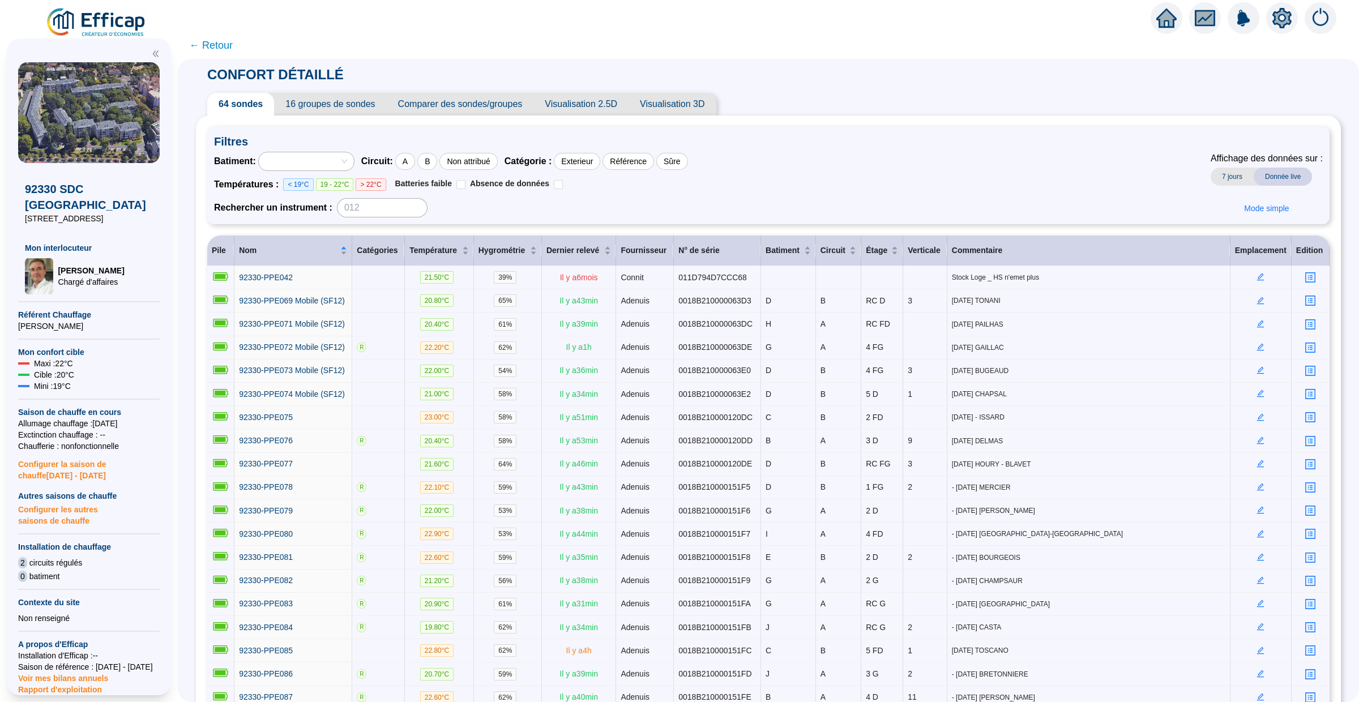
click at [211, 43] on span "← Retour" at bounding box center [211, 45] width 44 height 16
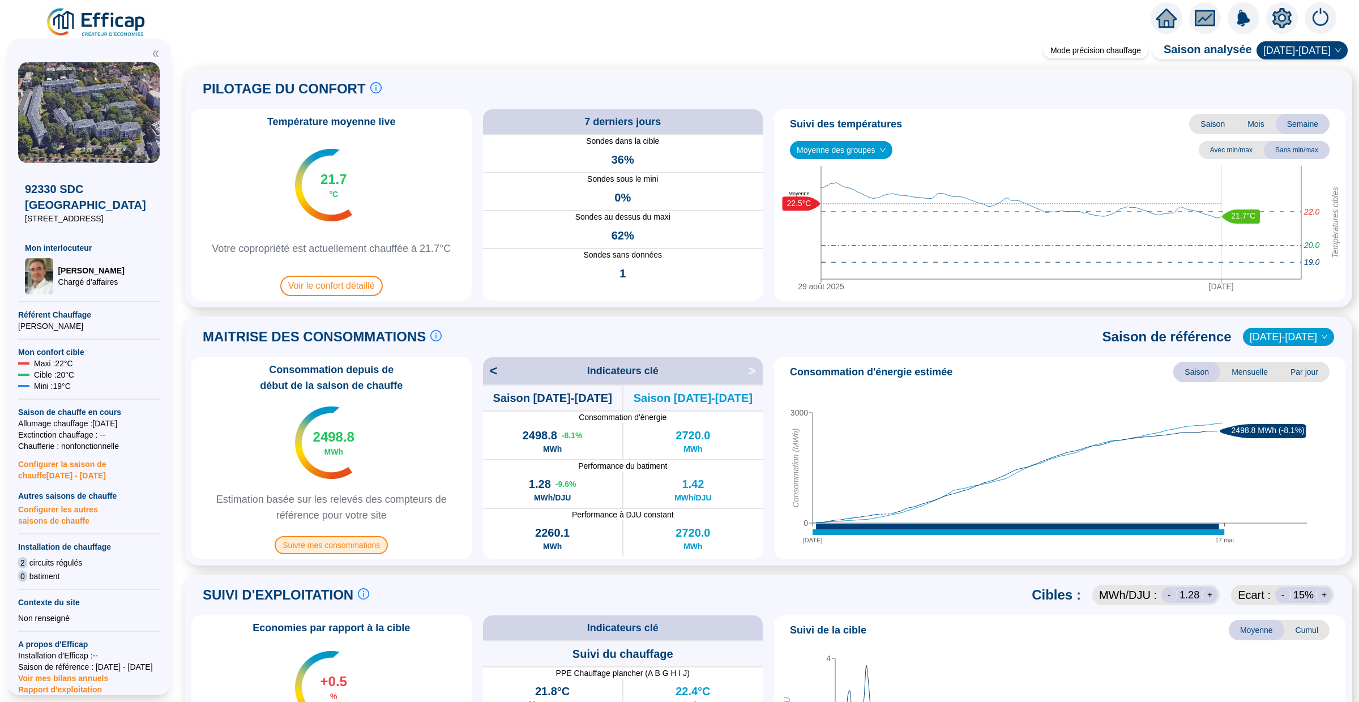
click at [344, 543] on span "Suivre mes consommations" at bounding box center [331, 545] width 113 height 18
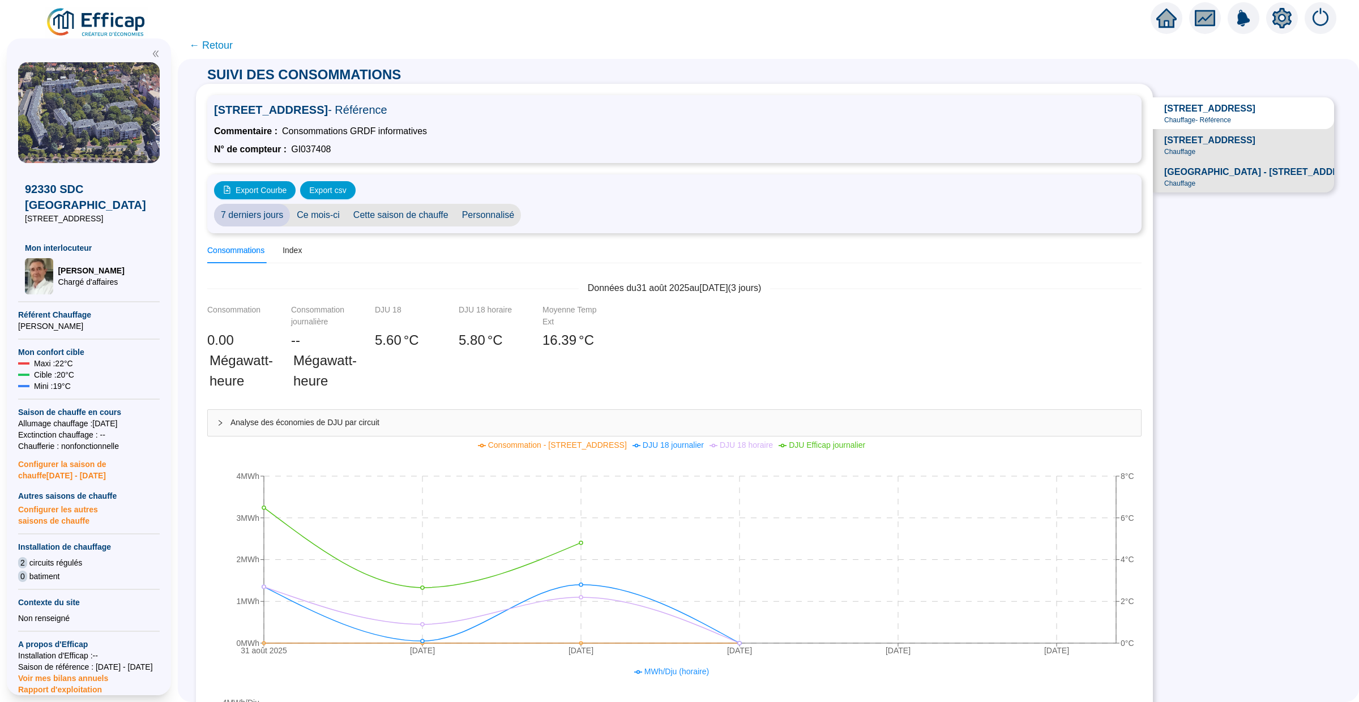
click at [479, 250] on div "Consommations Index" at bounding box center [674, 250] width 934 height 25
click at [304, 211] on span "Ce mois-ci" at bounding box center [318, 215] width 57 height 23
click at [1198, 172] on span "Parc Penthievre - 6 rue de Fontenay - 92330 Sceaux" at bounding box center [1262, 172] width 196 height 14
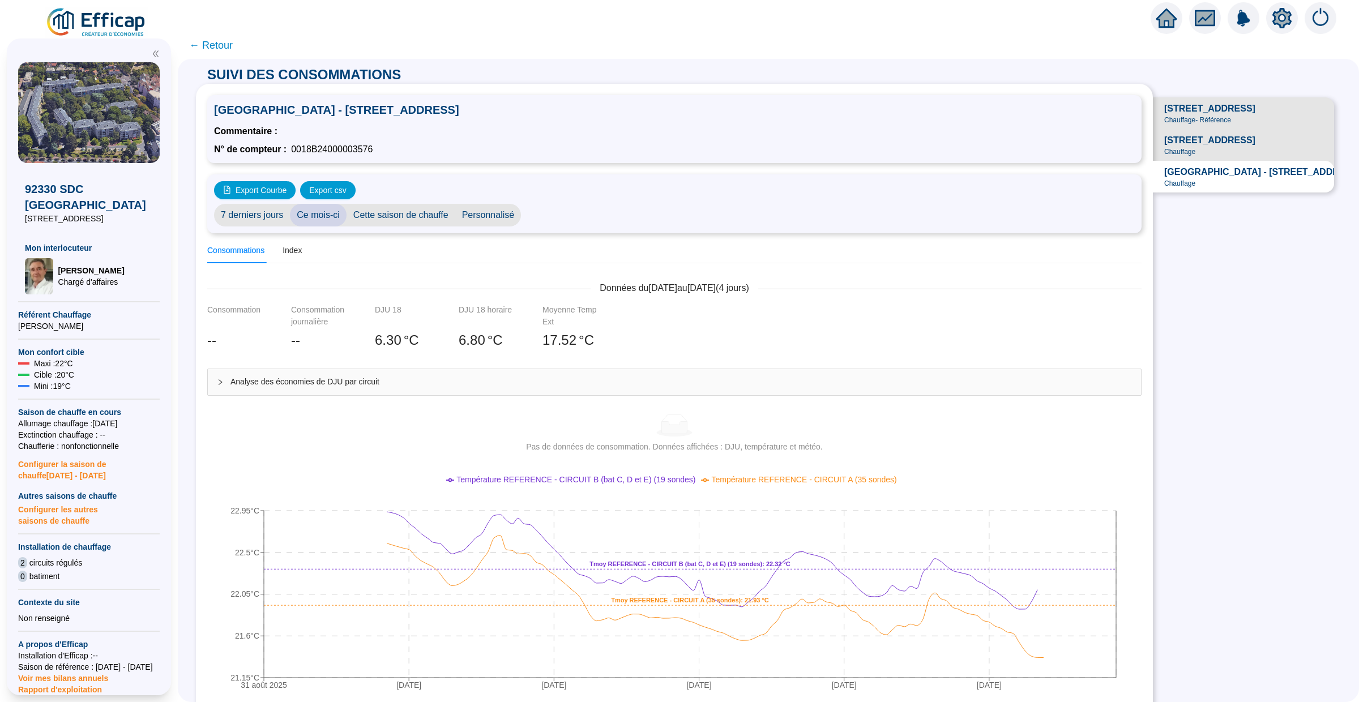
click at [1198, 153] on div "6 rue de Fontenay - 92330 Sceaux Chauffage" at bounding box center [1209, 145] width 91 height 23
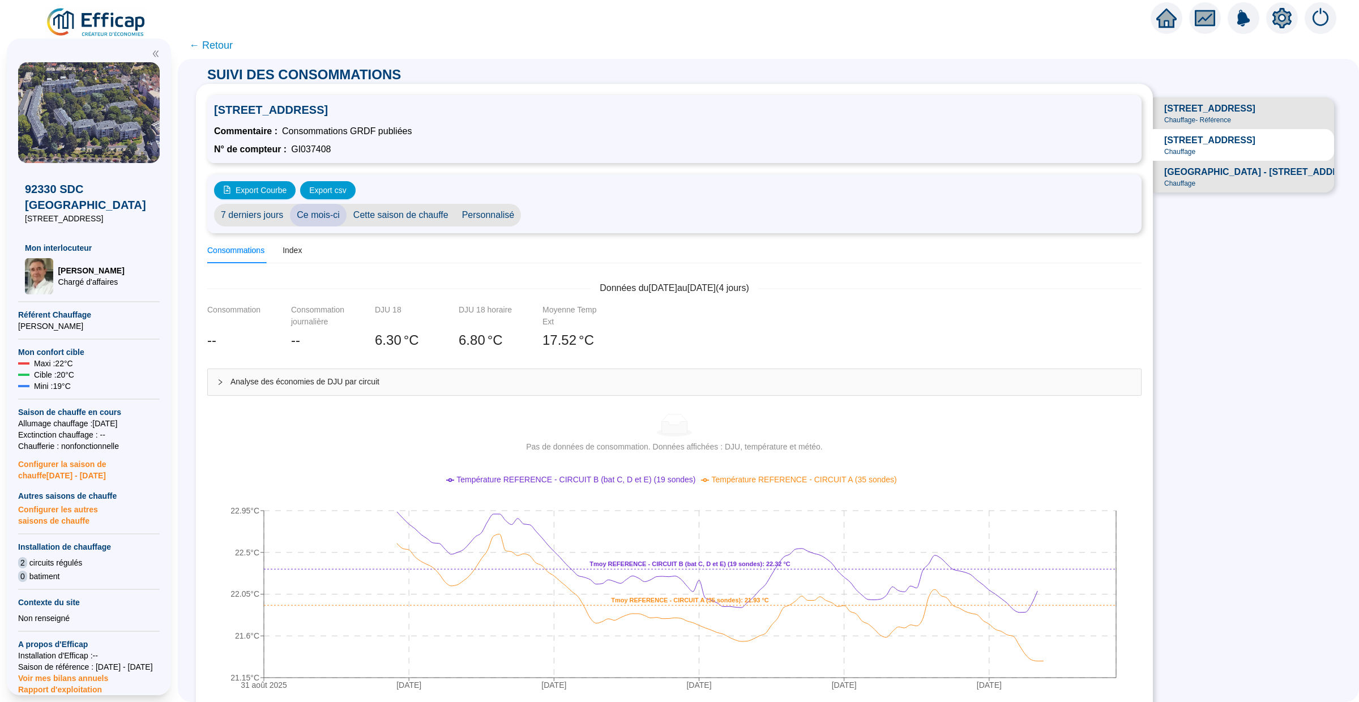
click at [1157, 16] on icon "home" at bounding box center [1166, 18] width 20 height 20
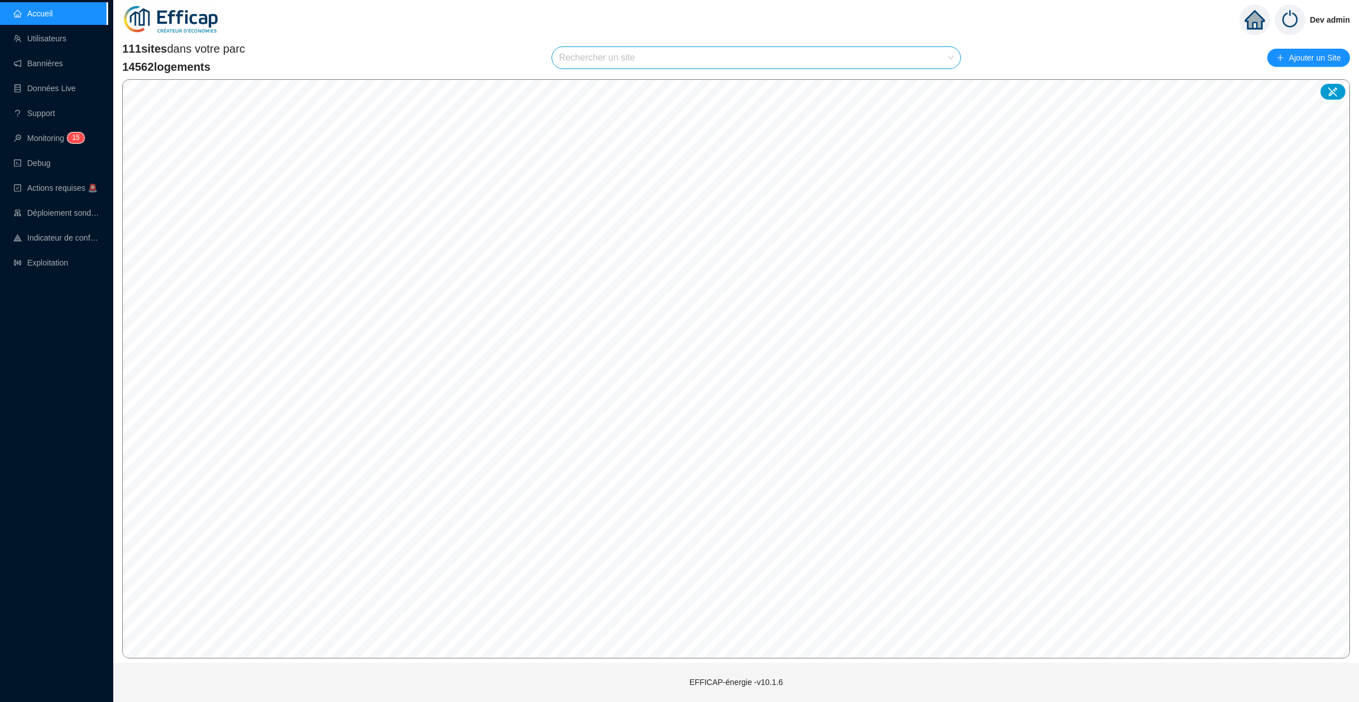
click at [601, 58] on input "search" at bounding box center [751, 58] width 384 height 22
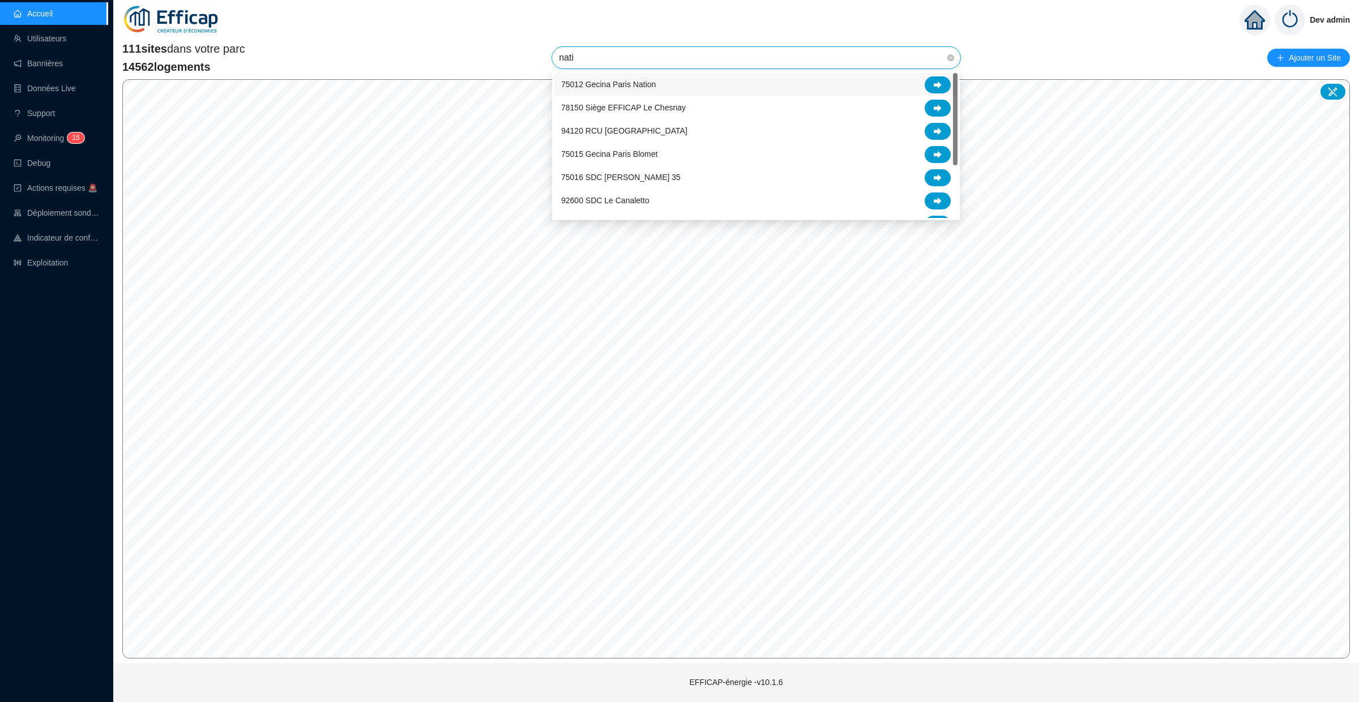
type input "natio"
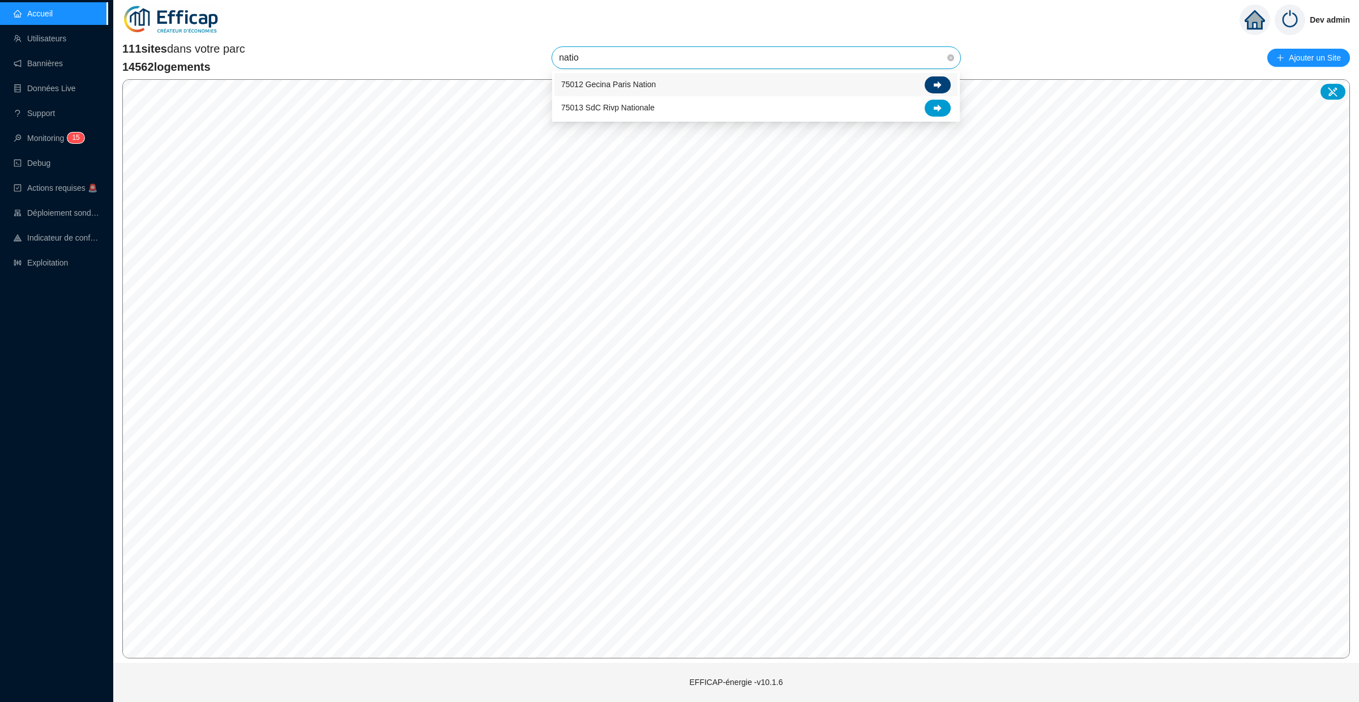
drag, startPoint x: 924, startPoint y: 93, endPoint x: 935, endPoint y: 84, distance: 14.2
click at [935, 84] on div "75012 Gecina Paris Nation" at bounding box center [756, 84] width 390 height 17
click at [853, 65] on span "75012 Gecina Paris Nation" at bounding box center [756, 58] width 395 height 22
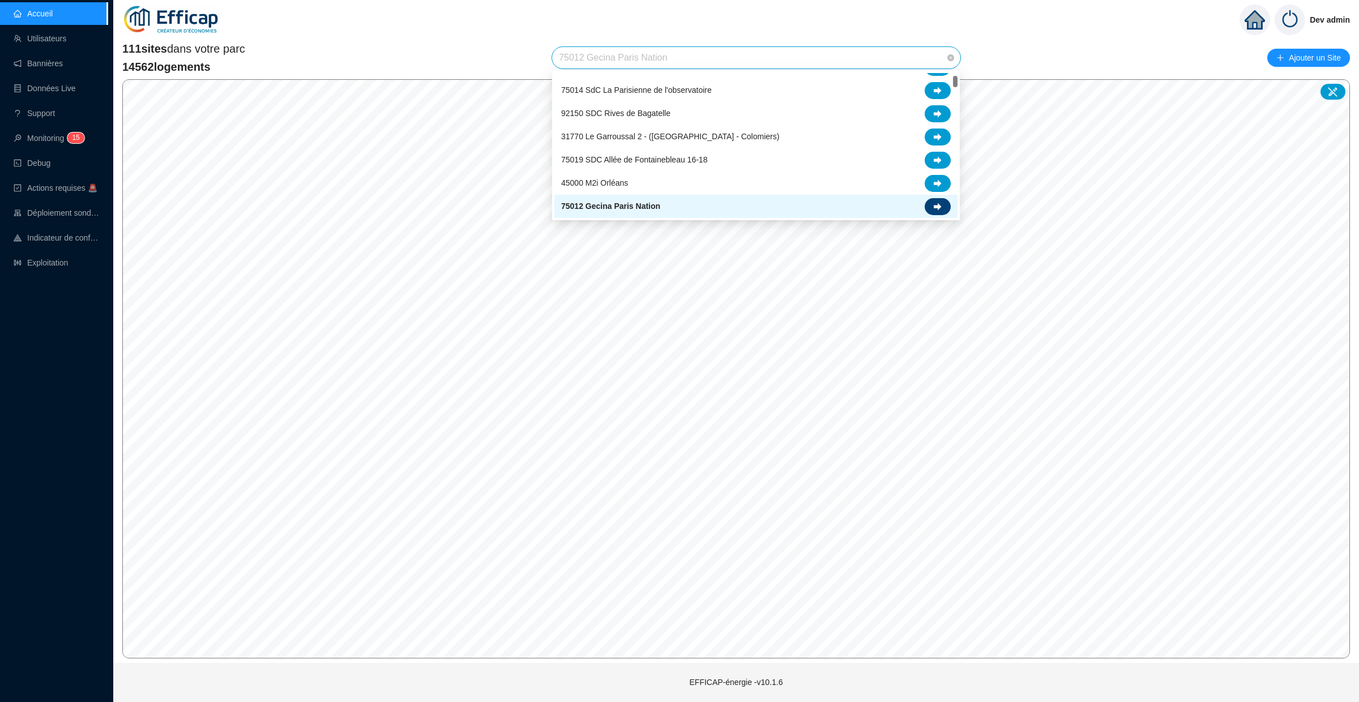
click at [937, 204] on icon at bounding box center [938, 206] width 8 height 7
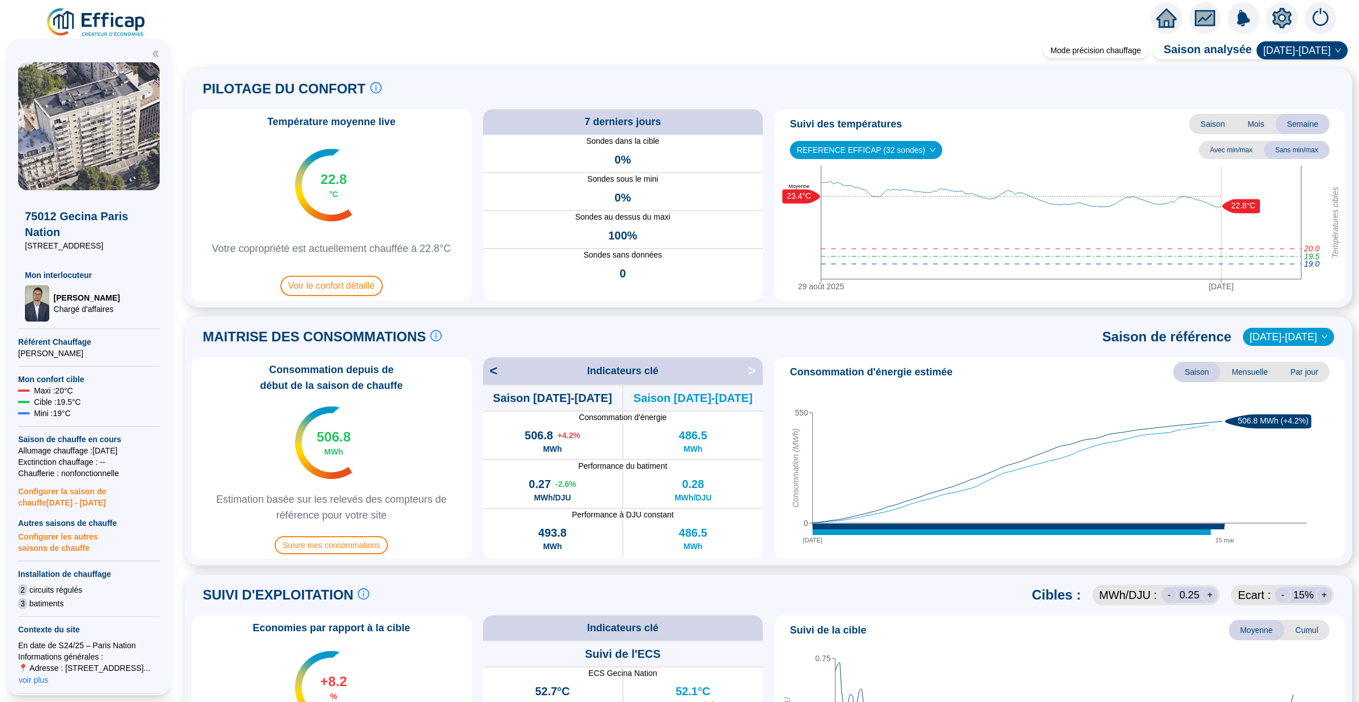
click at [1265, 371] on span "Mensuelle" at bounding box center [1249, 372] width 59 height 20
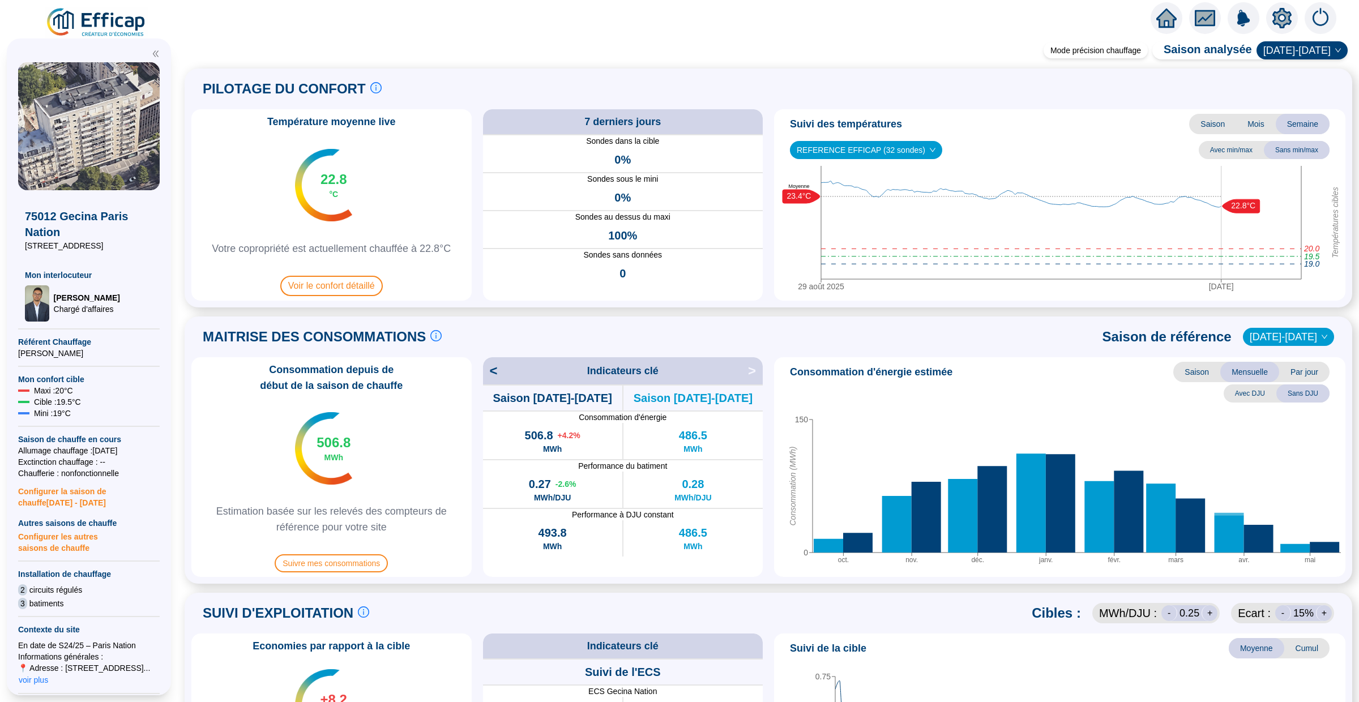
click at [1316, 378] on span "Par jour" at bounding box center [1304, 372] width 50 height 20
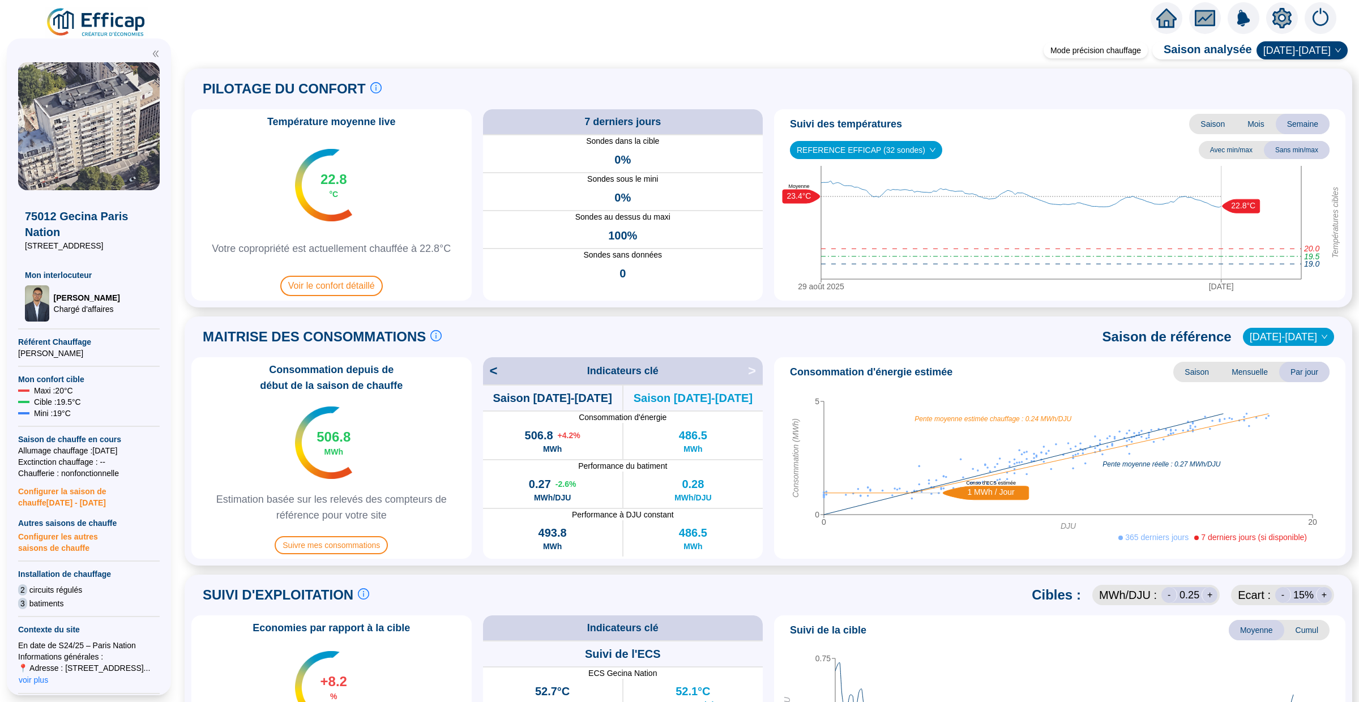
click at [1274, 369] on span "Mensuelle" at bounding box center [1249, 372] width 59 height 20
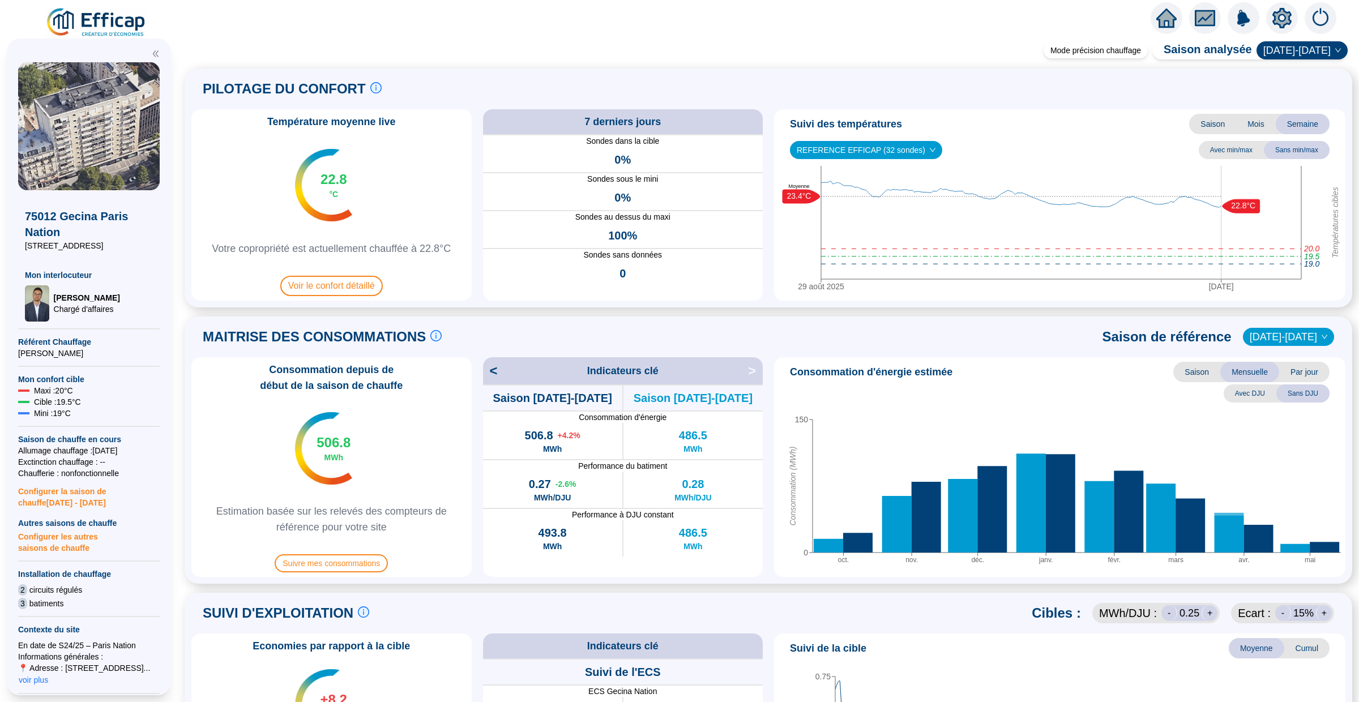
click at [1203, 375] on span "Saison" at bounding box center [1196, 372] width 47 height 20
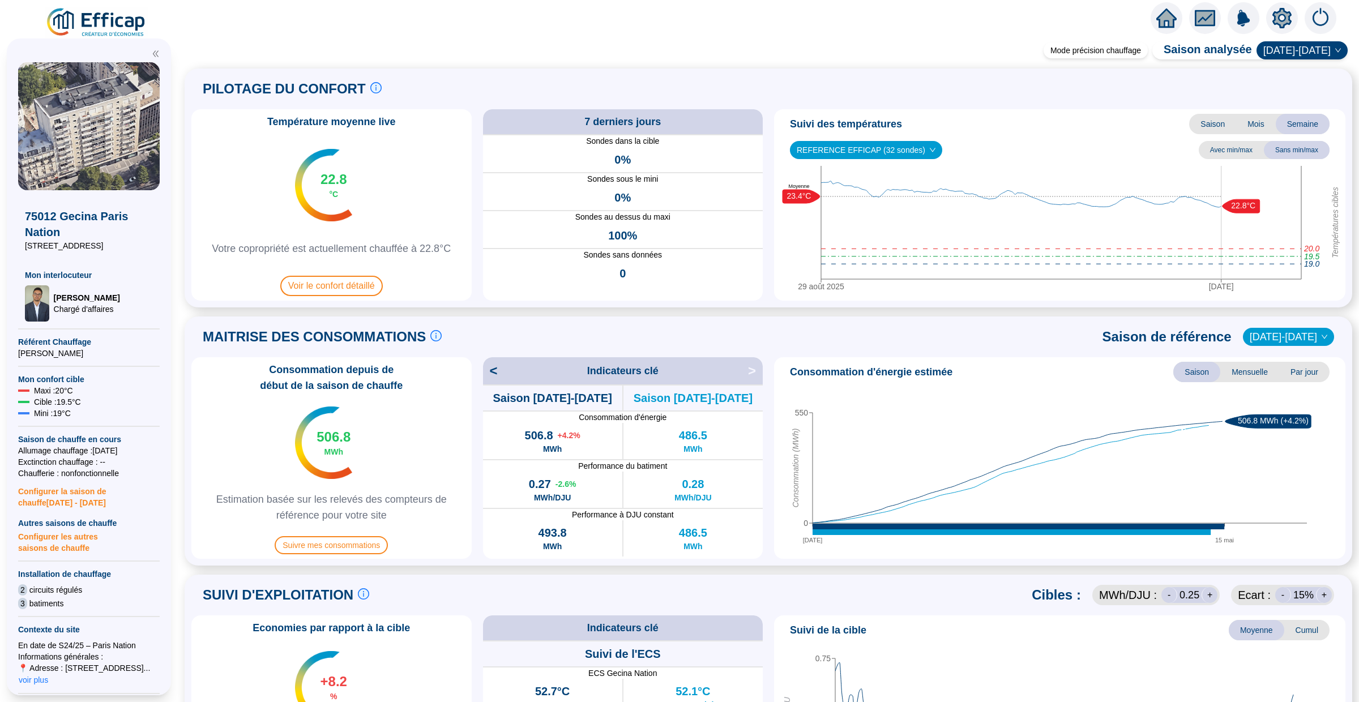
click at [1244, 357] on div "Consommation d'énergie estimée Saison Mensuelle Par jour 15 oct. 15 mai 0 550 C…" at bounding box center [1059, 458] width 571 height 202
click at [1236, 363] on span "Mensuelle" at bounding box center [1249, 372] width 59 height 20
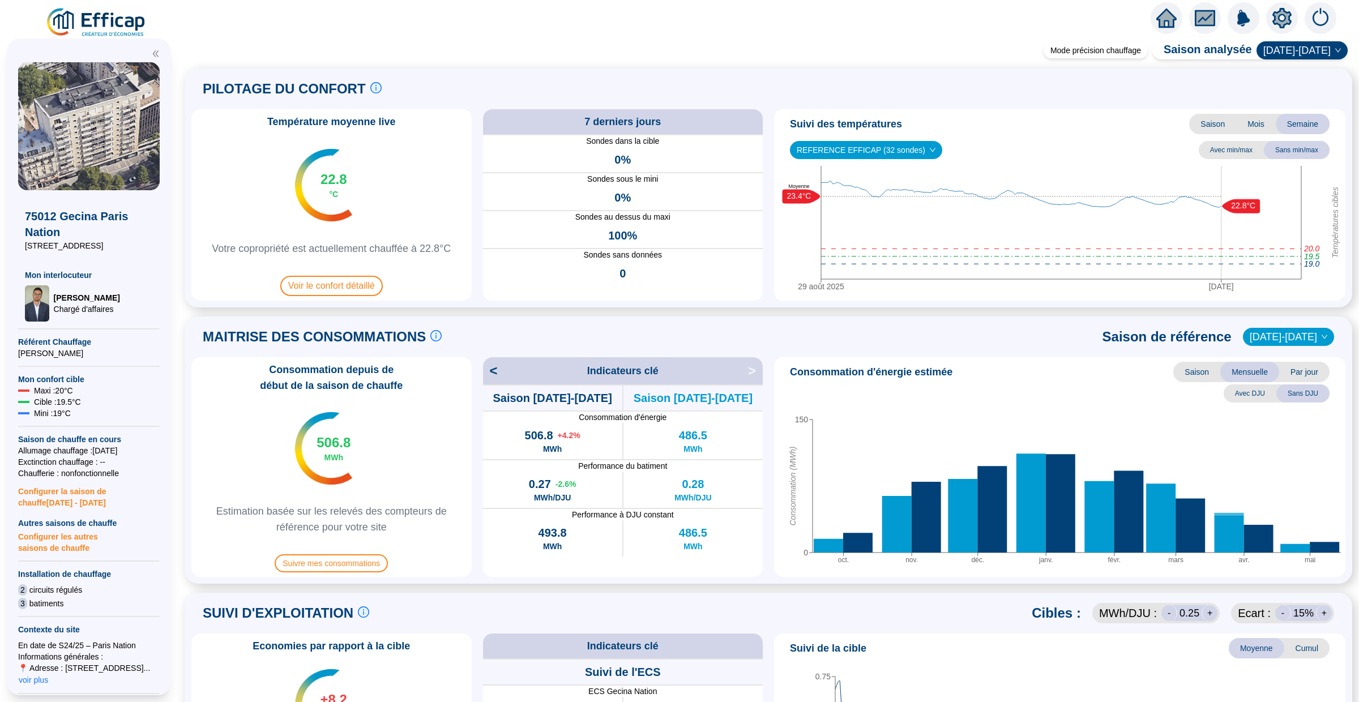
click at [1295, 378] on span "Par jour" at bounding box center [1304, 372] width 50 height 20
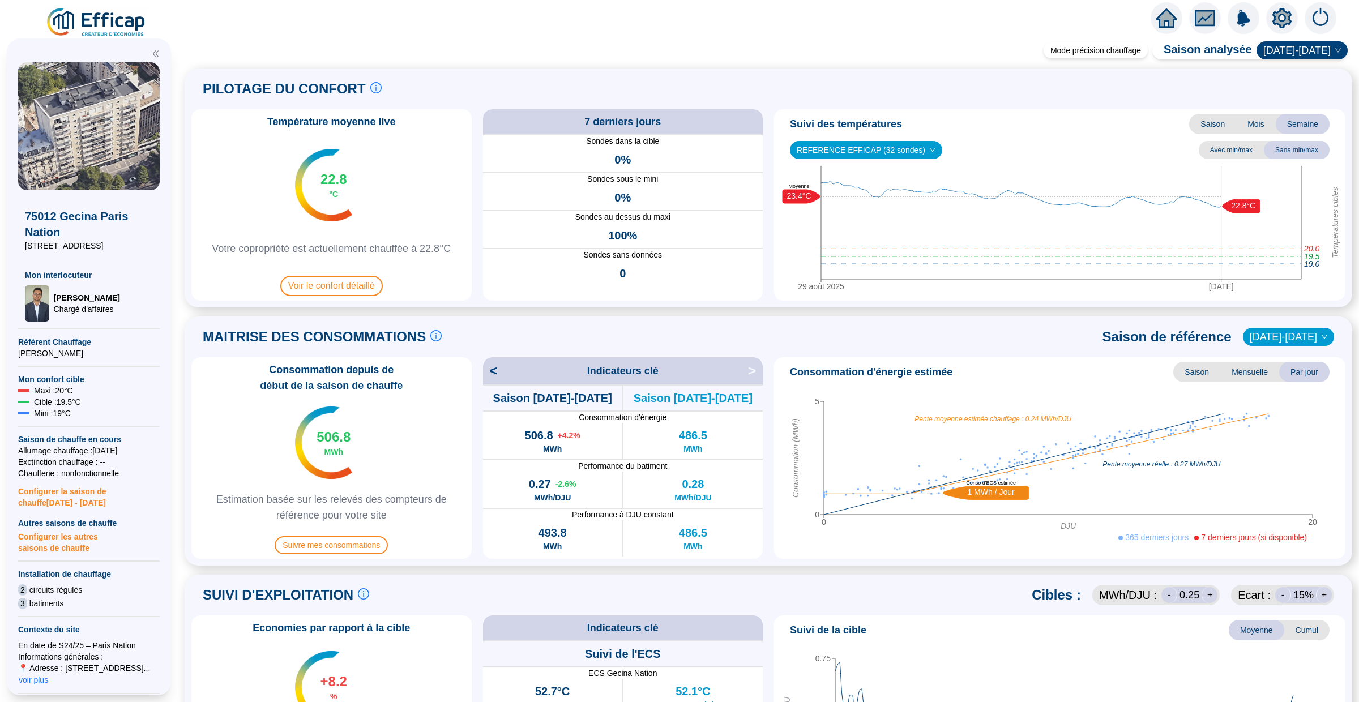
click at [1199, 370] on span "Saison" at bounding box center [1196, 372] width 47 height 20
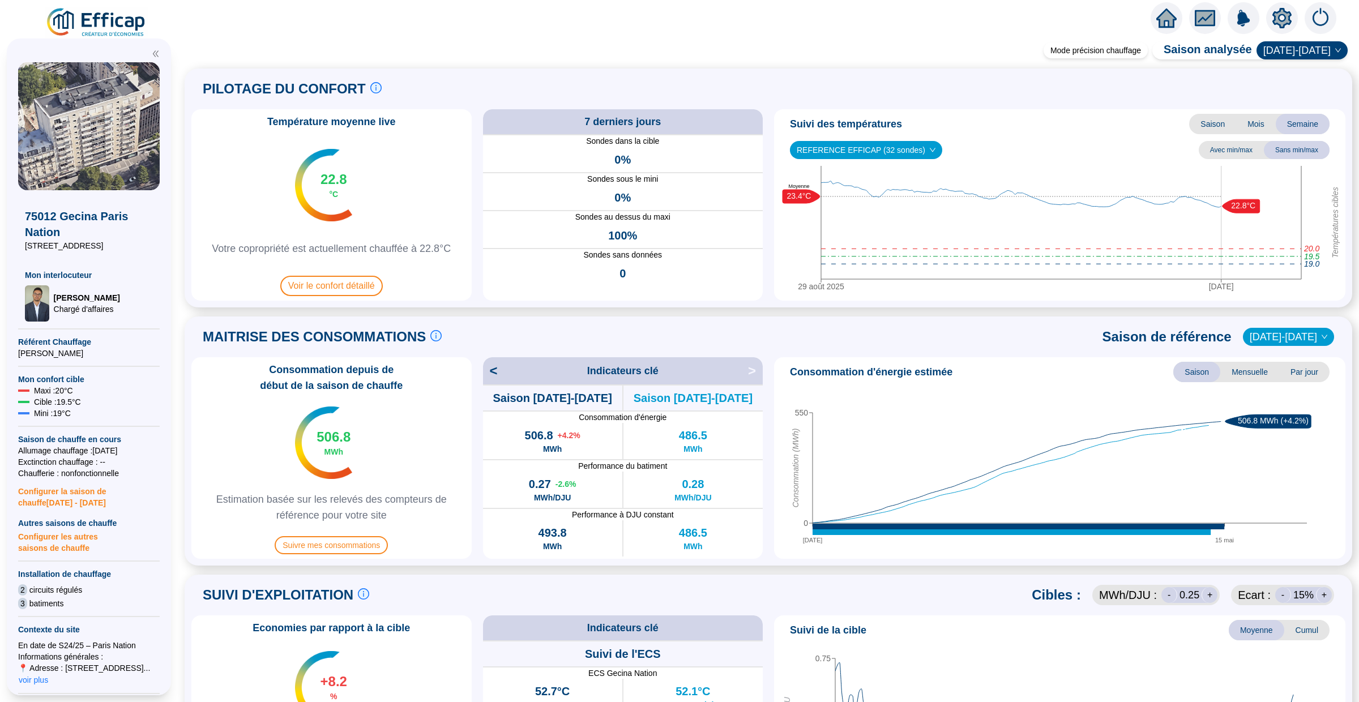
scroll to position [5, 0]
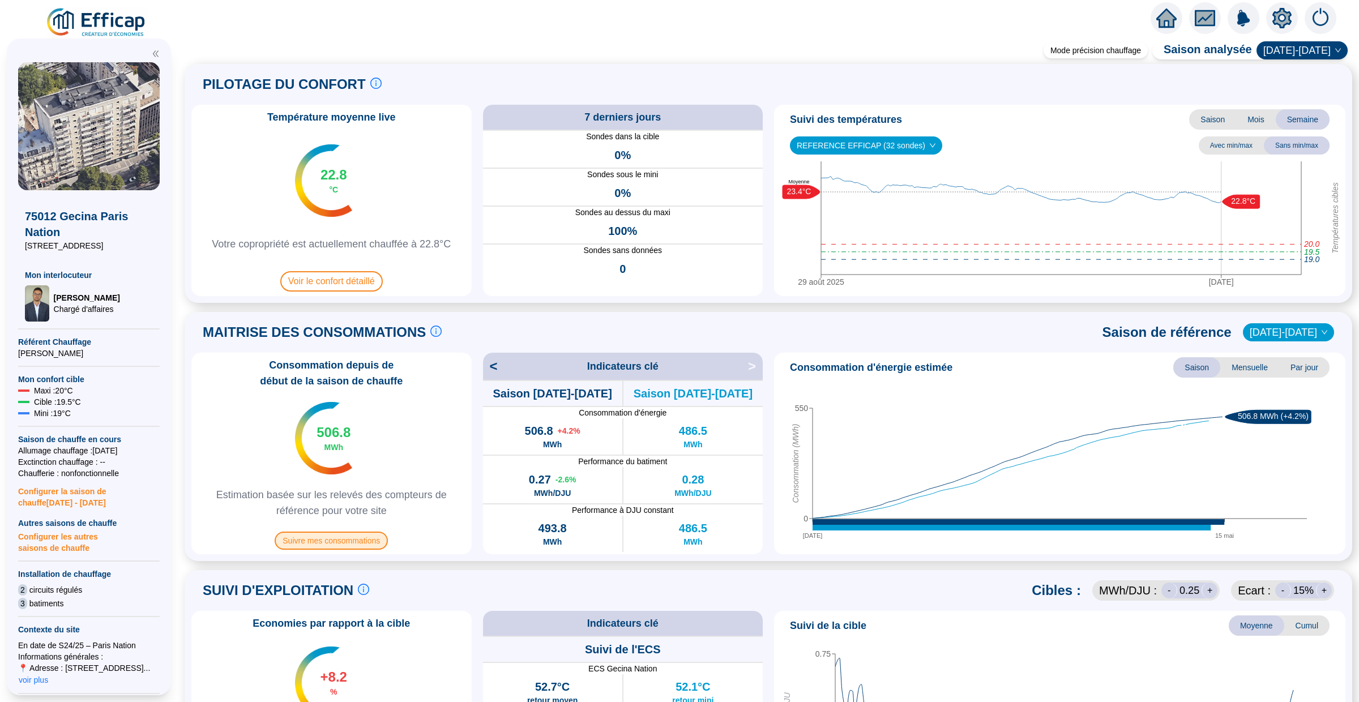
click at [338, 540] on span "Suivre mes consommations" at bounding box center [331, 541] width 113 height 18
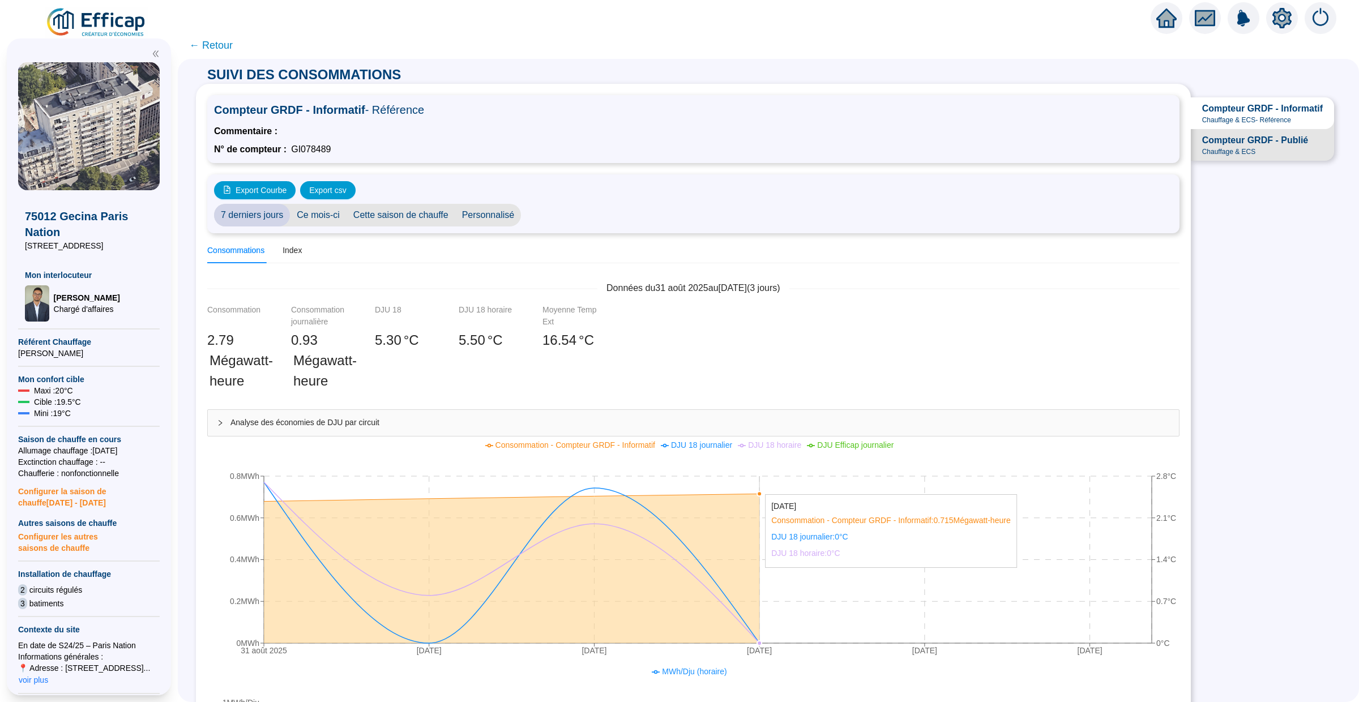
click at [758, 489] on icon "31 août 2025 1 sept. 2025 2 sept. 2025 3 sept. 2025 4 sept. 2025 5 sept. 2025 0…" at bounding box center [692, 550] width 970 height 226
click at [1272, 151] on div "Compteur GRDF - Publié Chauffage & ECS" at bounding box center [1255, 145] width 106 height 23
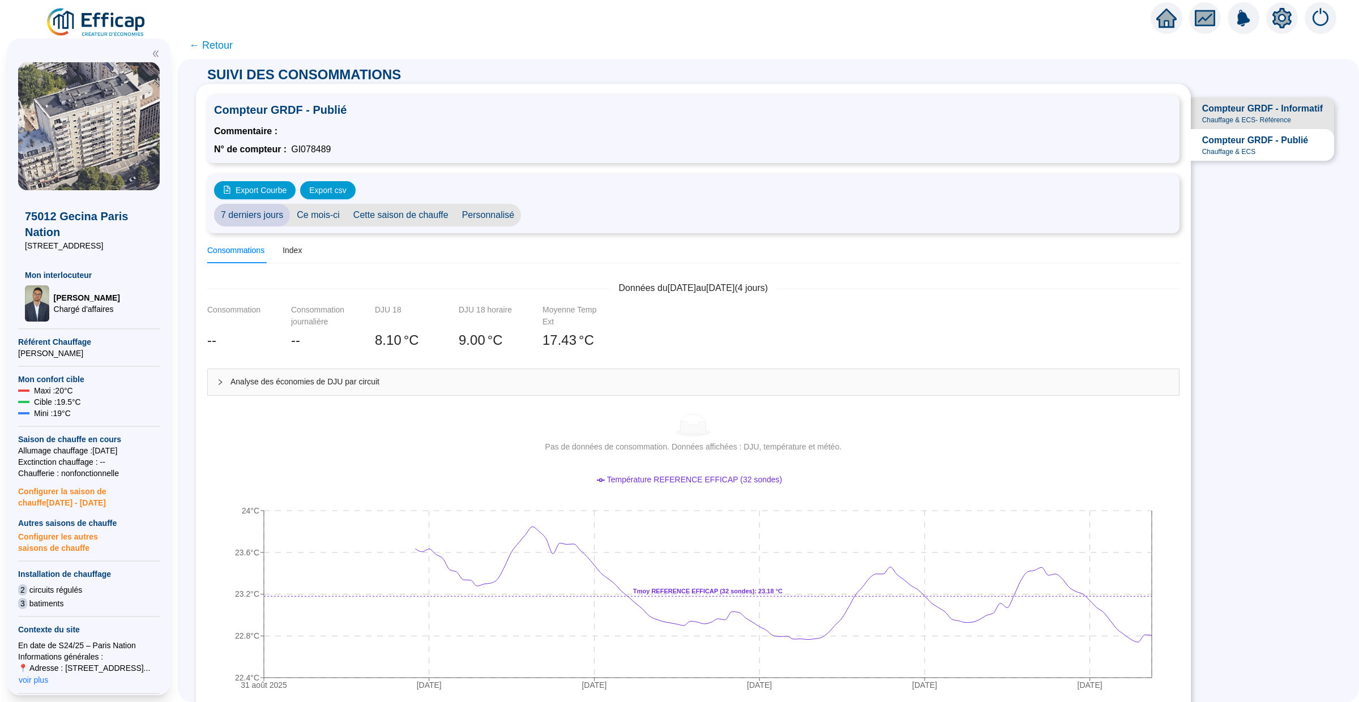
click at [1263, 114] on span "Compteur GRDF - Informatif" at bounding box center [1262, 109] width 121 height 14
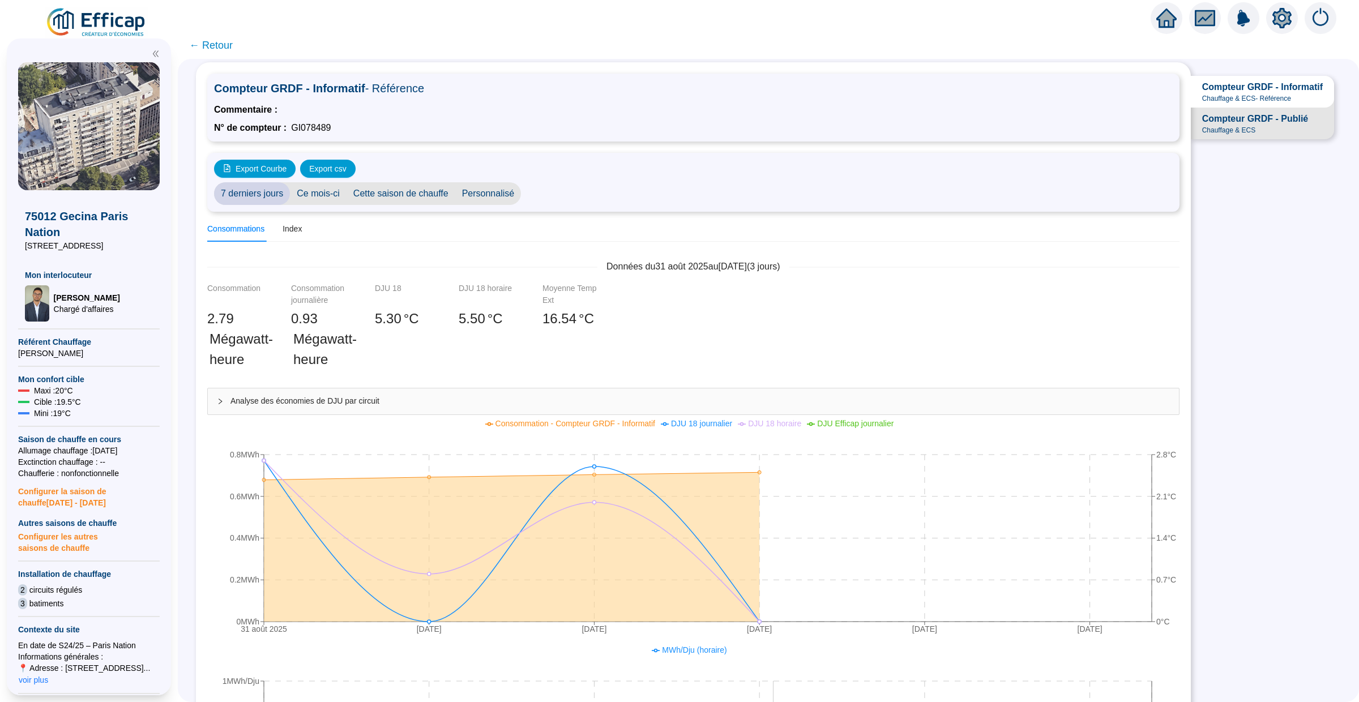
scroll to position [18, 0]
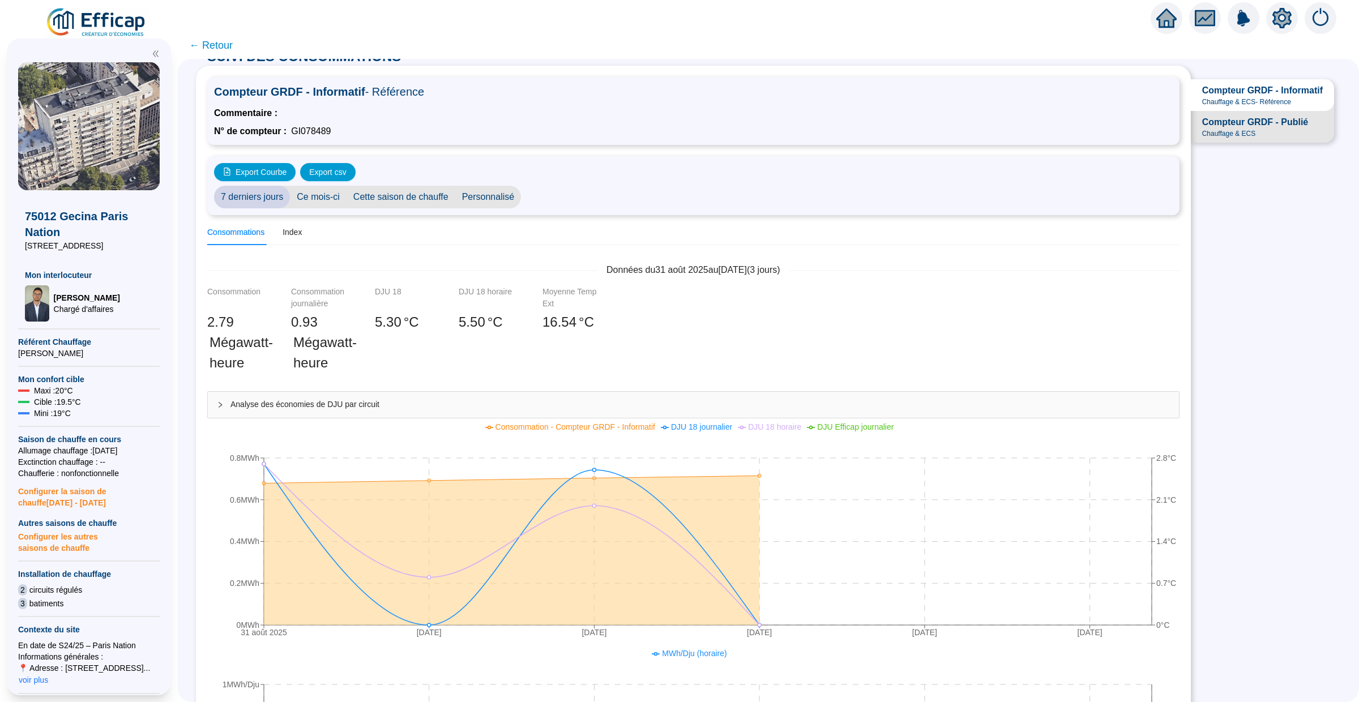
click at [328, 199] on span "Ce mois-ci" at bounding box center [318, 197] width 57 height 23
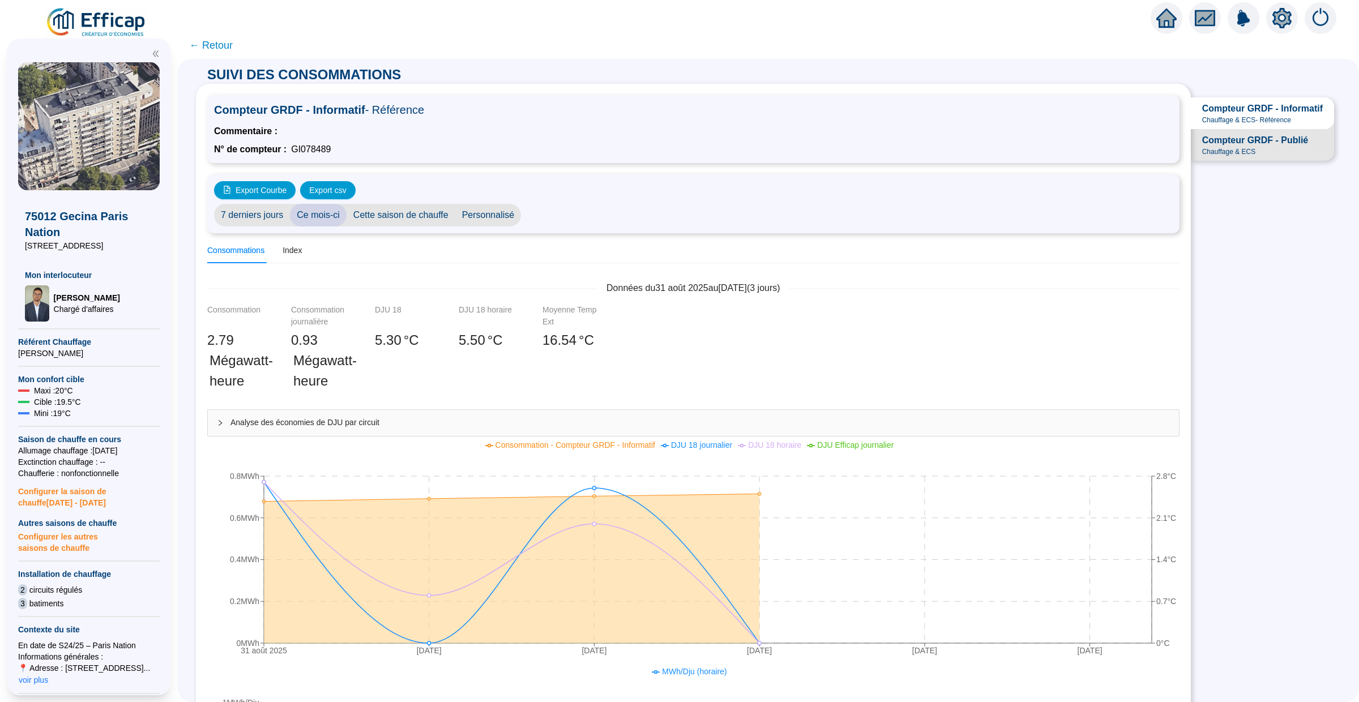
click at [477, 213] on span "Personnalisé" at bounding box center [488, 215] width 66 height 23
click at [565, 217] on input "[DATE]" at bounding box center [559, 215] width 62 height 12
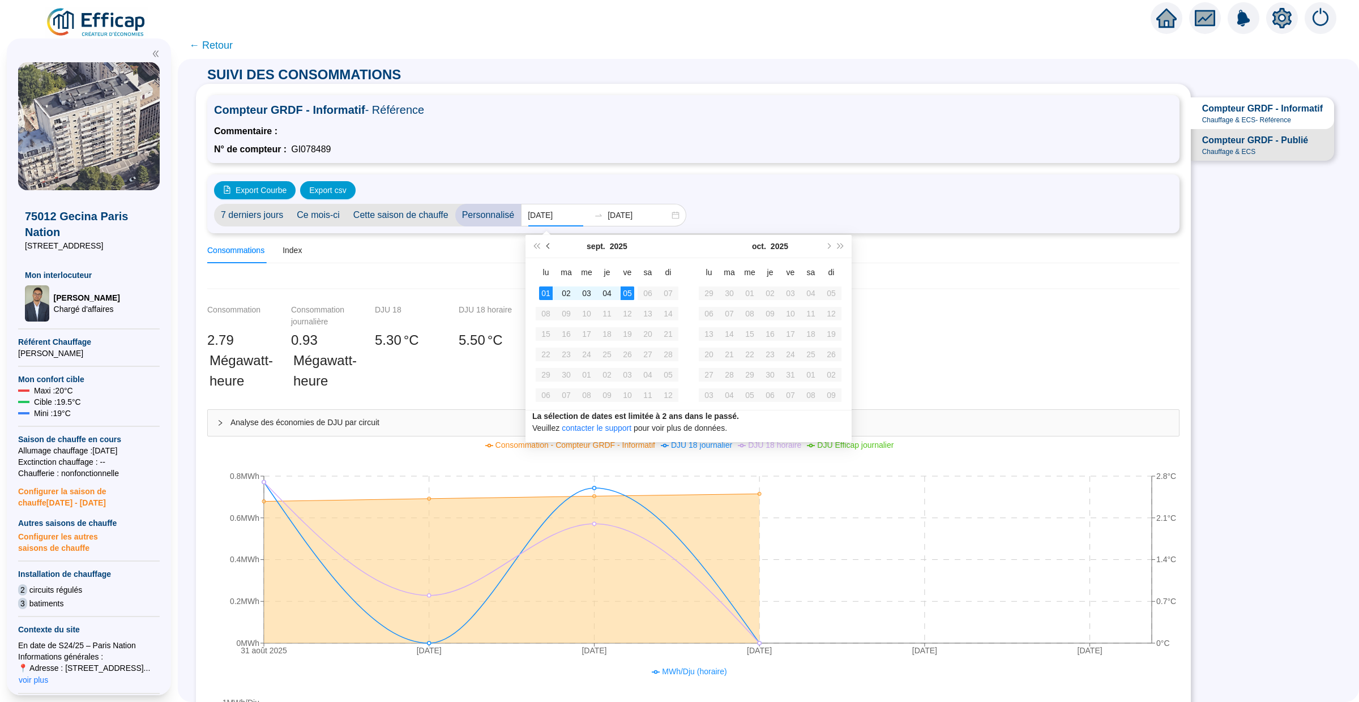
click at [549, 248] on span "Mois précédent (PageUp)" at bounding box center [549, 246] width 6 height 6
type input "[DATE]"
click at [537, 370] on td "25" at bounding box center [546, 375] width 20 height 20
type input "[DATE]"
click at [737, 292] on td "02" at bounding box center [729, 293] width 20 height 20
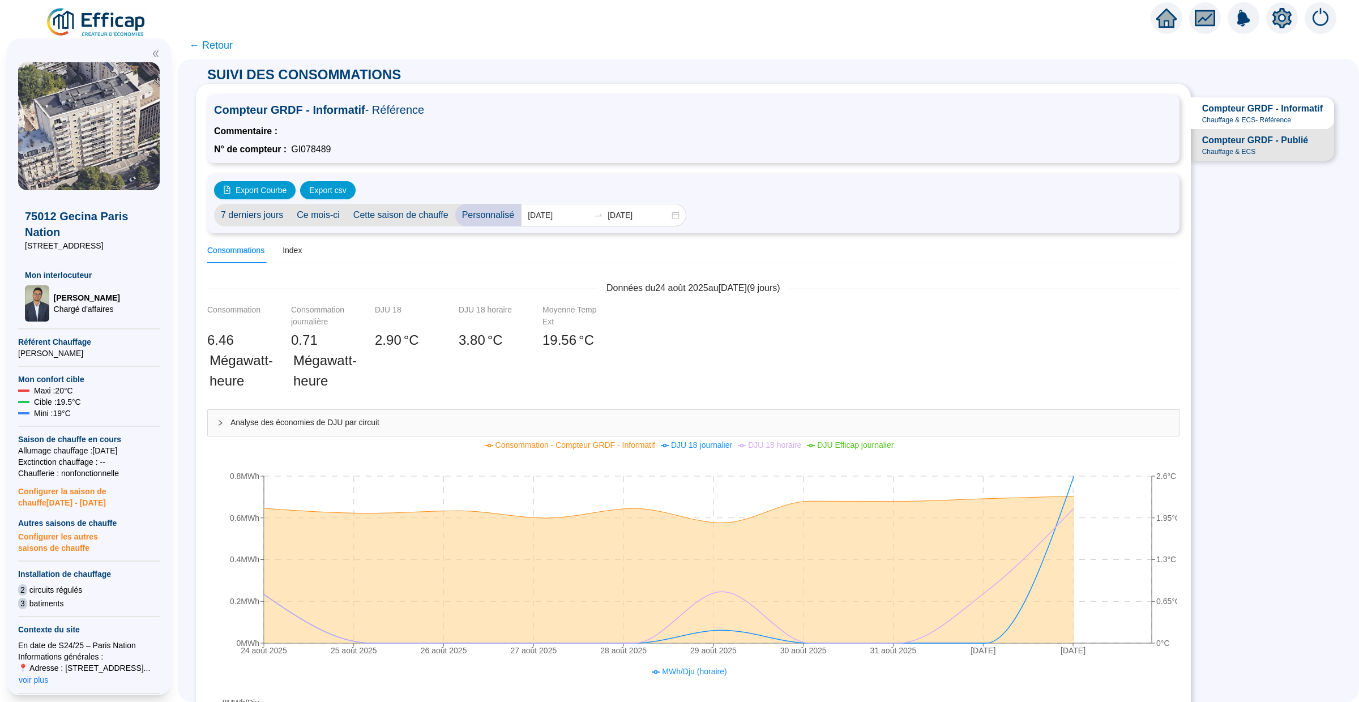
click at [1233, 441] on div "SUIVI DES CONSOMMATIONS Compteur GRDF - Informatif - Référence Commentaire : N°…" at bounding box center [768, 380] width 1181 height 643
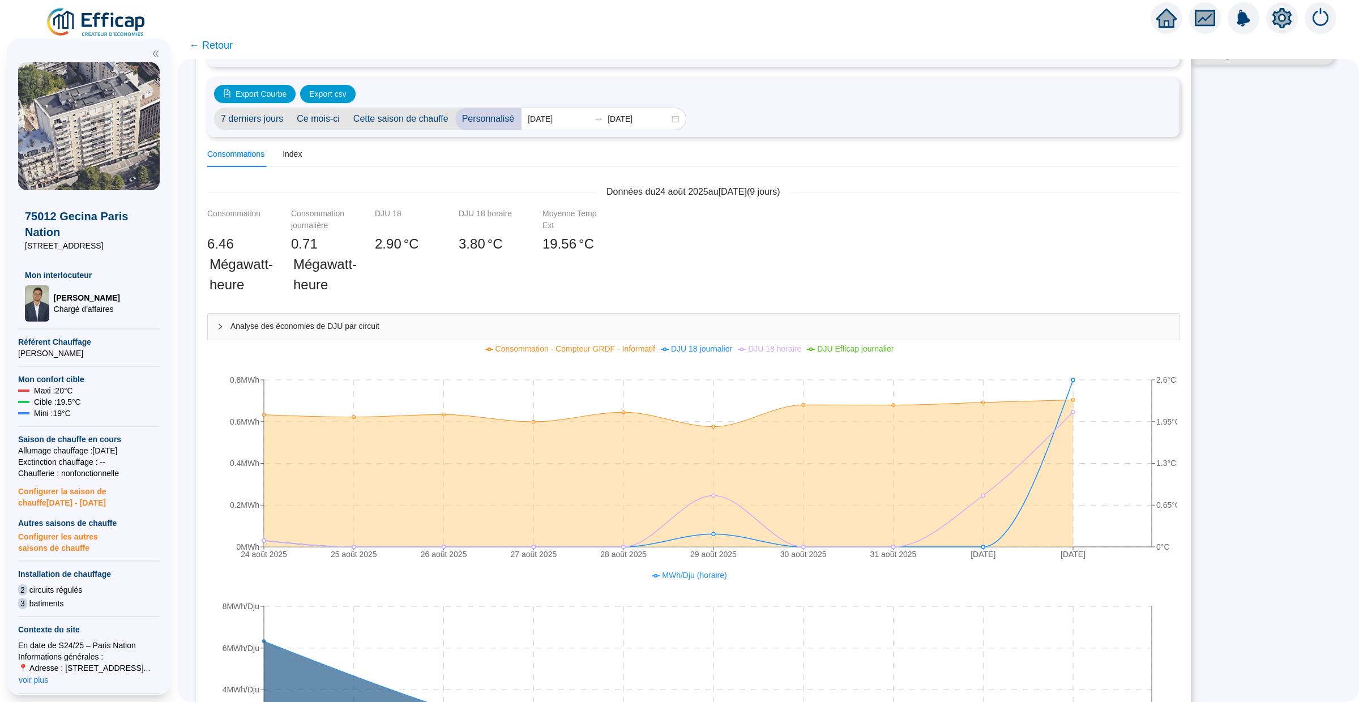
scroll to position [100, 0]
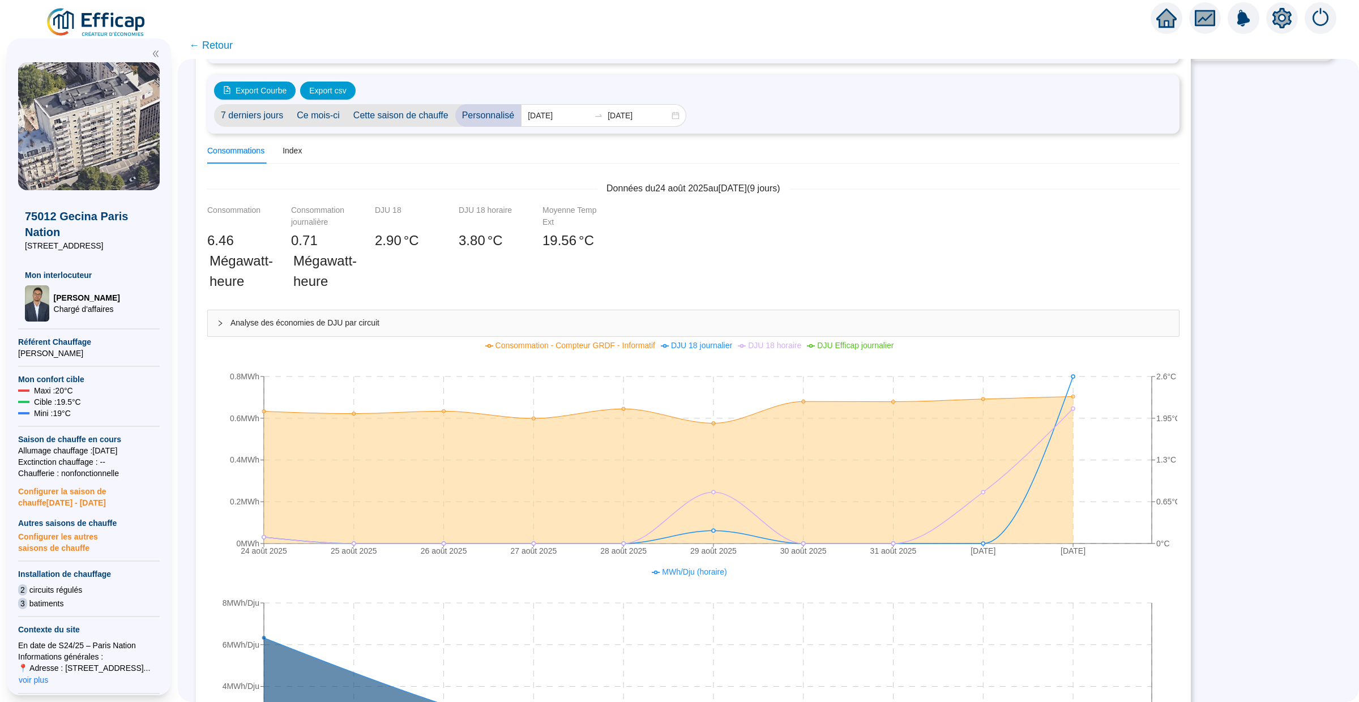
click at [1275, 374] on div "SUIVI DES CONSOMMATIONS Compteur GRDF - Informatif - Référence Commentaire : N°…" at bounding box center [768, 380] width 1181 height 643
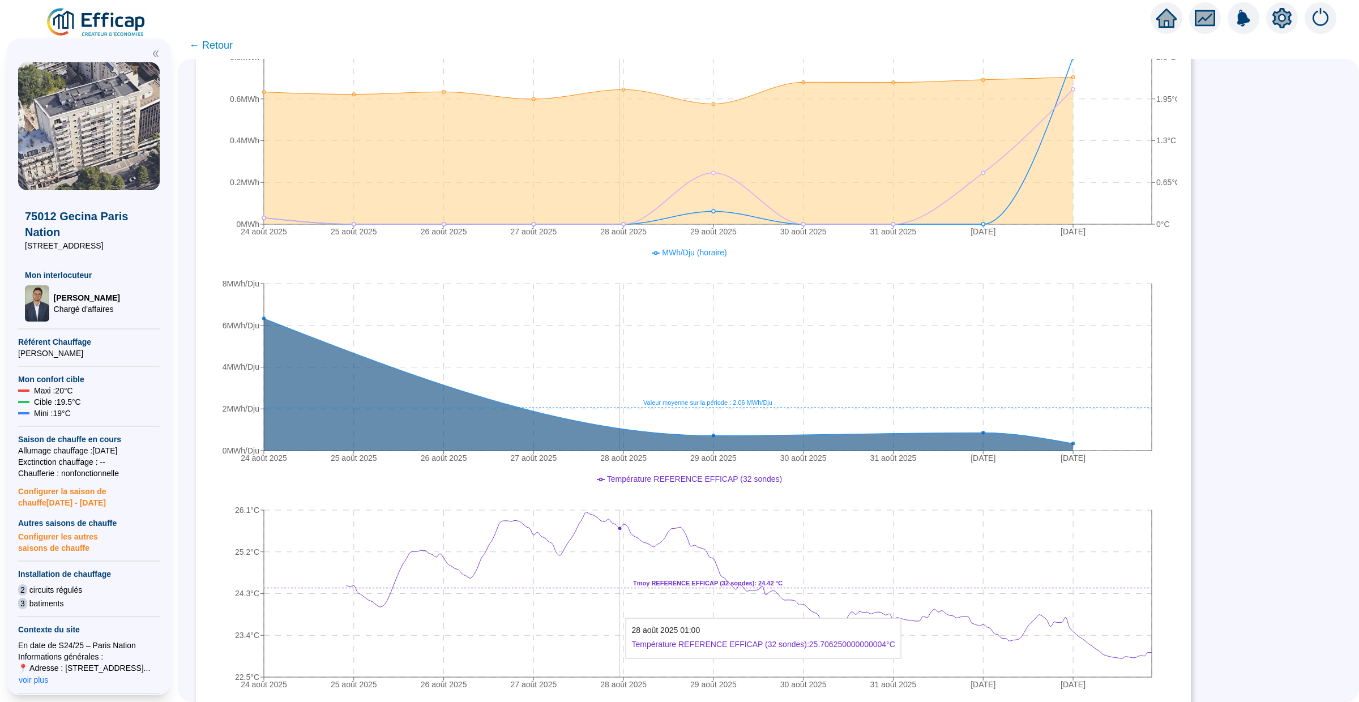
scroll to position [397, 0]
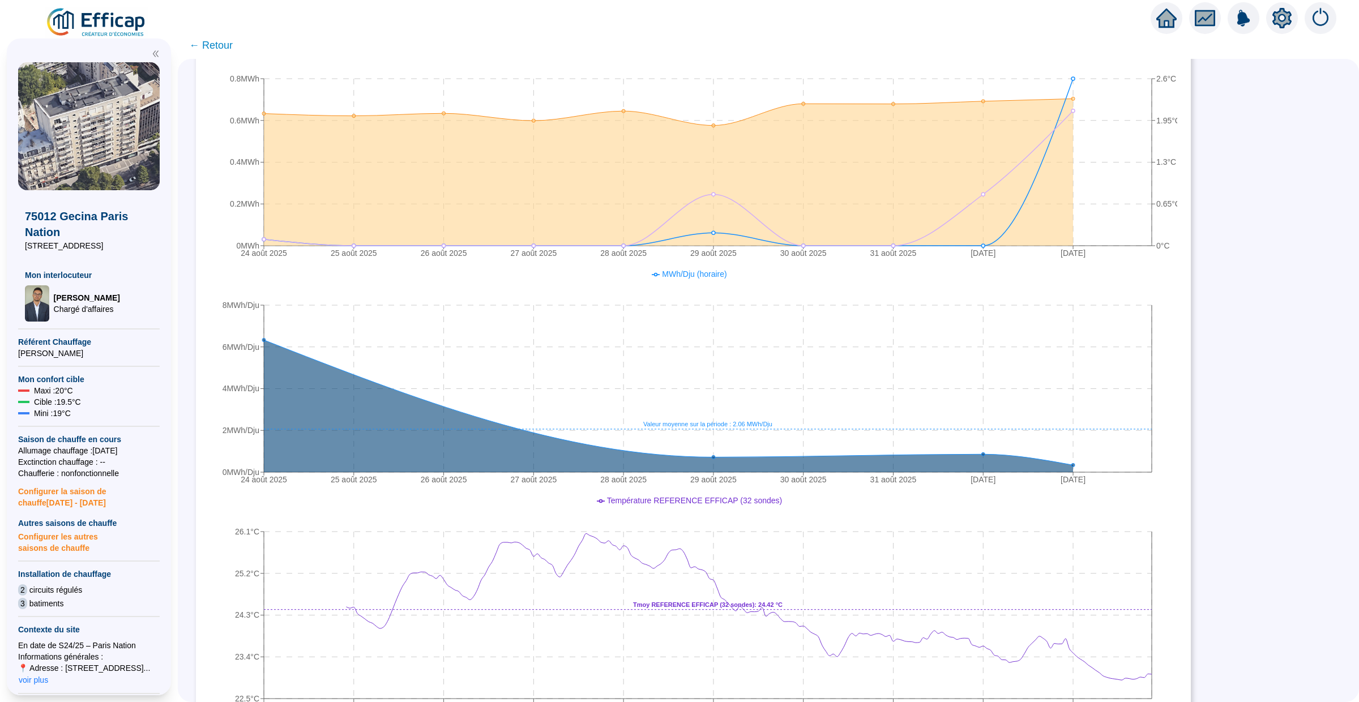
click at [1252, 327] on div "SUIVI DES CONSOMMATIONS Compteur GRDF - Informatif - Référence Commentaire : N°…" at bounding box center [768, 380] width 1181 height 643
click at [220, 44] on span "← Retour" at bounding box center [211, 45] width 44 height 16
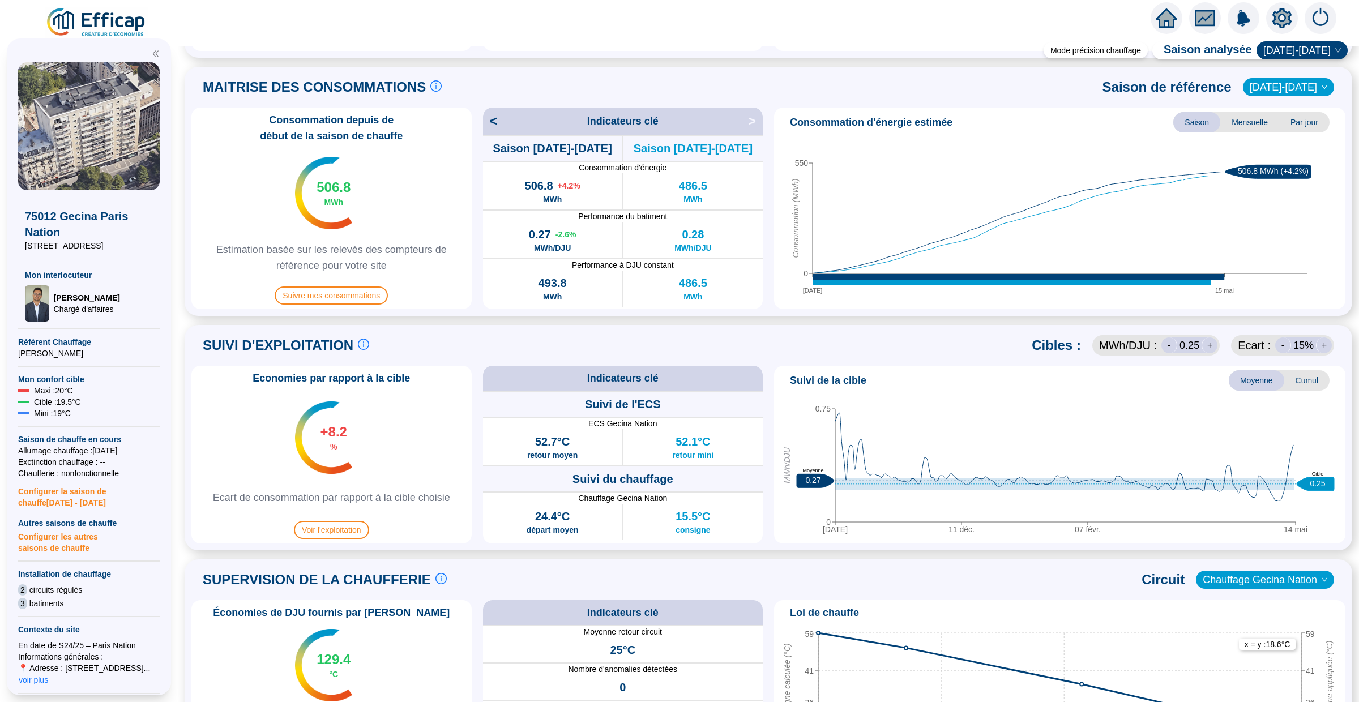
scroll to position [242, 0]
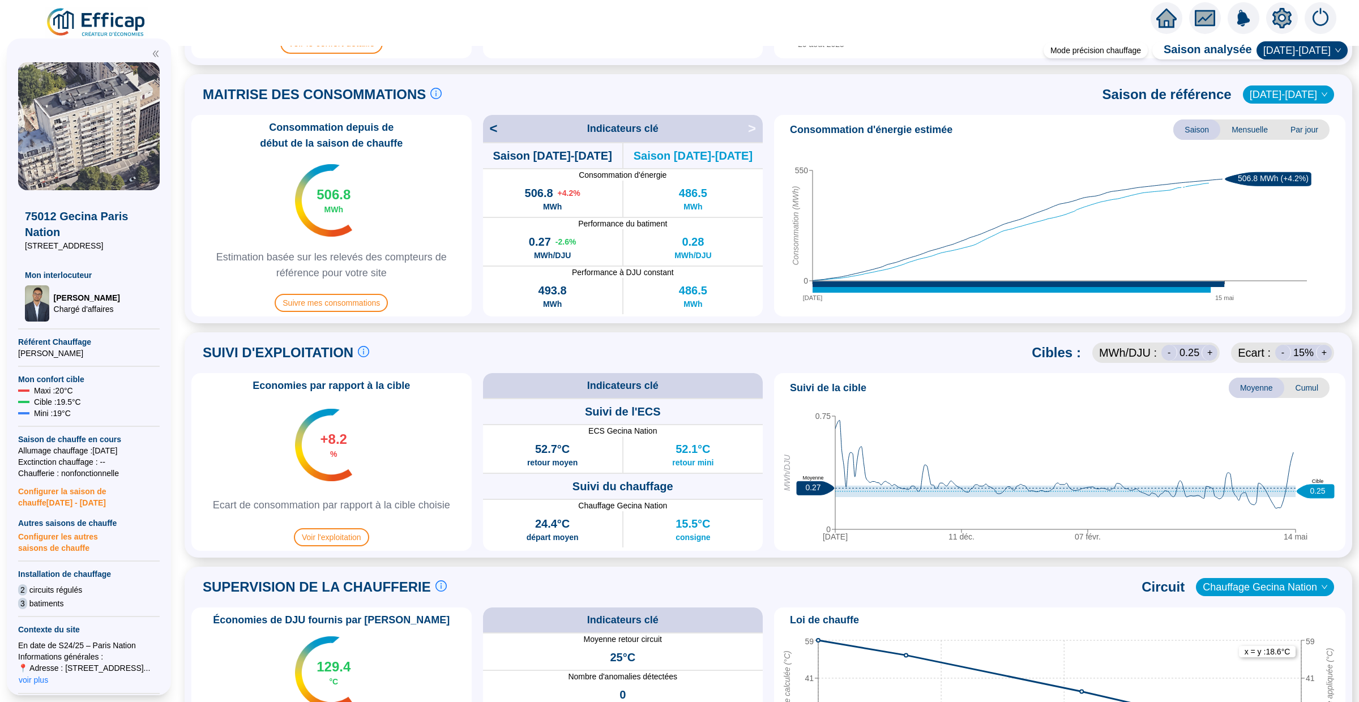
click at [906, 350] on div "SUIVI D'EXPLOITATION Le suivi d'exploitation est un facteur clé de réussite pou…" at bounding box center [768, 352] width 1154 height 27
click at [333, 298] on span "Suivre mes consommations" at bounding box center [331, 303] width 113 height 18
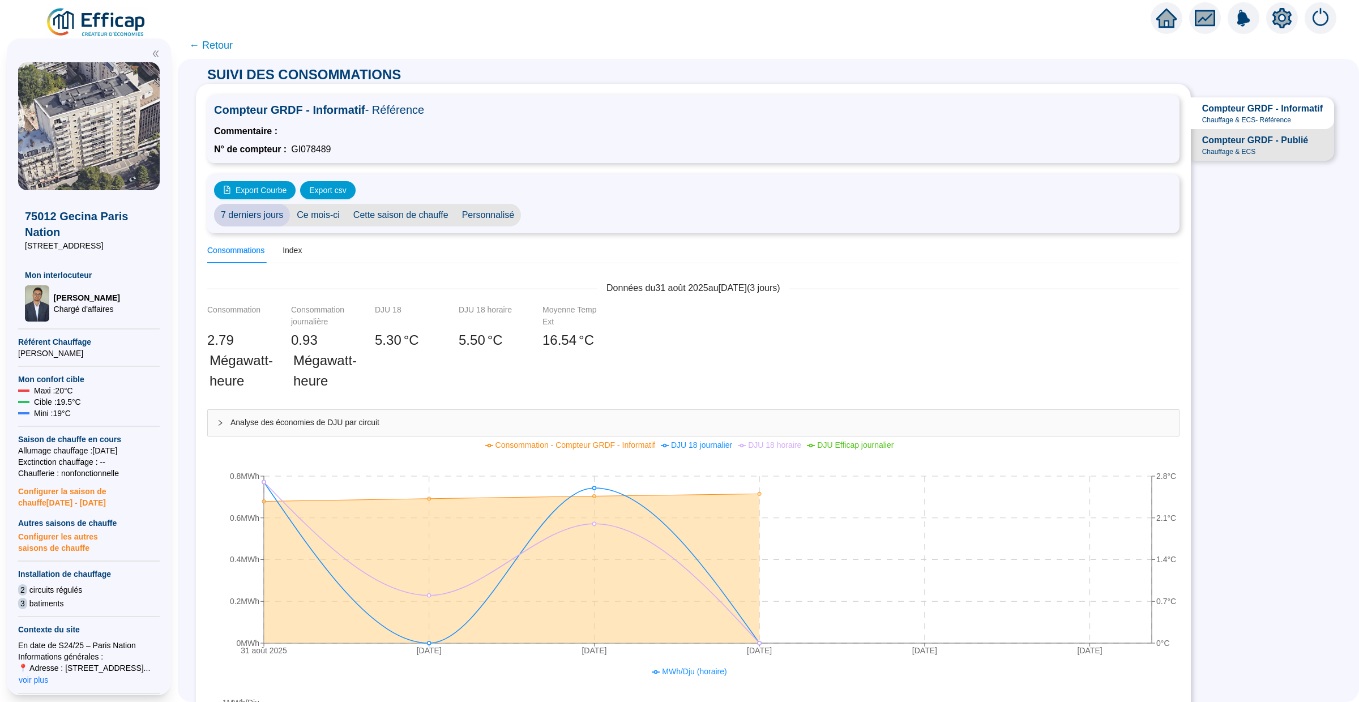
drag, startPoint x: 204, startPoint y: 336, endPoint x: 246, endPoint y: 383, distance: 62.5
click at [246, 383] on div "Consommation 2 .79 Mégawatt-heure" at bounding box center [245, 356] width 84 height 105
click at [274, 383] on div "Consommation 2 .79 Mégawatt-heure" at bounding box center [245, 356] width 84 height 105
drag, startPoint x: 289, startPoint y: 308, endPoint x: 337, endPoint y: 377, distance: 83.4
click at [337, 377] on div "Consommation journalière 0 .93 Mégawatt-heure" at bounding box center [329, 356] width 84 height 105
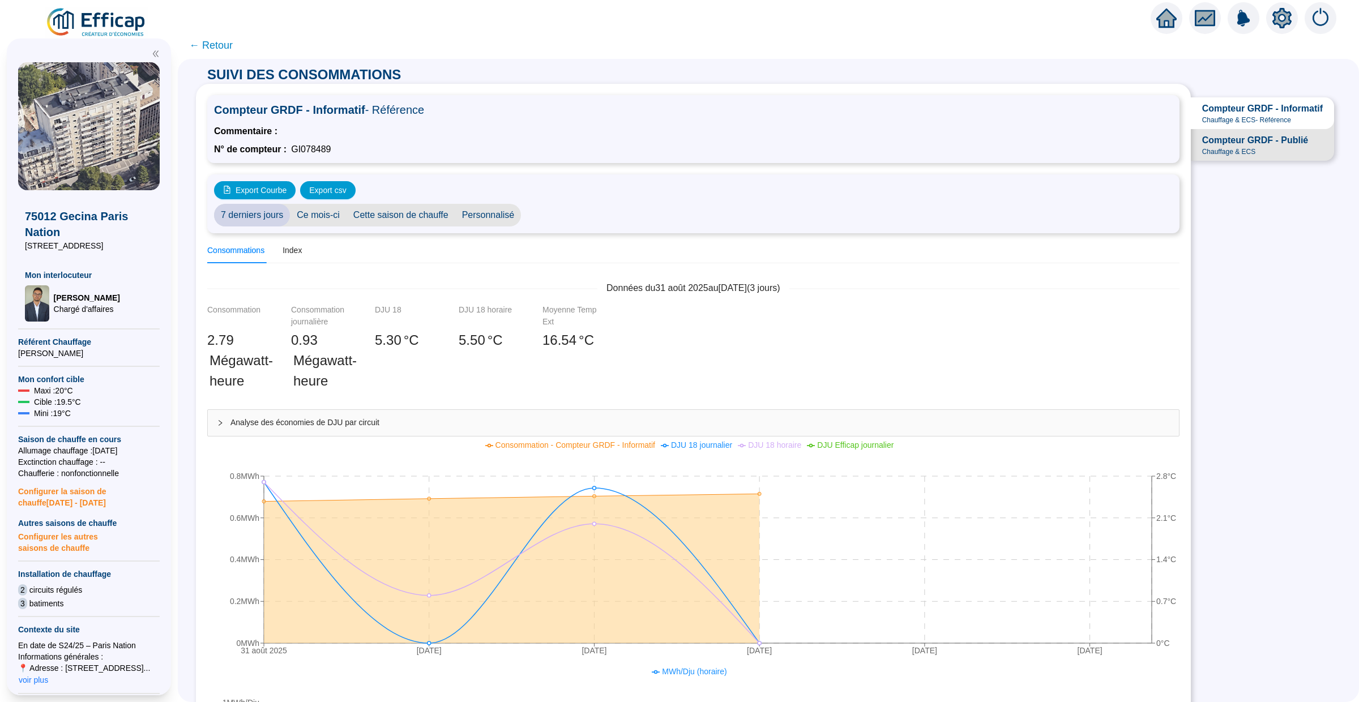
click at [337, 377] on span "Mégawatt-heure" at bounding box center [324, 370] width 63 height 41
click at [215, 45] on span "← Retour" at bounding box center [211, 45] width 44 height 16
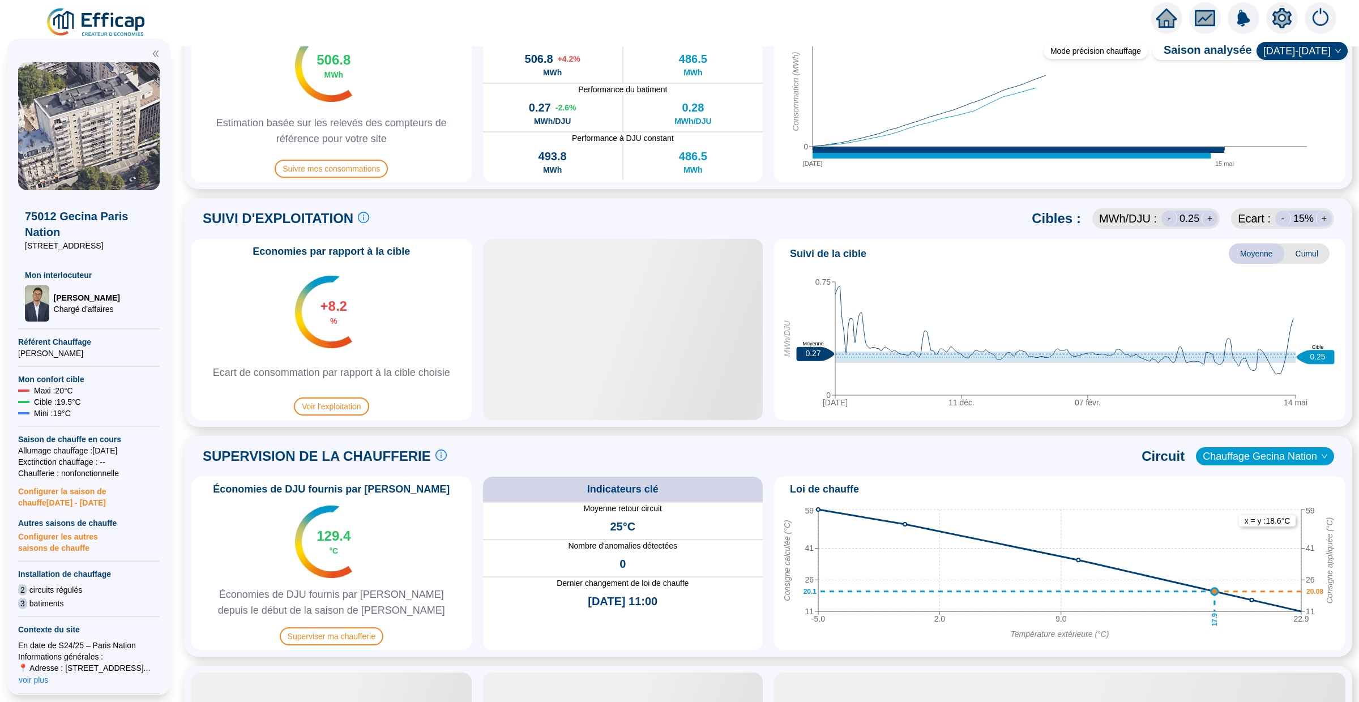
scroll to position [542, 0]
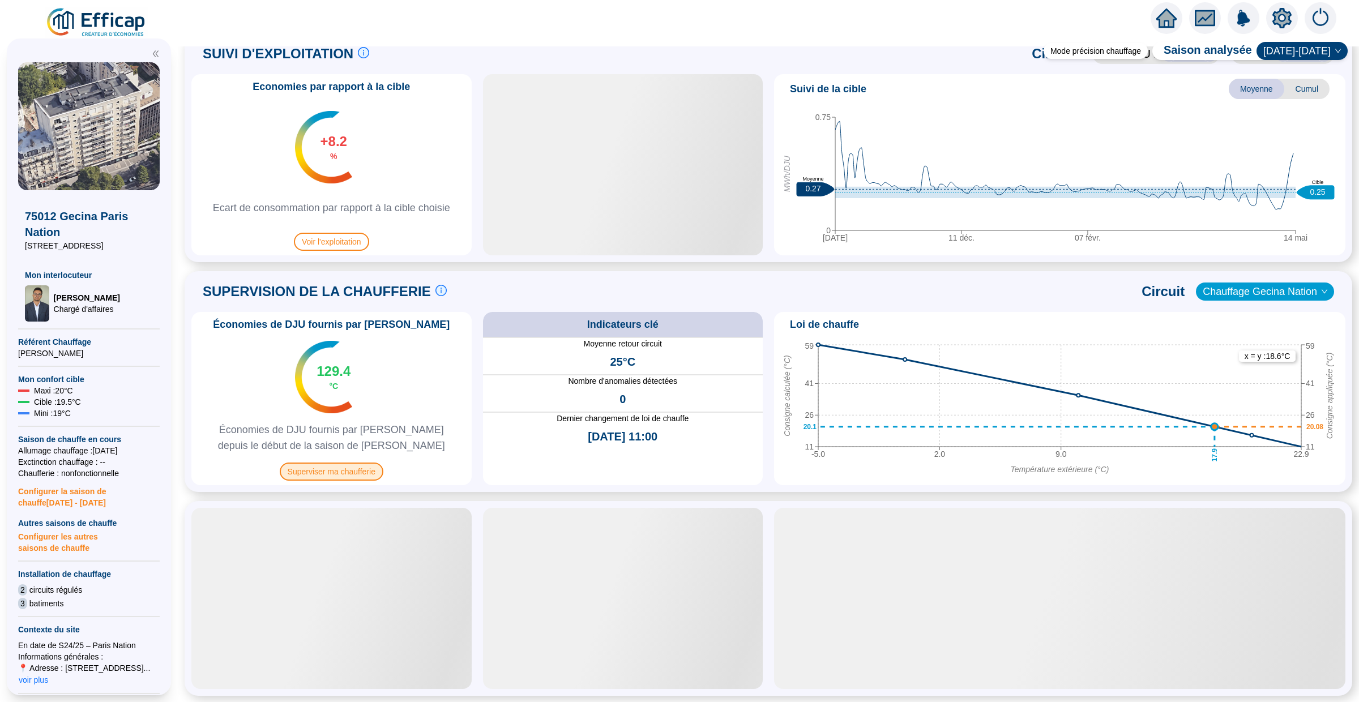
click at [340, 473] on span "Superviser ma chaufferie" at bounding box center [332, 472] width 104 height 18
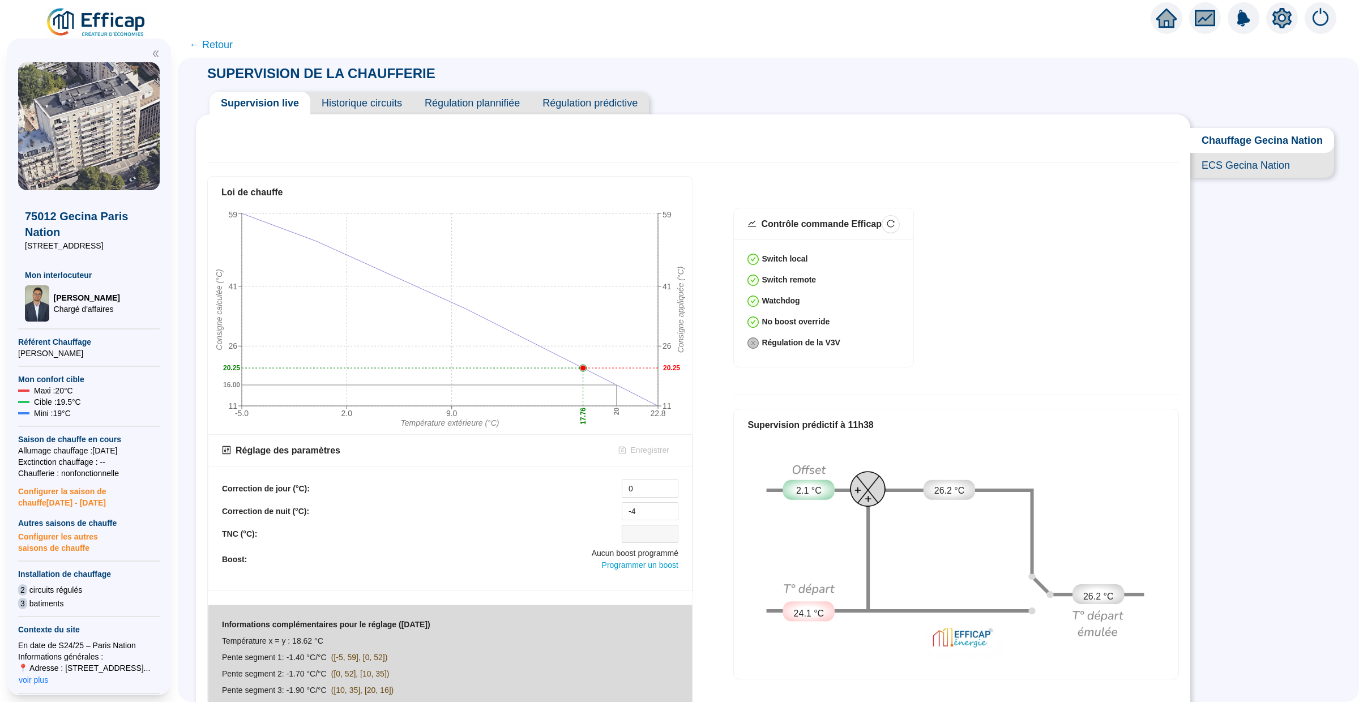
click at [1166, 23] on icon "home" at bounding box center [1166, 18] width 20 height 20
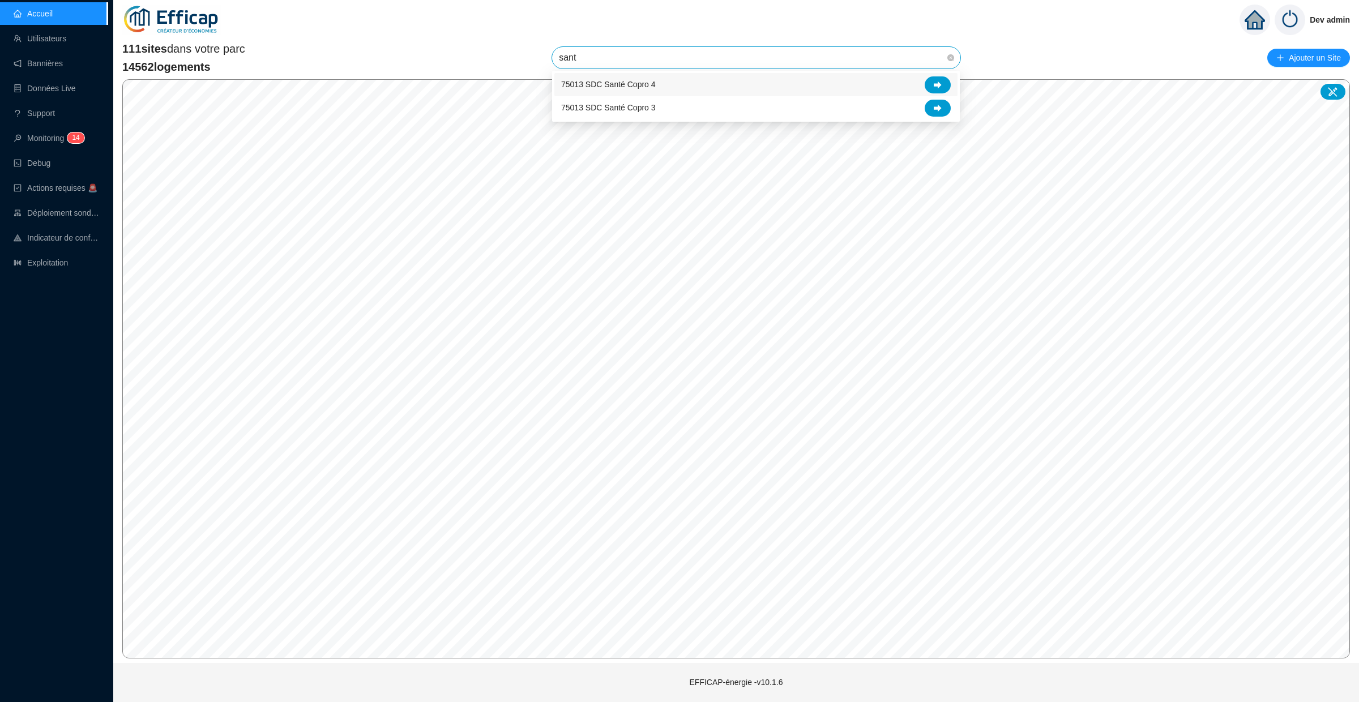
type input "sante"
click at [940, 106] on icon at bounding box center [938, 108] width 8 height 8
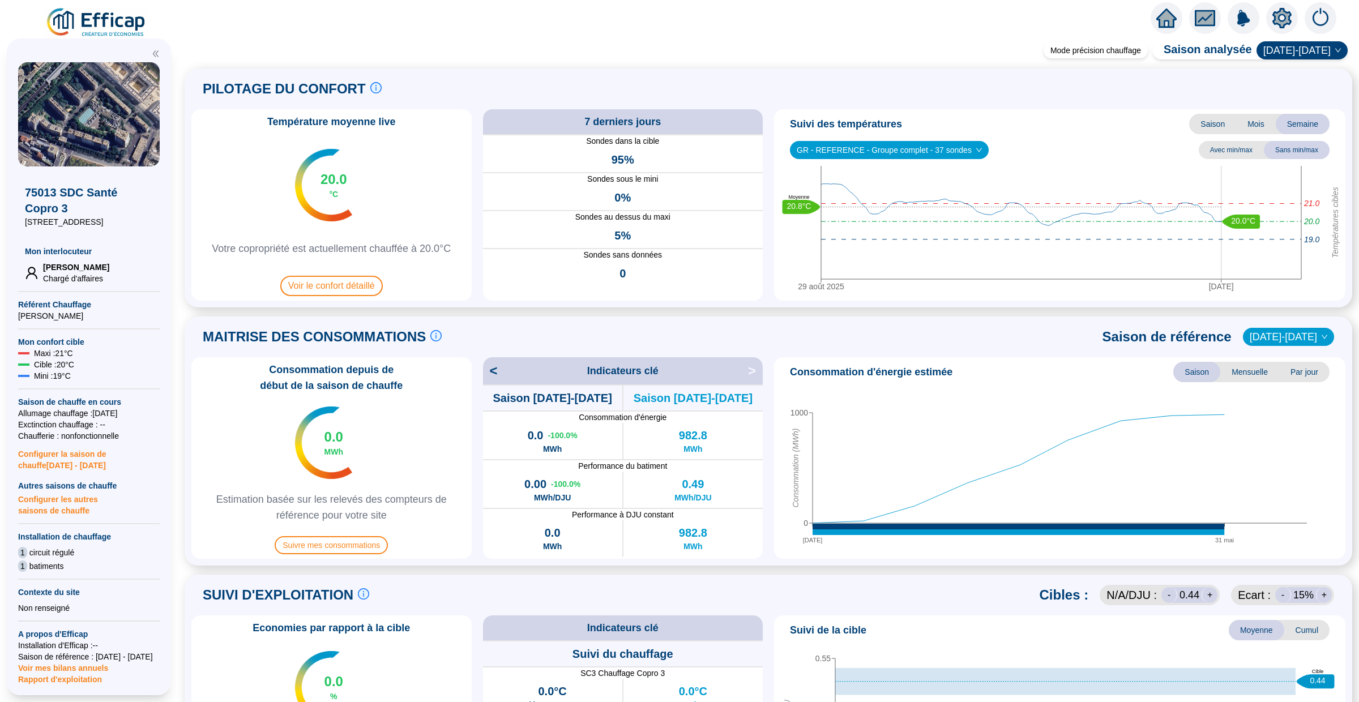
click at [1165, 18] on icon "home" at bounding box center [1166, 18] width 20 height 16
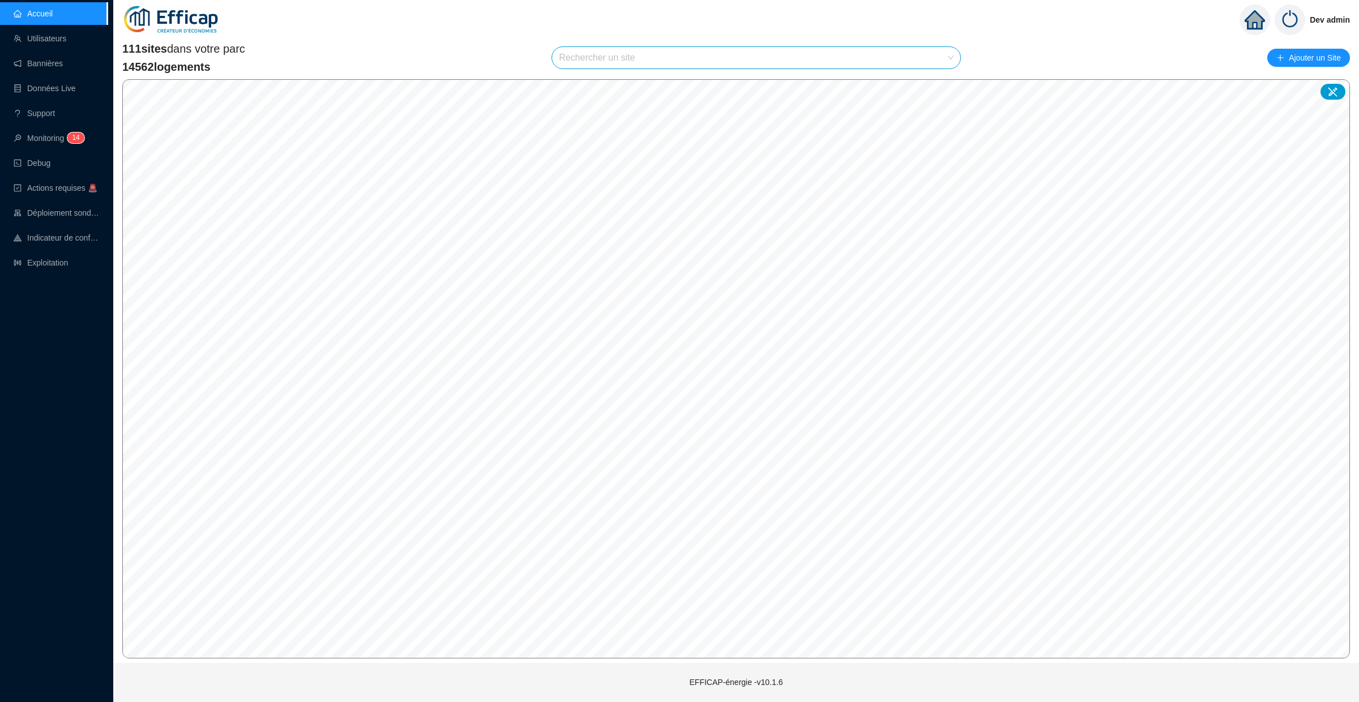
click at [639, 52] on input "search" at bounding box center [751, 58] width 384 height 22
type input "copro"
click at [938, 87] on icon at bounding box center [938, 85] width 8 height 8
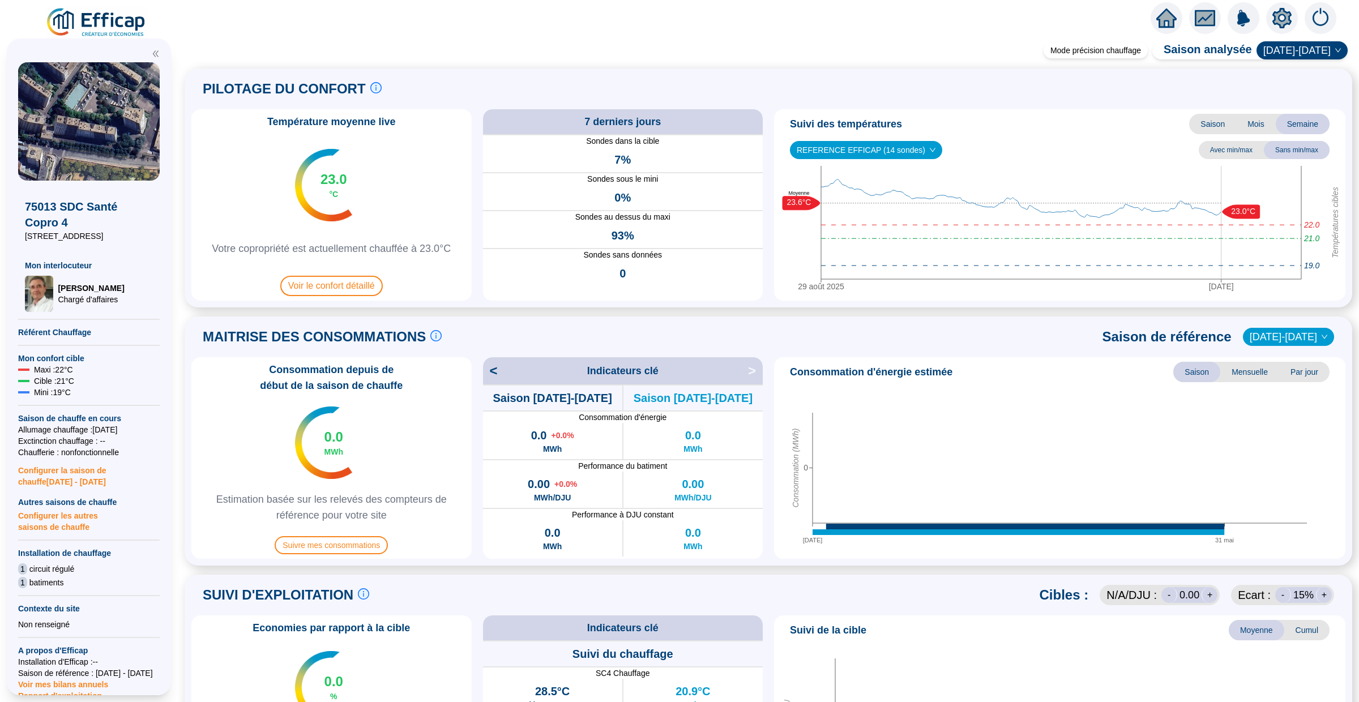
click at [1285, 24] on icon "setting" at bounding box center [1281, 18] width 19 height 20
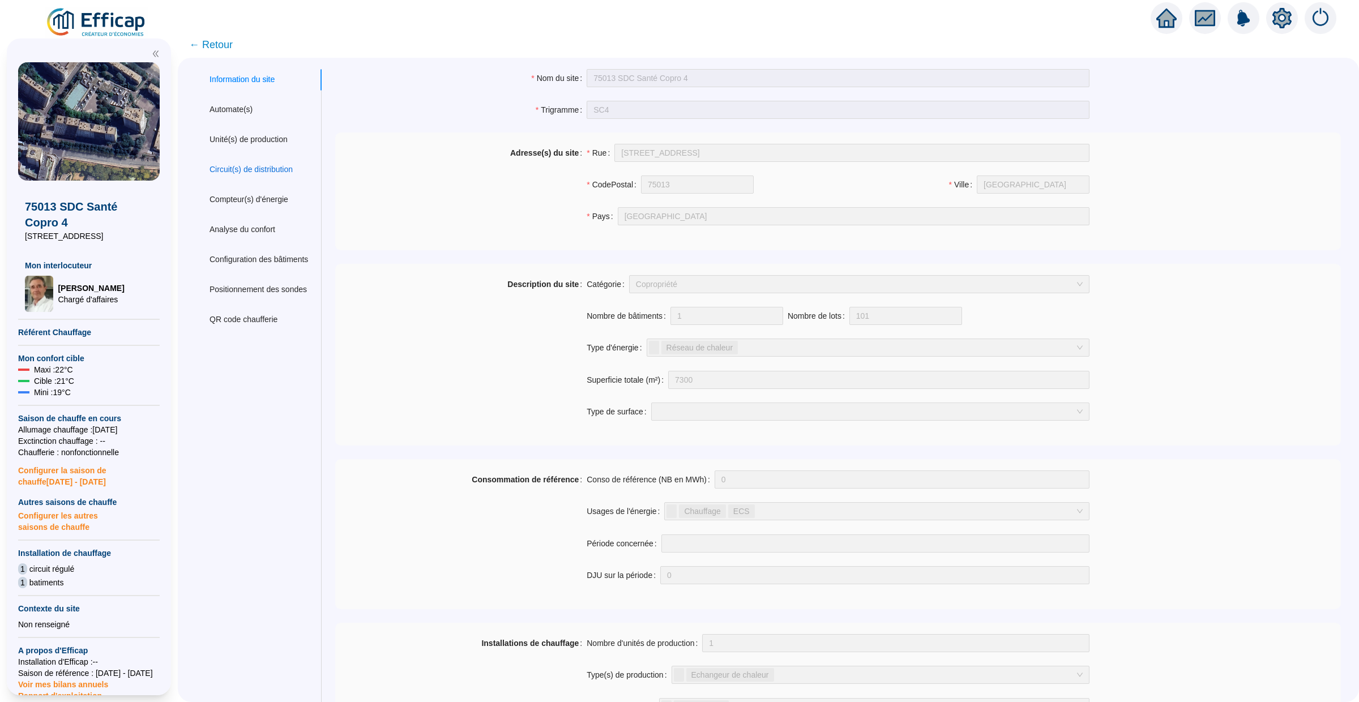
click at [280, 174] on div "Circuit(s) de distribution" at bounding box center [250, 170] width 83 height 12
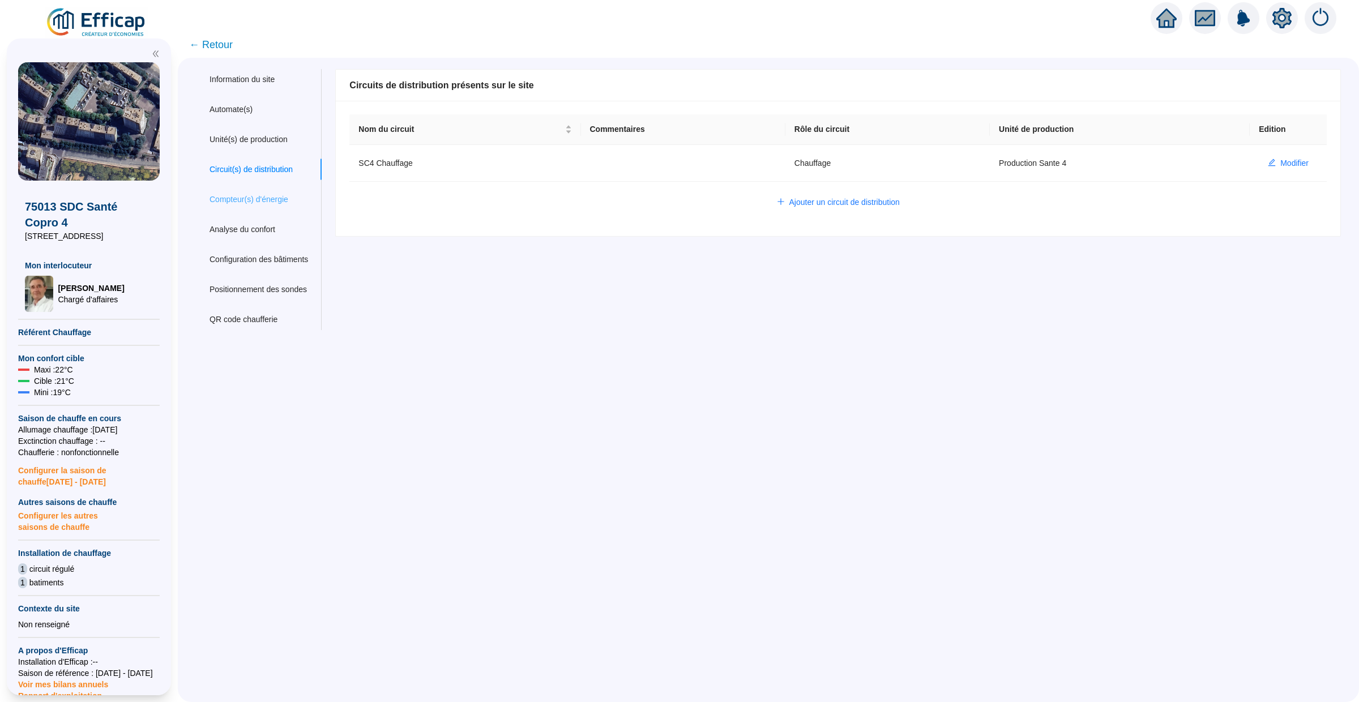
click at [302, 203] on div "Compteur(s) d'énergie" at bounding box center [259, 199] width 126 height 21
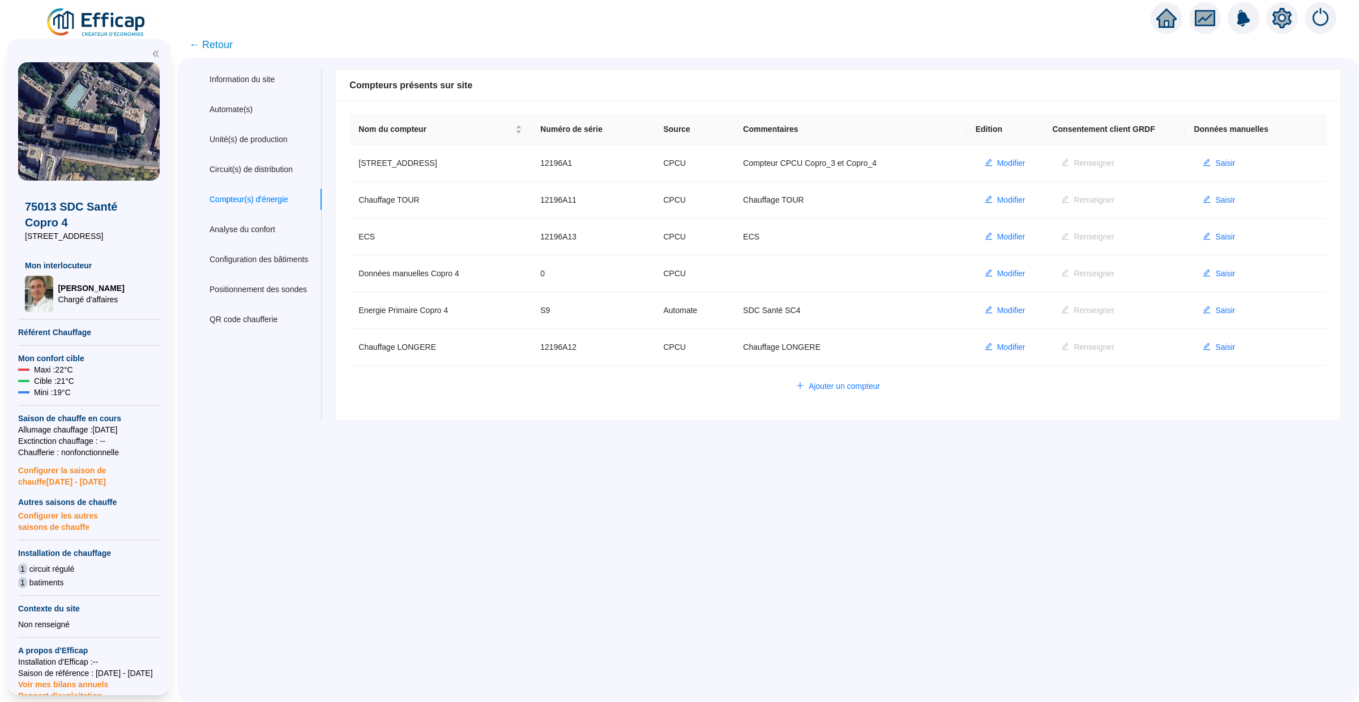
click at [1165, 25] on icon "home" at bounding box center [1166, 18] width 20 height 20
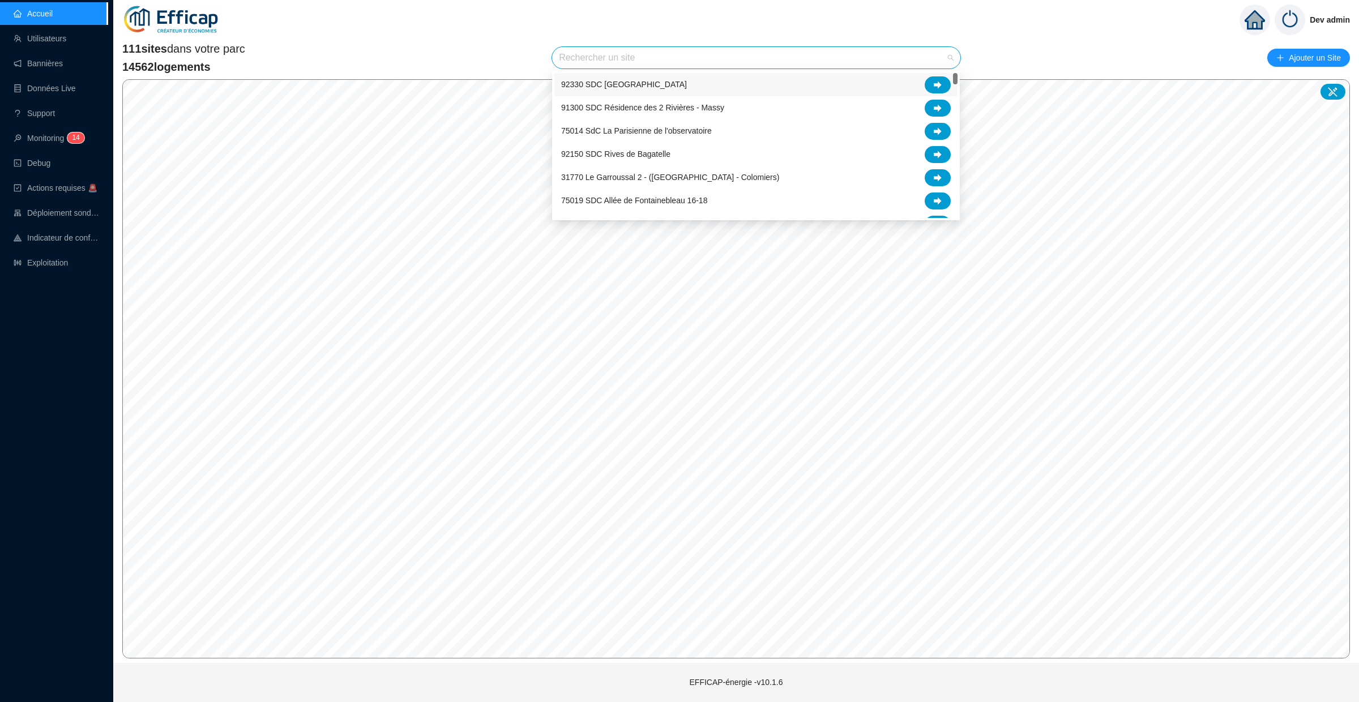
click at [609, 56] on input "search" at bounding box center [751, 58] width 384 height 22
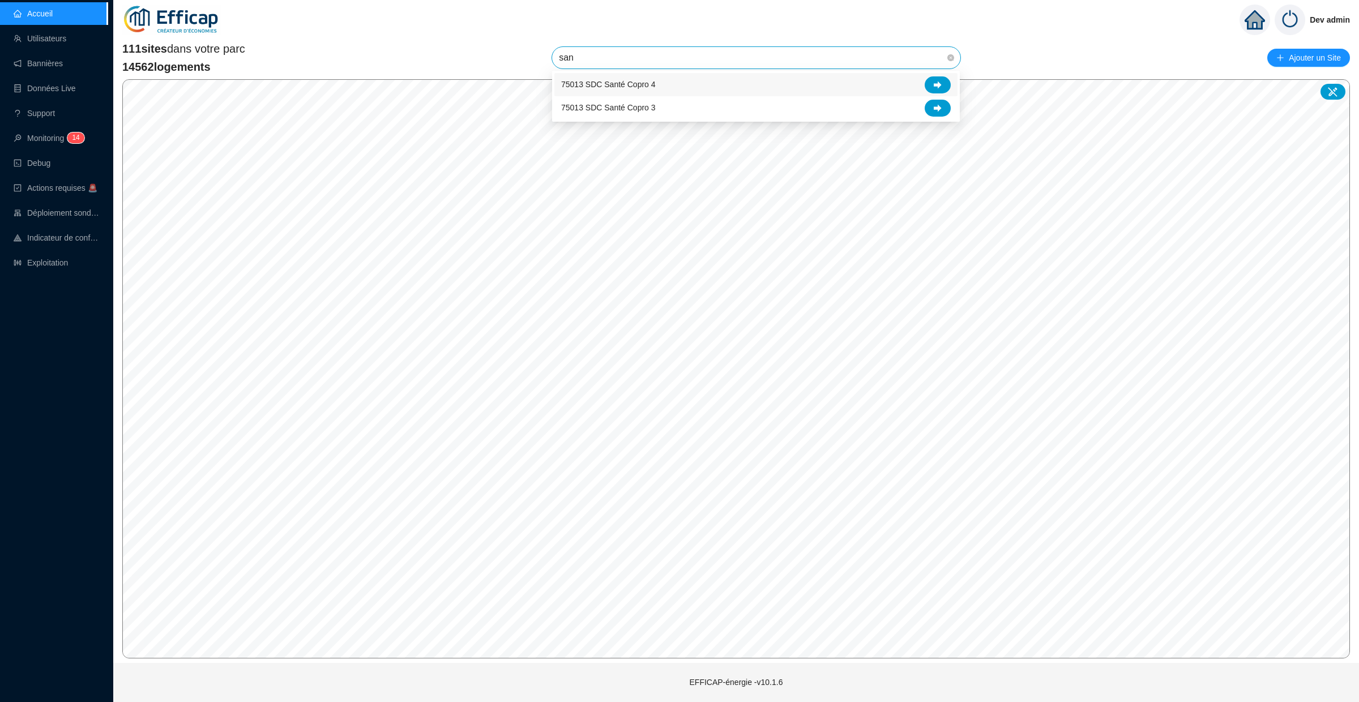
type input "sant"
click at [935, 105] on icon at bounding box center [938, 108] width 8 height 8
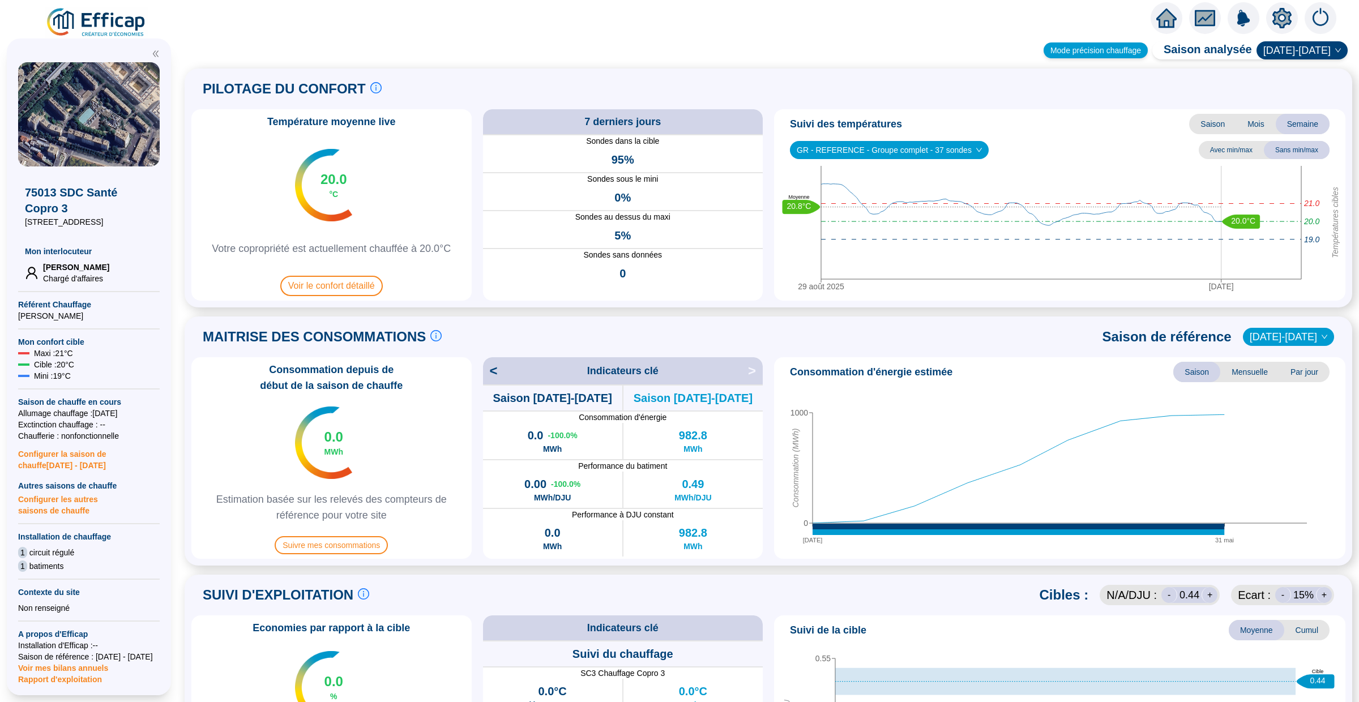
click at [1095, 45] on div "Mode précision chauffage" at bounding box center [1096, 50] width 104 height 16
click at [1096, 55] on div "Mode précision chauffage" at bounding box center [1096, 50] width 104 height 16
click at [1008, 51] on div "Mode précision chauffage Saison analysée [DATE]-[DATE] PILOTAGE DU CONFORT Le p…" at bounding box center [768, 374] width 1181 height 656
click at [1096, 32] on span at bounding box center [768, 39] width 1181 height 14
click at [1099, 93] on div "PILOTAGE DU CONFORT Le pilotage du confort est fondamental pour le confort de t…" at bounding box center [768, 88] width 1154 height 27
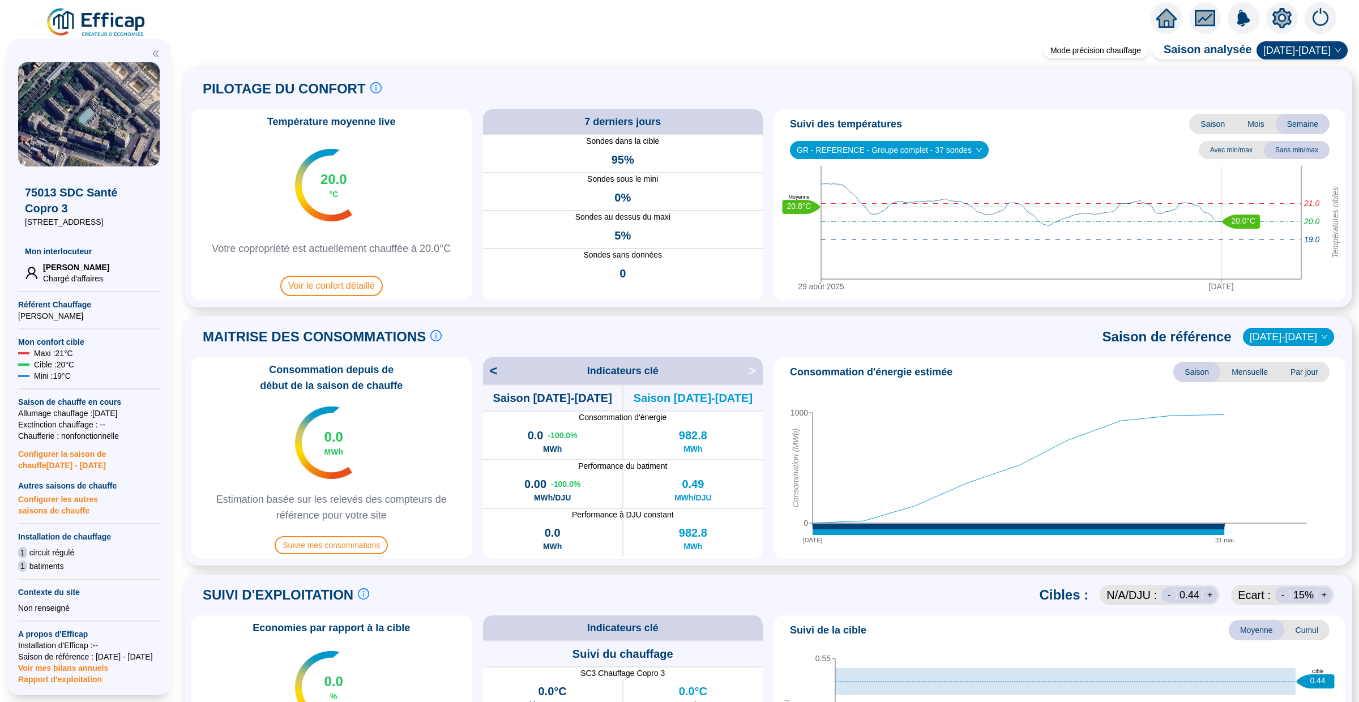
click at [1018, 59] on div "Mode précision chauffage Saison analysée [DATE]-[DATE] PILOTAGE DU CONFORT Le p…" at bounding box center [768, 374] width 1181 height 656
click at [1105, 42] on div "Mode précision chauffage" at bounding box center [1096, 50] width 104 height 16
click at [1105, 32] on span at bounding box center [768, 39] width 1181 height 14
click at [1105, 60] on div "Mode précision chauffage Saison analysée [DATE]-[DATE]" at bounding box center [1193, 50] width 309 height 23
click at [1094, 55] on div "Mode précision chauffage" at bounding box center [1096, 50] width 104 height 16
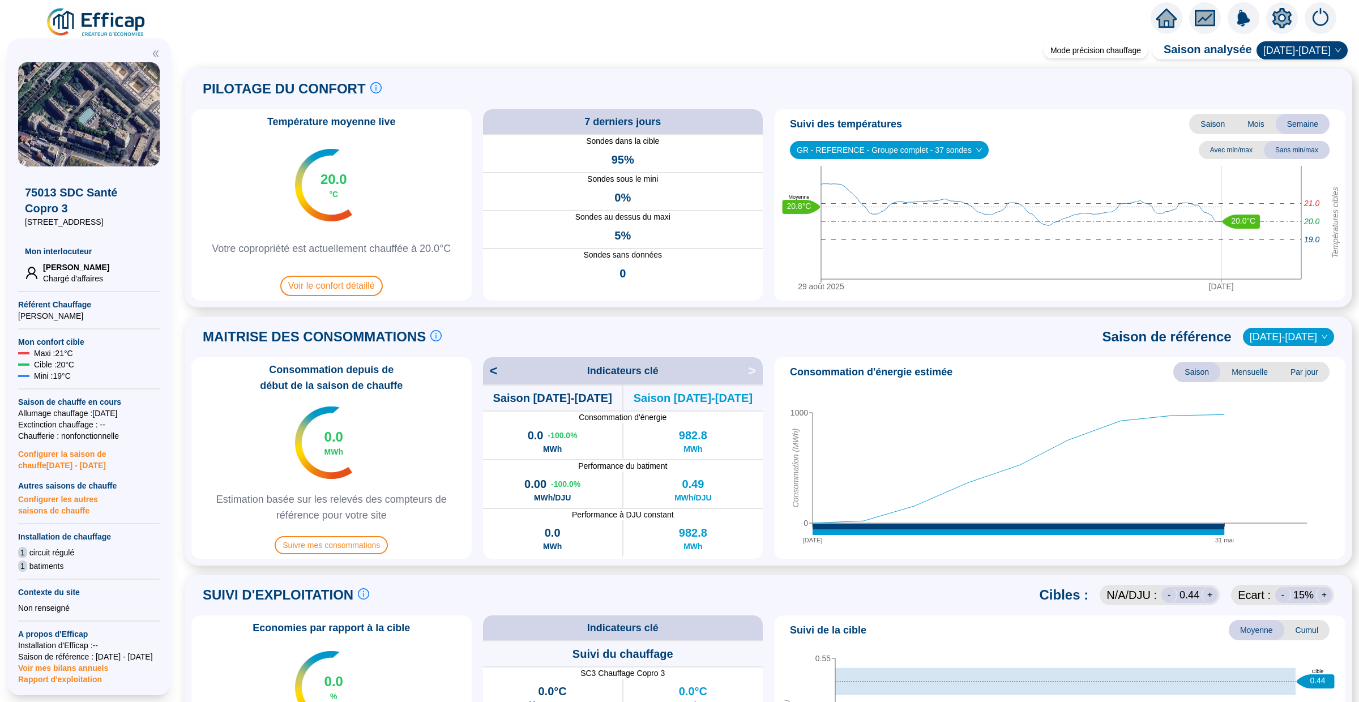
click at [1041, 54] on div "Mode précision chauffage Saison analysée [DATE]-[DATE] PILOTAGE DU CONFORT Le p…" at bounding box center [768, 374] width 1181 height 656
click at [1092, 30] on div at bounding box center [679, 16] width 1359 height 32
click at [1092, 67] on div "Mode précision chauffage Saison analysée [DATE]-[DATE] PILOTAGE DU CONFORT Le p…" at bounding box center [768, 374] width 1181 height 656
click at [1130, 37] on span at bounding box center [768, 39] width 1181 height 14
click at [1115, 67] on div "Mode précision chauffage Saison analysée [DATE]-[DATE] PILOTAGE DU CONFORT Le p…" at bounding box center [768, 374] width 1181 height 656
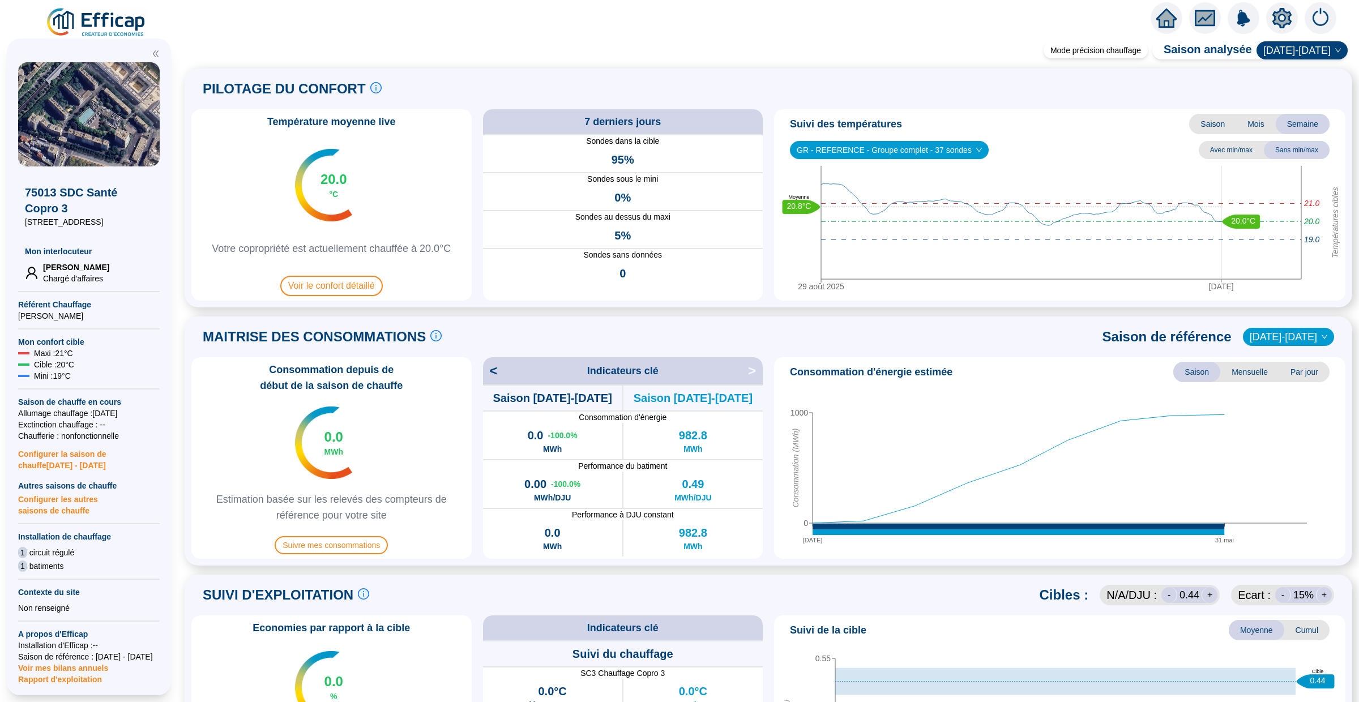
click at [1081, 65] on div "Mode précision chauffage Saison analysée [DATE]-[DATE] PILOTAGE DU CONFORT Le p…" at bounding box center [768, 374] width 1181 height 656
click at [1101, 32] on span at bounding box center [768, 39] width 1181 height 14
click at [1076, 32] on span at bounding box center [768, 39] width 1181 height 14
click at [1162, 18] on icon "home" at bounding box center [1166, 18] width 20 height 16
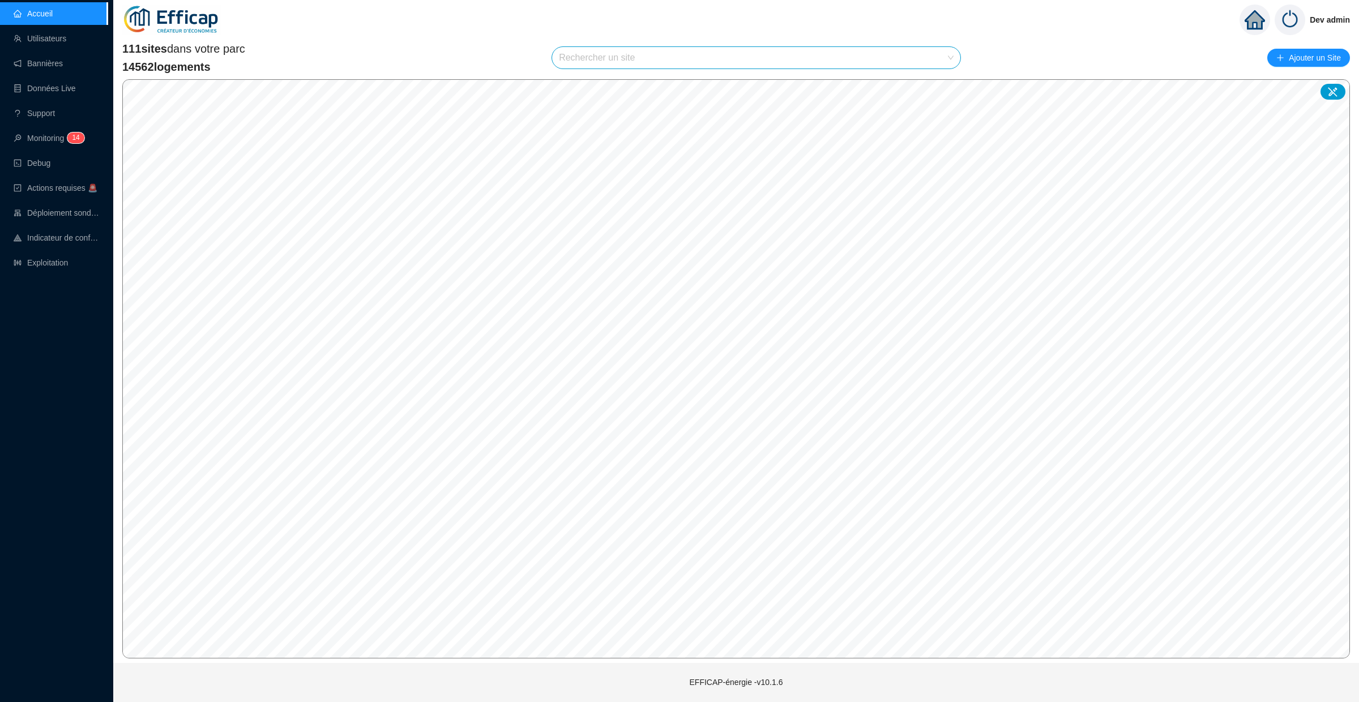
click at [632, 60] on input "search" at bounding box center [751, 58] width 384 height 22
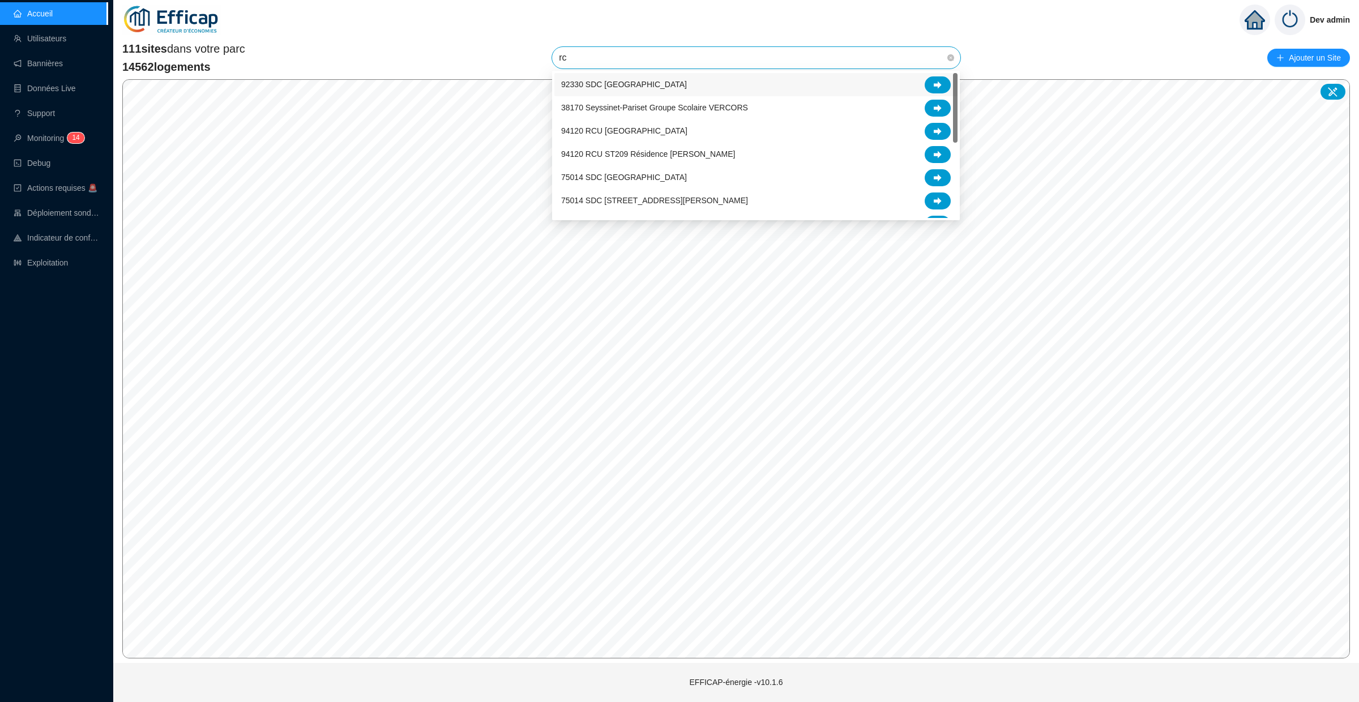
type input "r"
type input "cl"
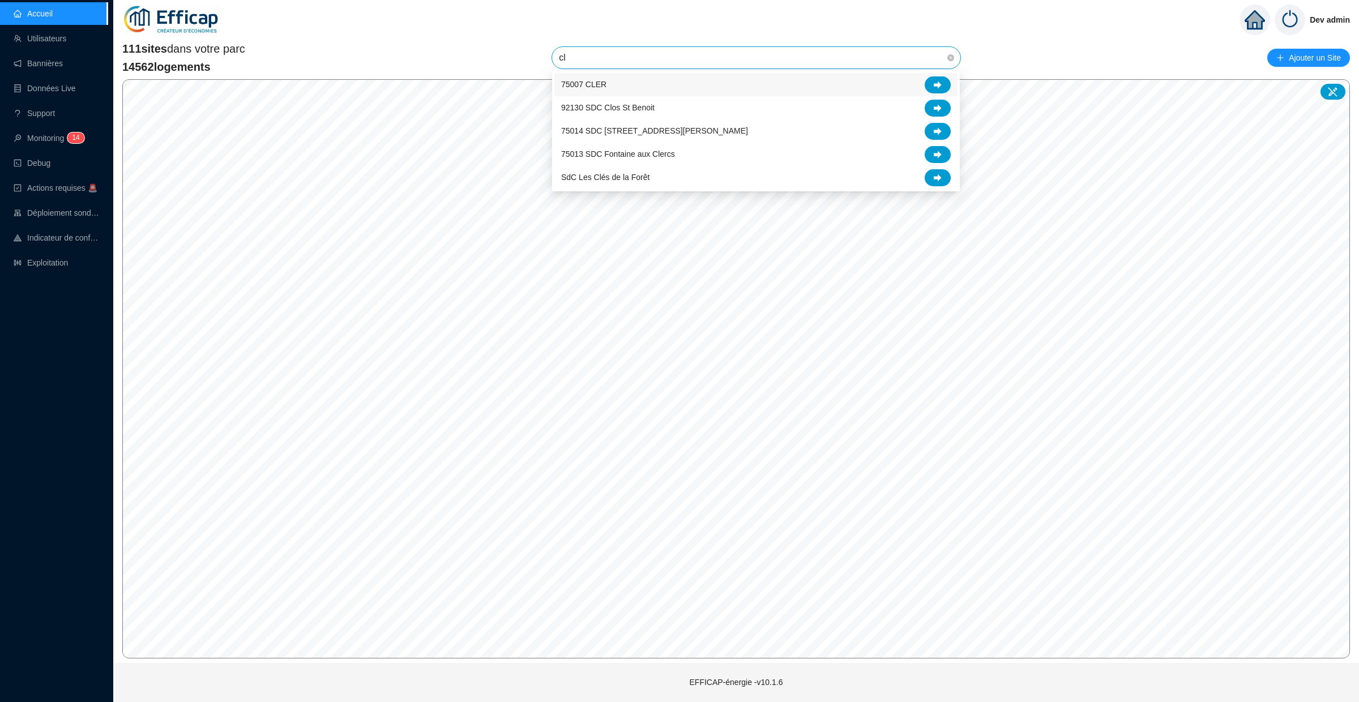
click at [874, 90] on div "75007 CLER" at bounding box center [756, 84] width 390 height 17
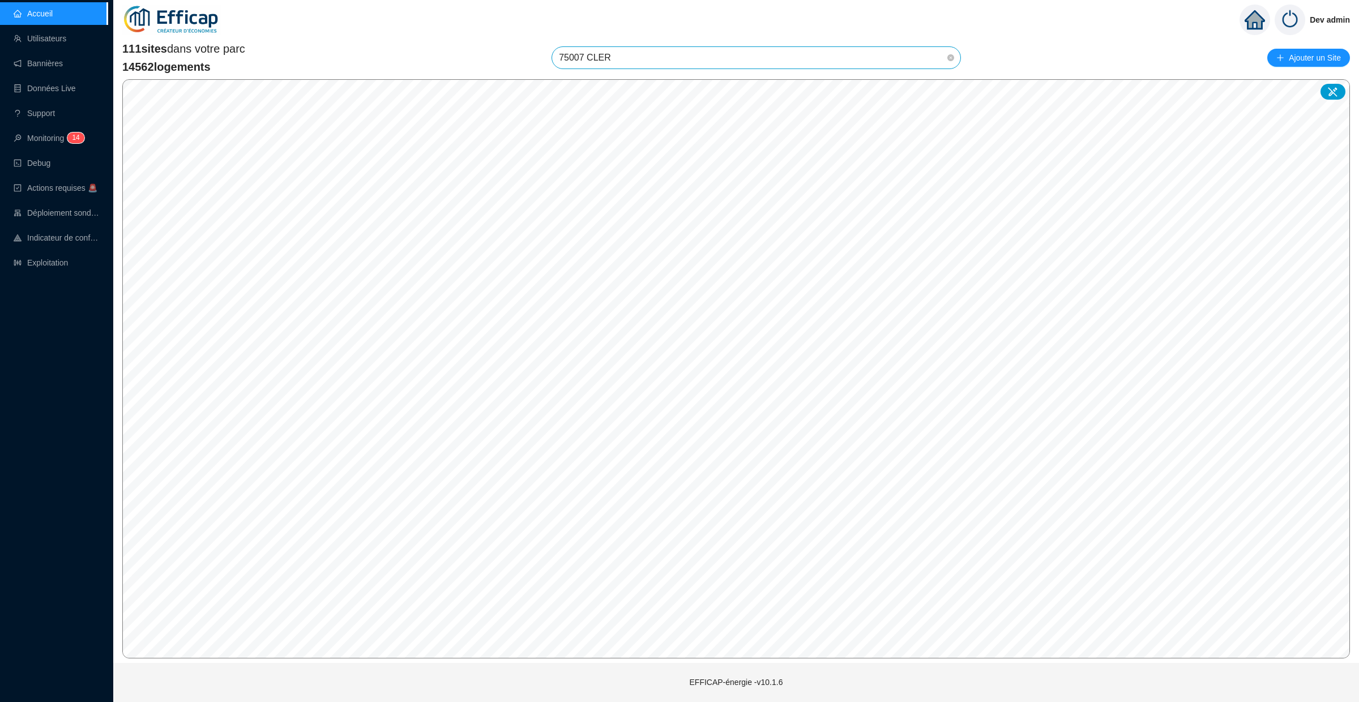
scroll to position [134, 0]
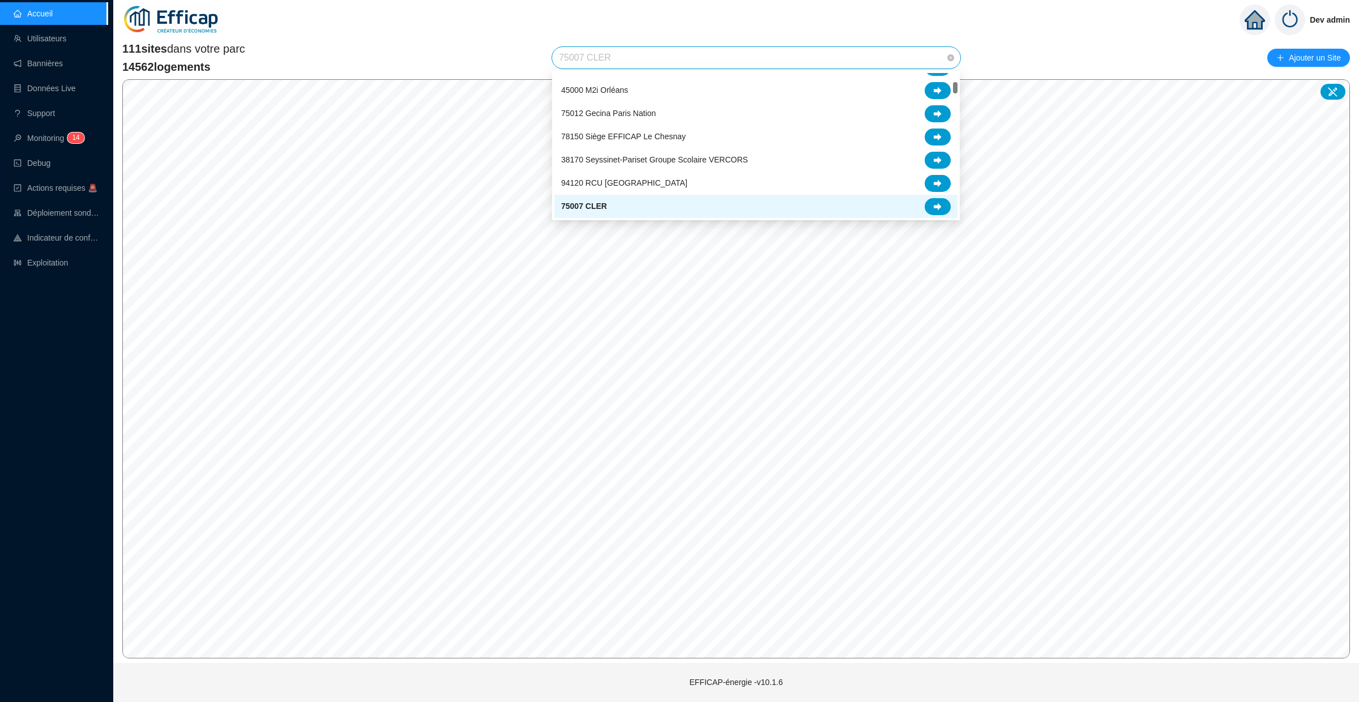
drag, startPoint x: 635, startPoint y: 62, endPoint x: 561, endPoint y: 55, distance: 73.9
click at [561, 55] on span "75007 CLER" at bounding box center [756, 58] width 395 height 22
click at [584, 53] on span "75007 CLER" at bounding box center [756, 58] width 395 height 22
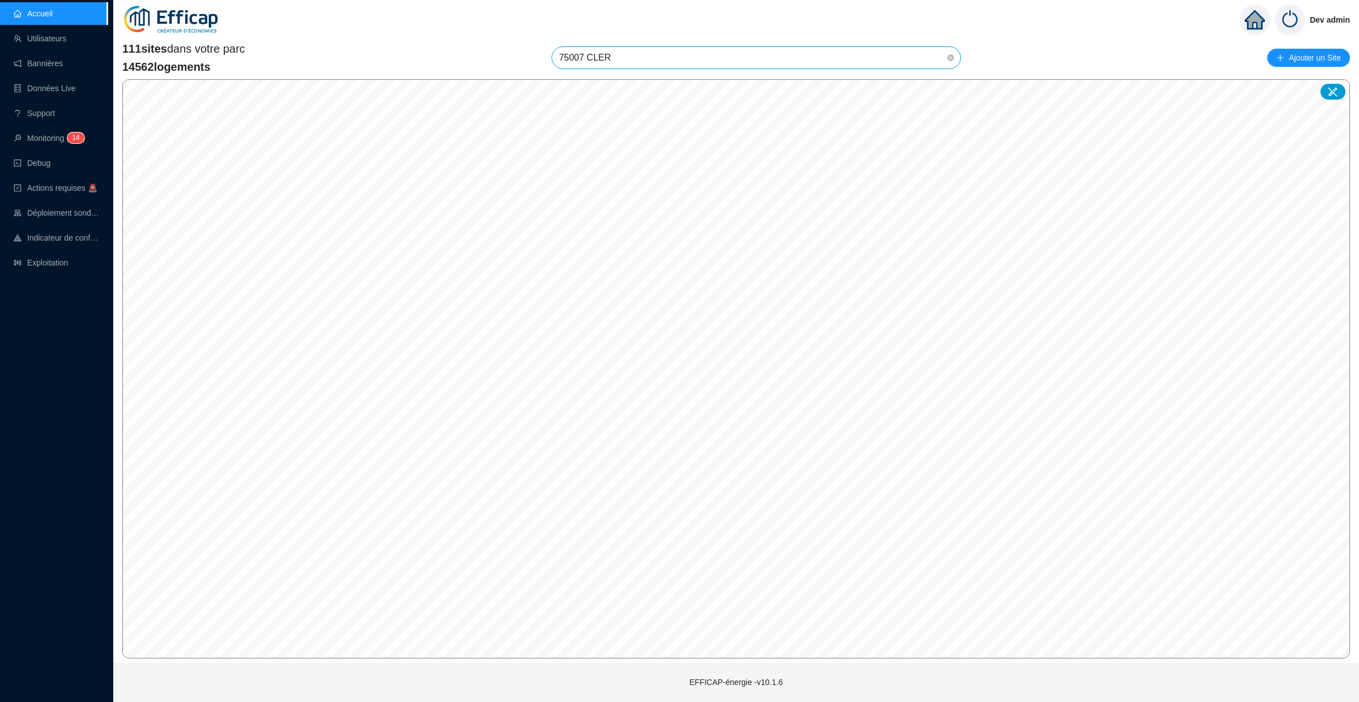
click at [584, 53] on span "75007 CLER" at bounding box center [756, 58] width 395 height 22
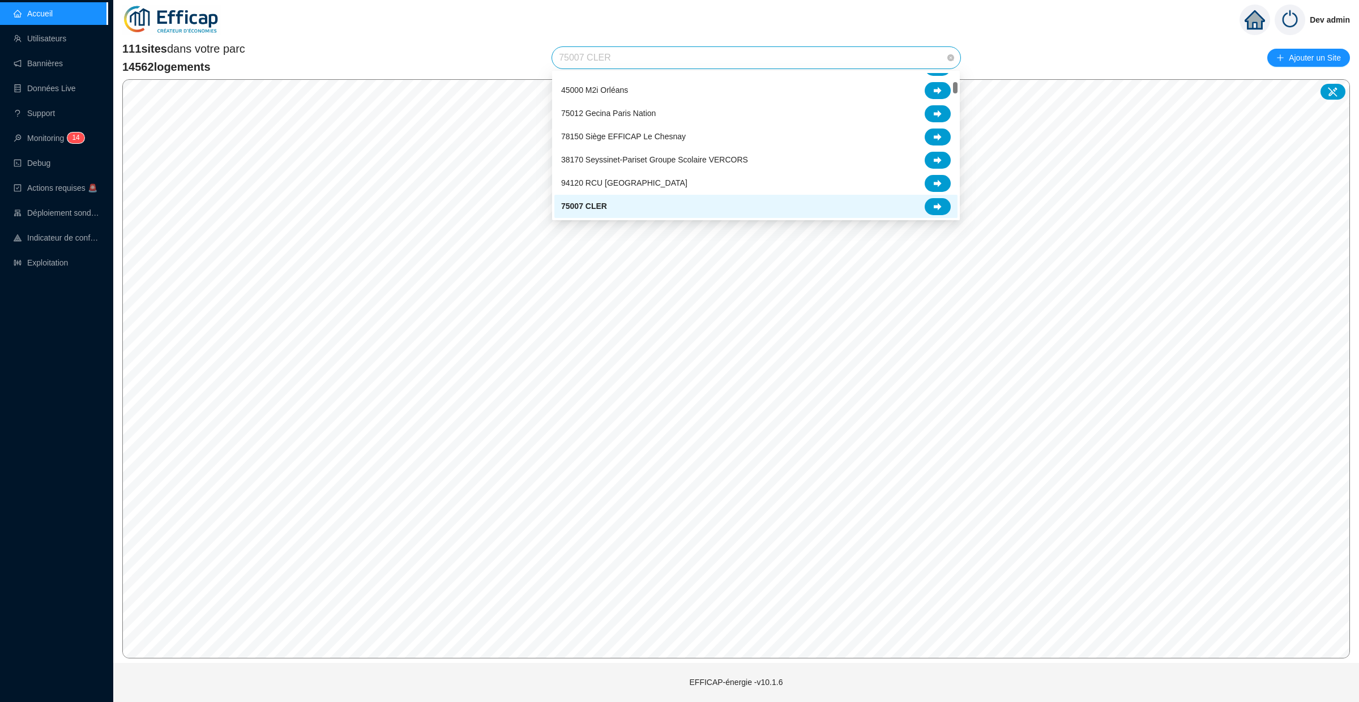
click at [584, 53] on span "75007 CLER" at bounding box center [756, 58] width 395 height 22
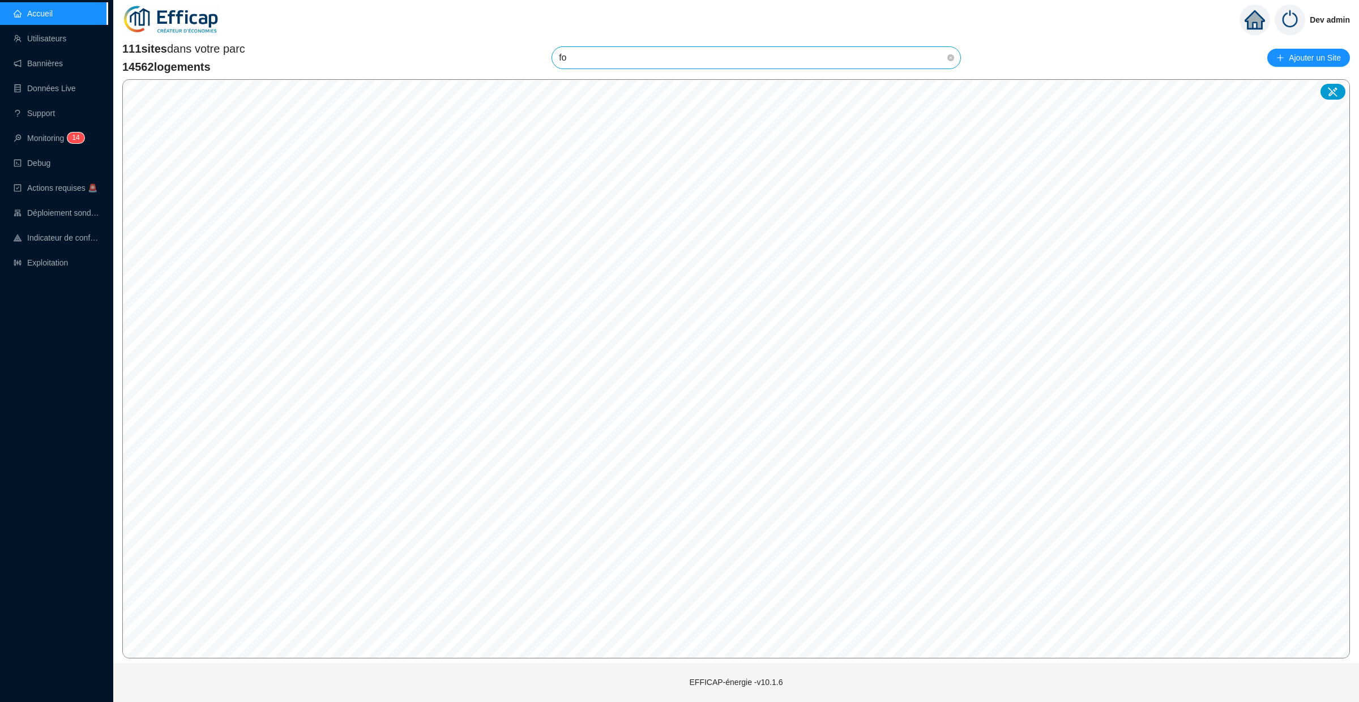
scroll to position [0, 0]
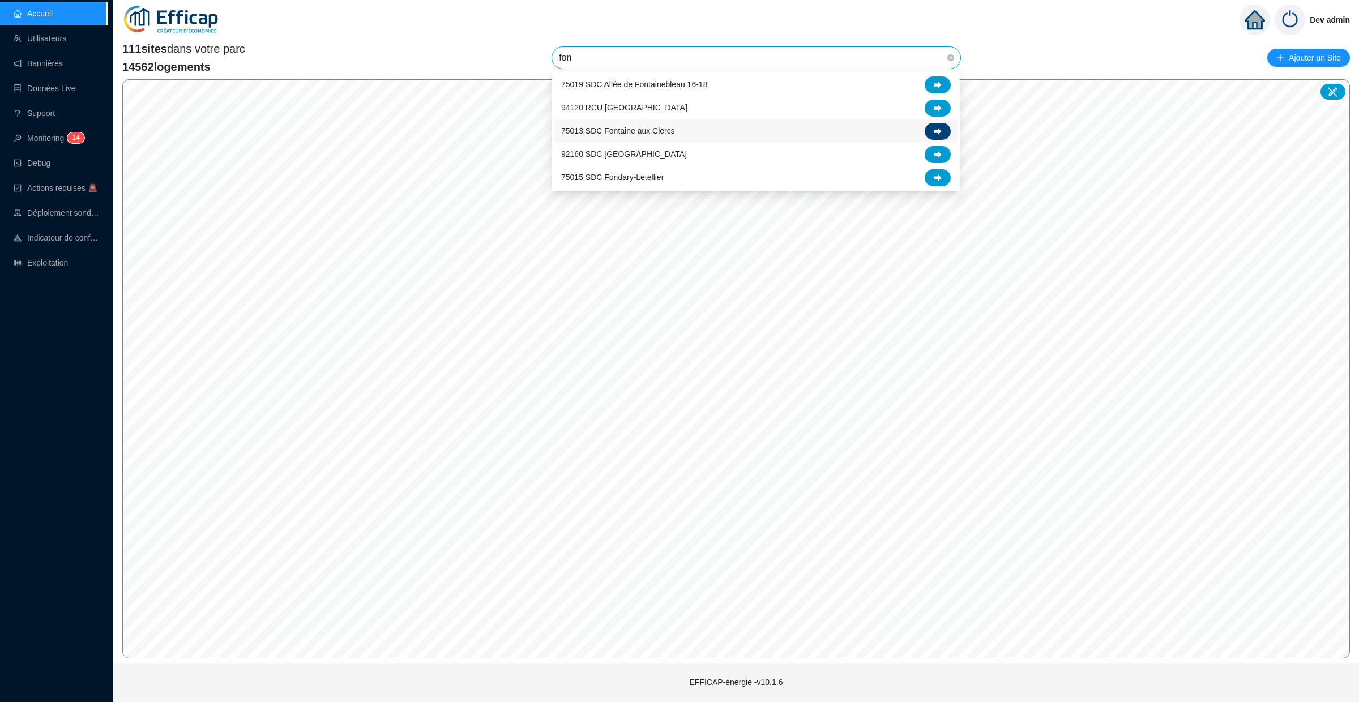
click at [939, 128] on icon at bounding box center [938, 130] width 8 height 7
type input "fon"
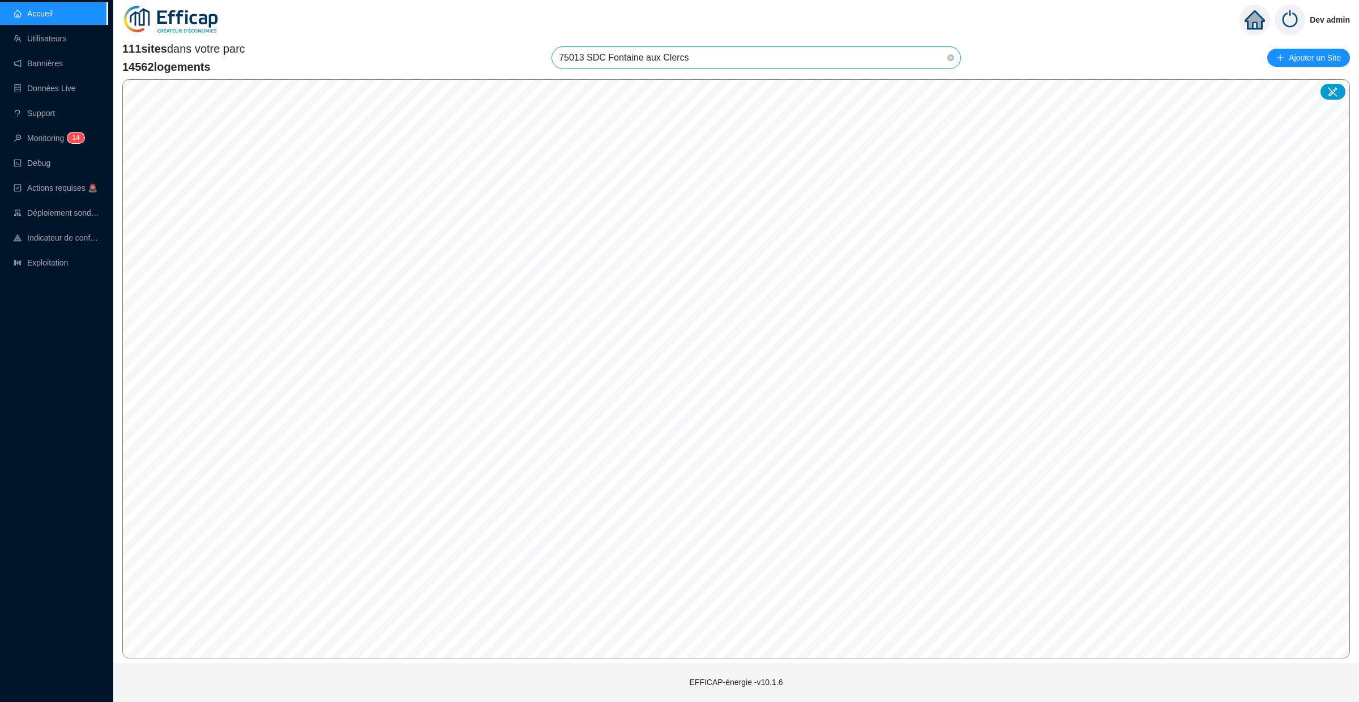
scroll to position [1226, 0]
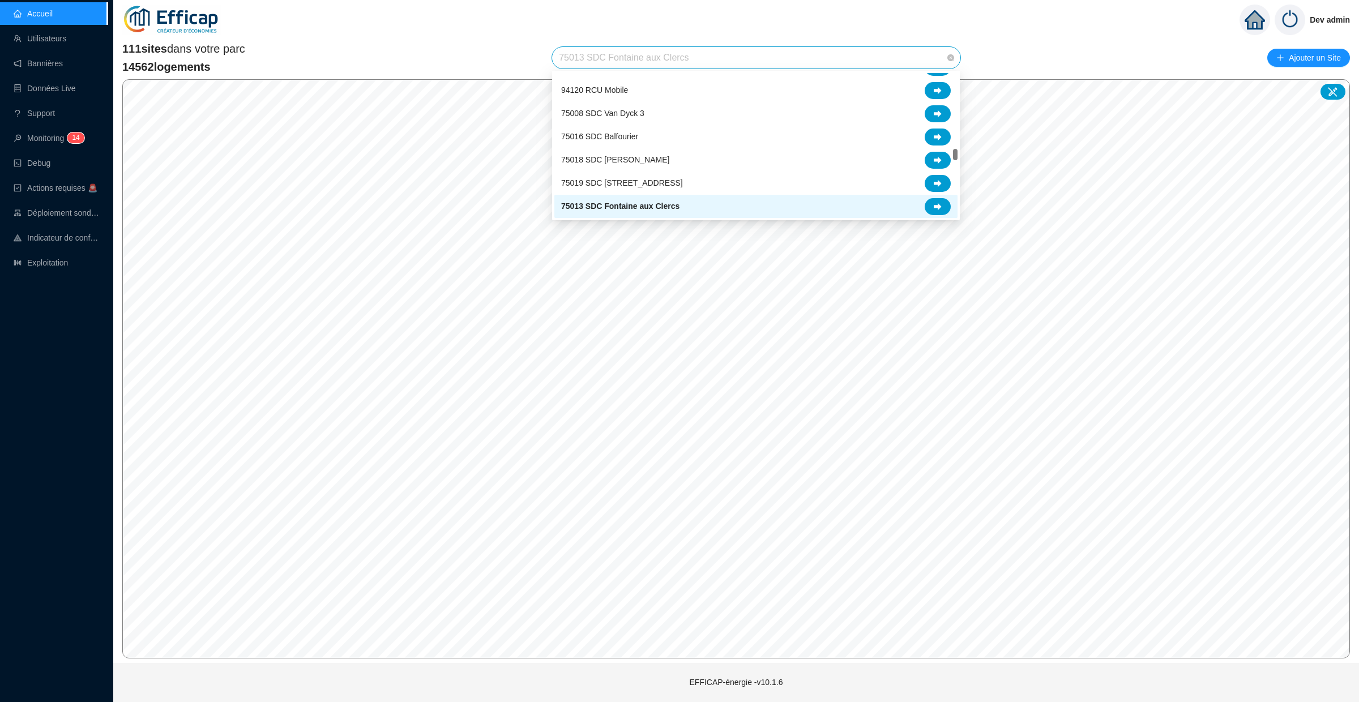
click at [722, 53] on span "75013 SDC Fontaine aux Clercs" at bounding box center [756, 58] width 395 height 22
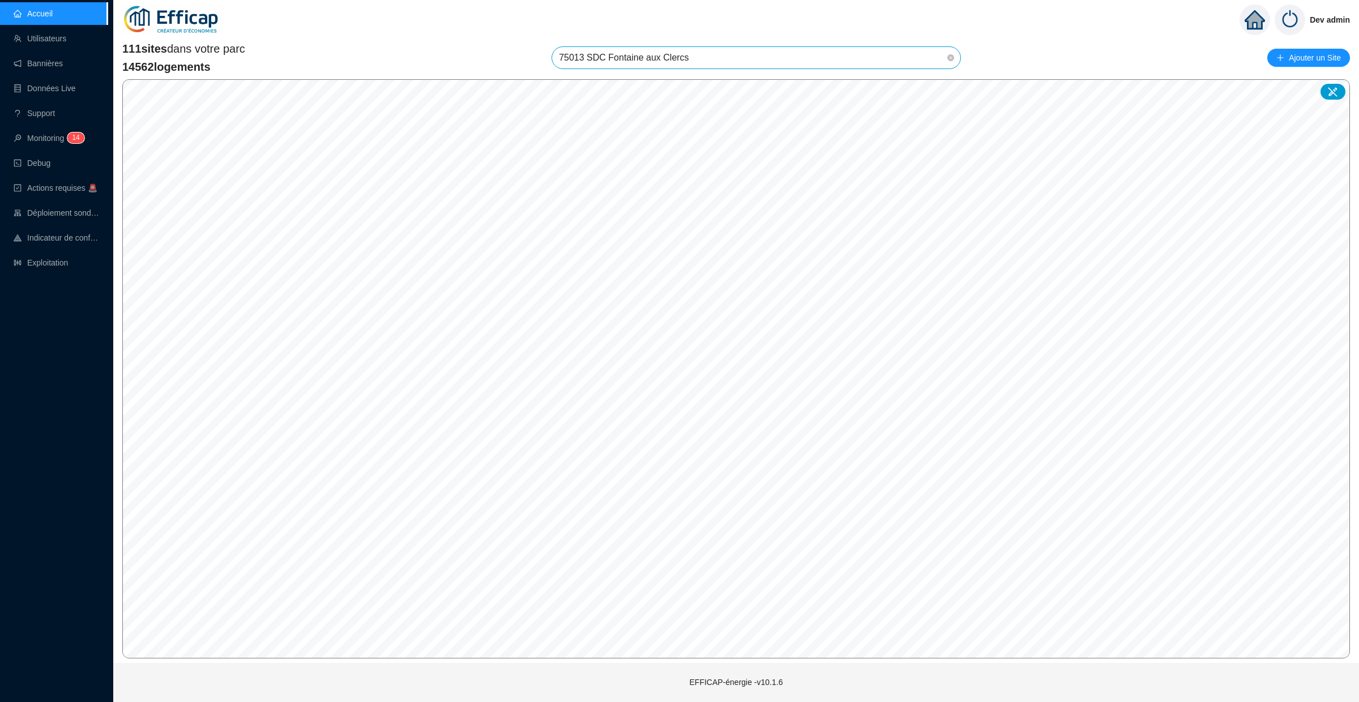
click at [722, 53] on span "75013 SDC Fontaine aux Clercs" at bounding box center [756, 58] width 395 height 22
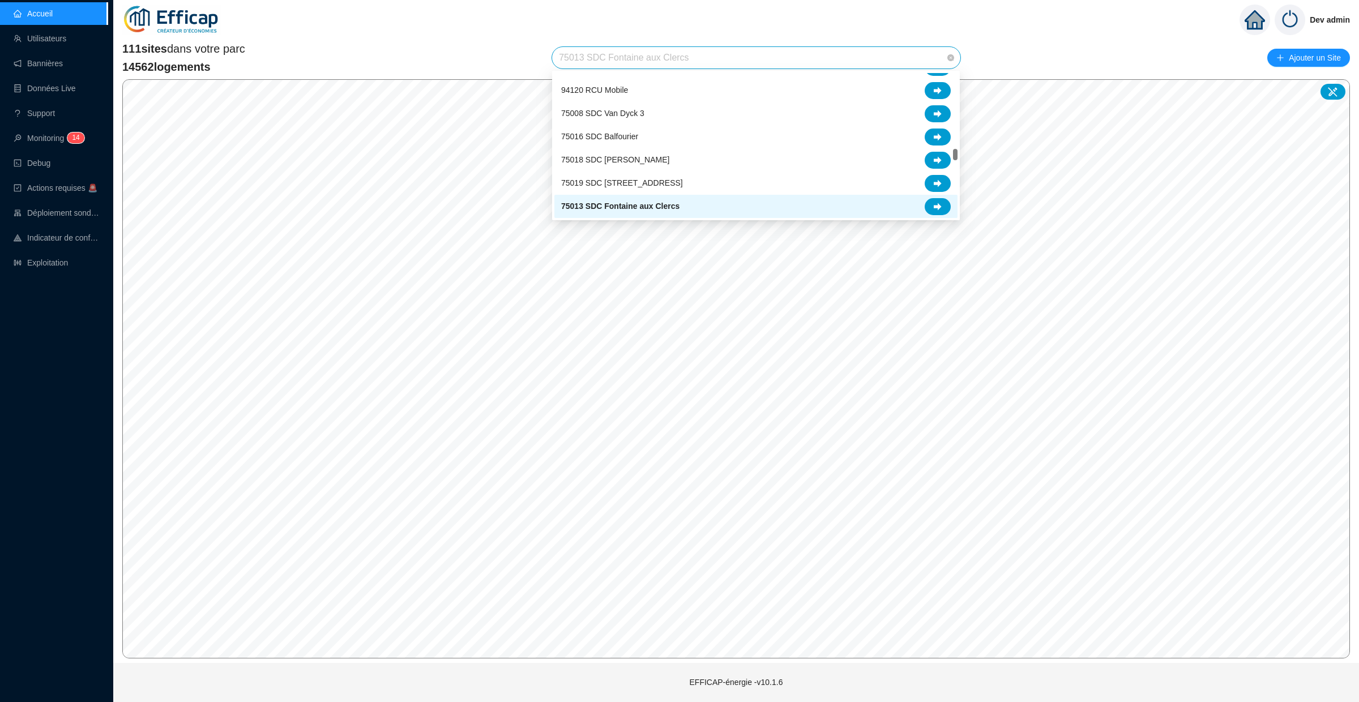
drag, startPoint x: 722, startPoint y: 53, endPoint x: 544, endPoint y: 53, distance: 178.9
click at [544, 53] on div "111 sites dans votre parc 14562 logements 75013 SDC [GEOGRAPHIC_DATA] Ajouter u…" at bounding box center [736, 58] width 1228 height 34
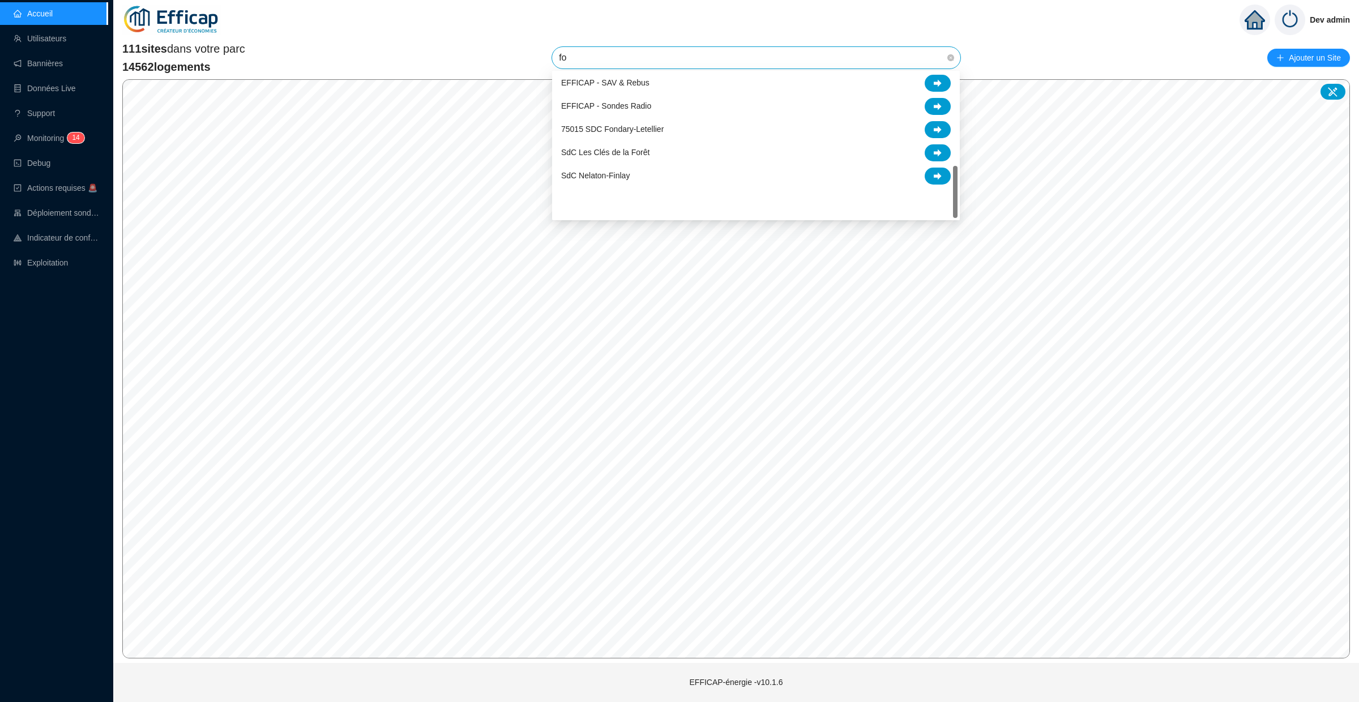
scroll to position [0, 0]
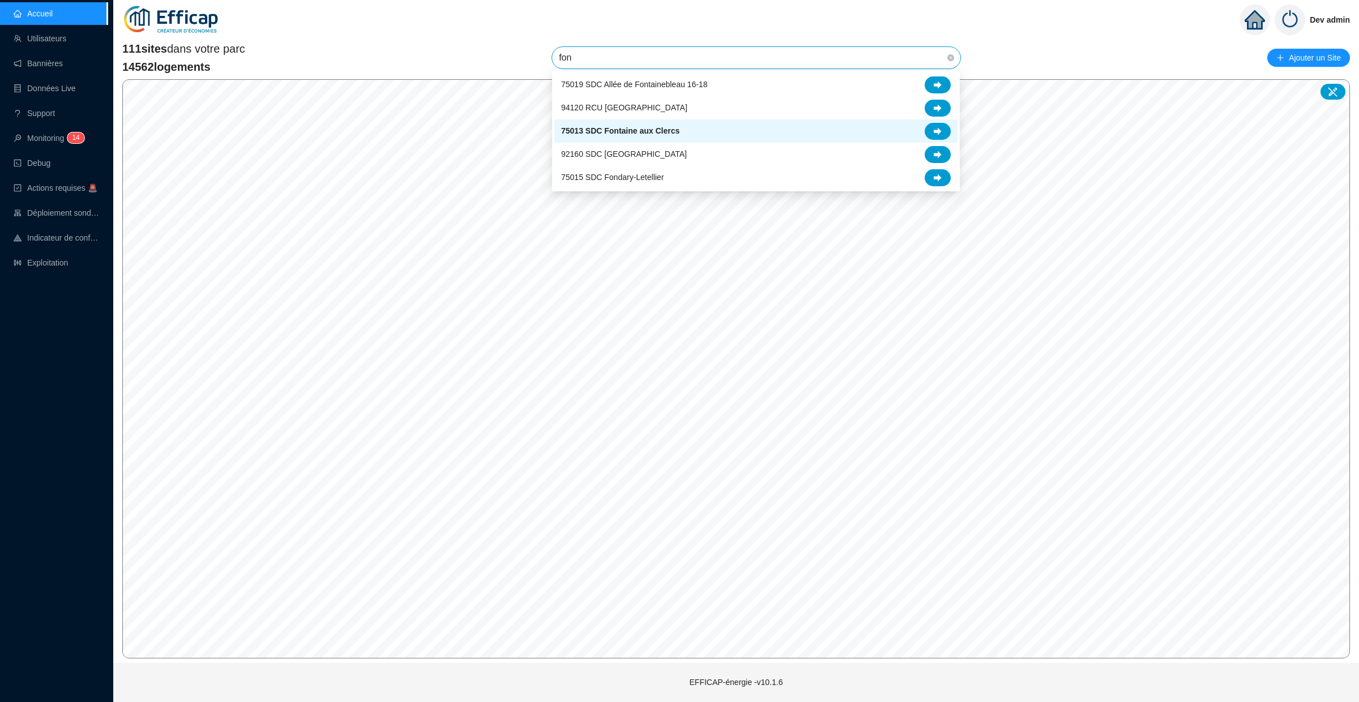
type input "font"
click at [707, 136] on div "75013 SDC Fontaine aux Clercs" at bounding box center [756, 131] width 390 height 17
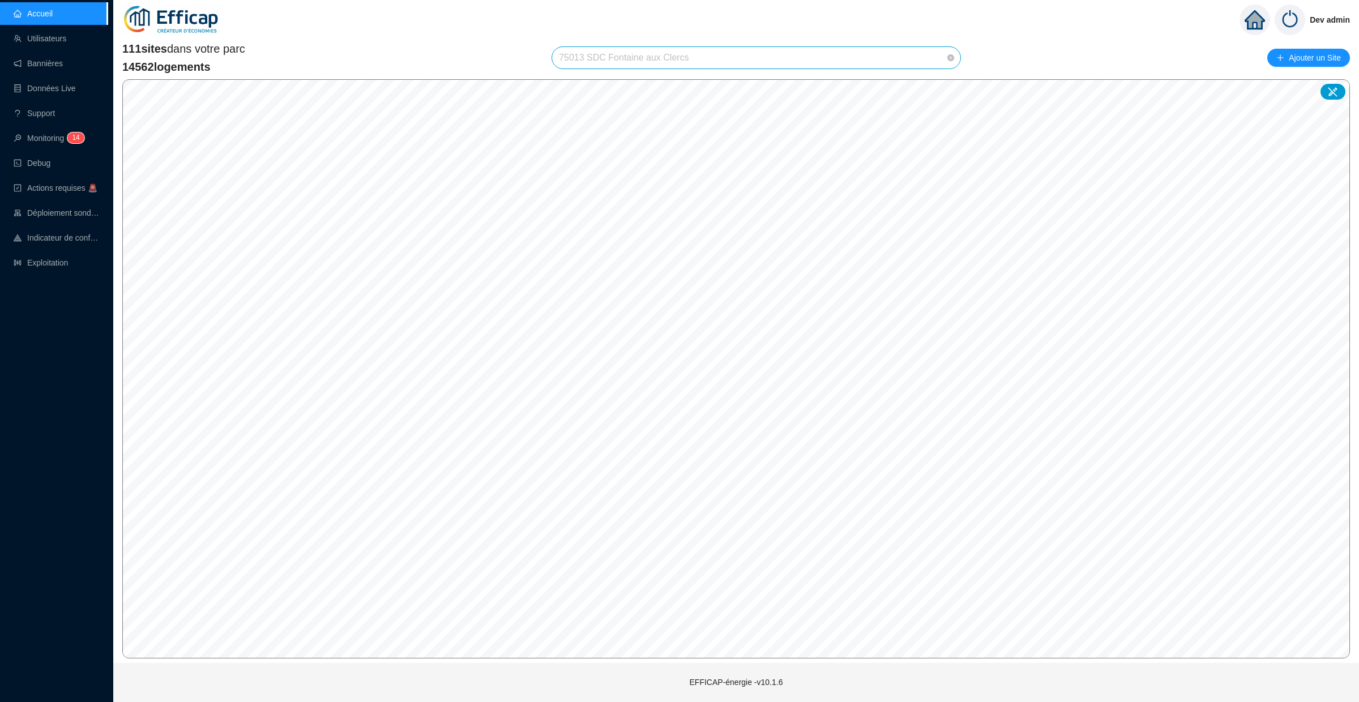
click at [712, 56] on span "75013 SDC Fontaine aux Clercs" at bounding box center [756, 58] width 395 height 22
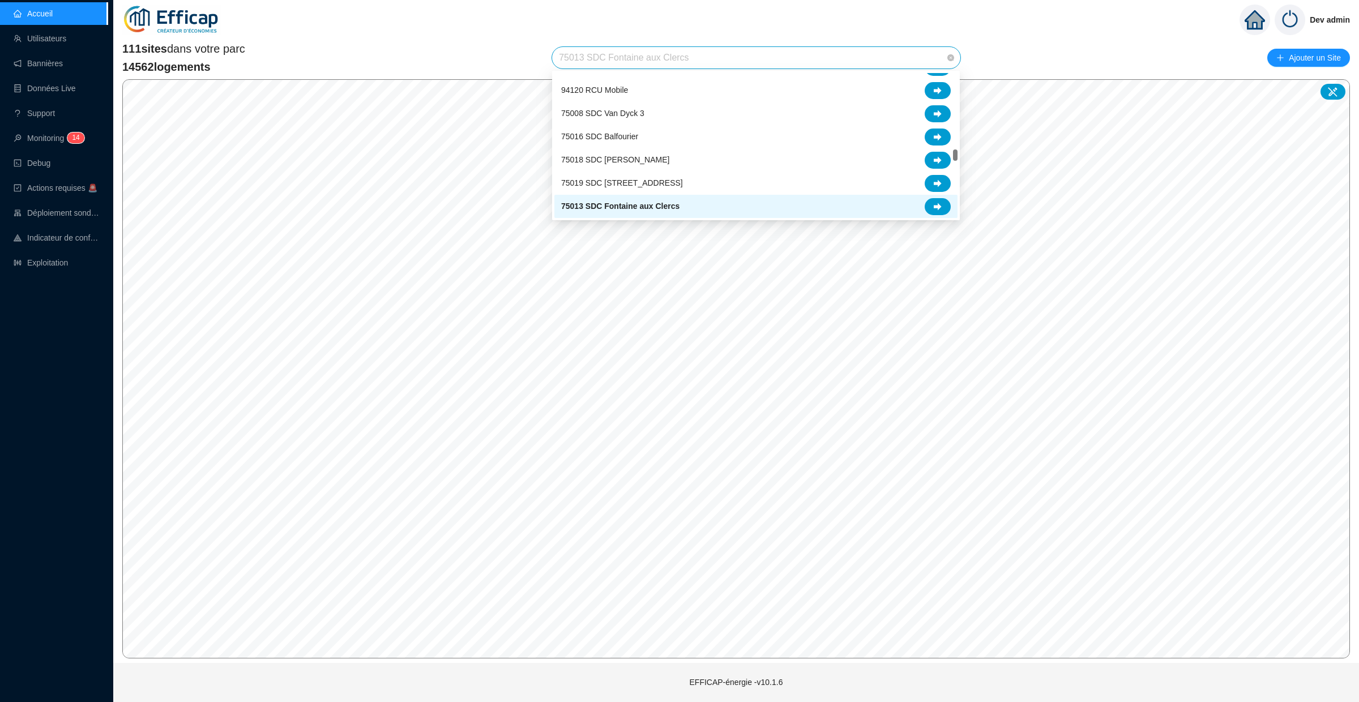
click at [700, 208] on div "75013 SDC Fontaine aux Clercs" at bounding box center [756, 206] width 390 height 17
drag, startPoint x: 704, startPoint y: 60, endPoint x: 577, endPoint y: 64, distance: 127.5
click at [577, 64] on span "75013 SDC Fontaine aux Clercs" at bounding box center [756, 58] width 395 height 22
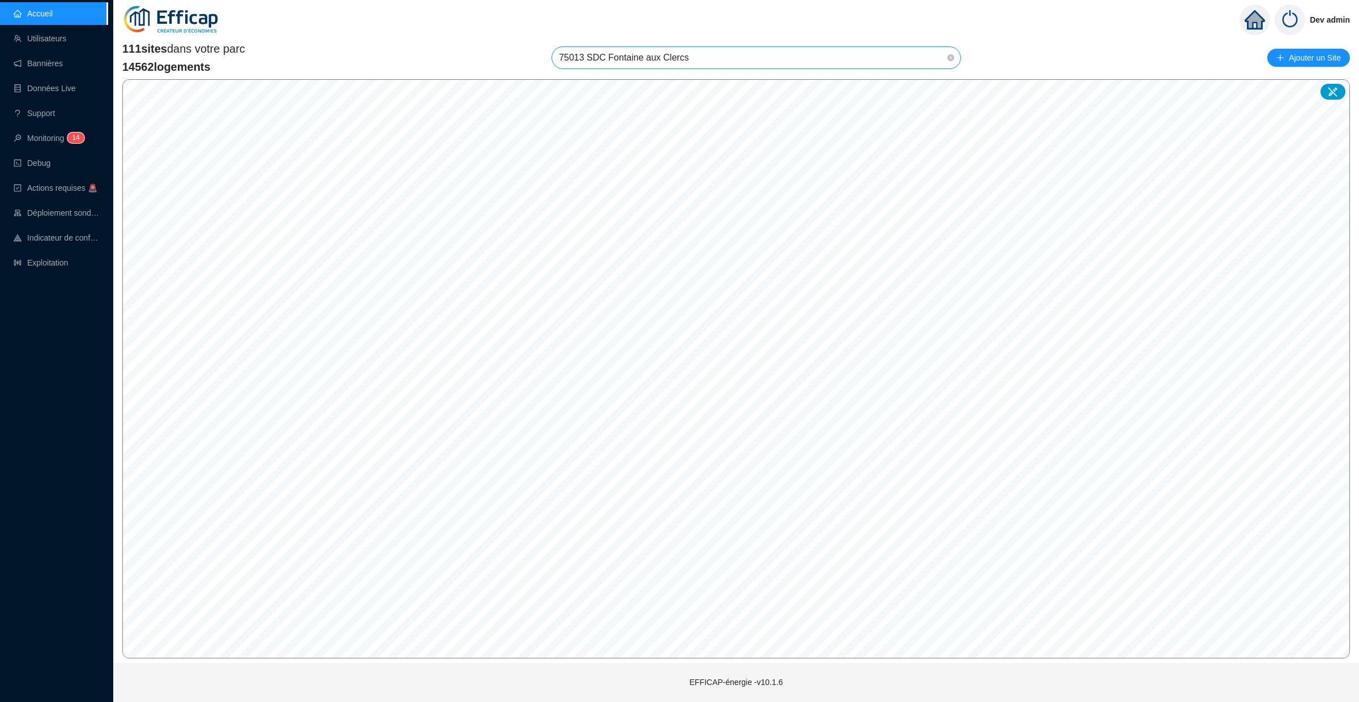
click at [581, 56] on span "75013 SDC Fontaine aux Clercs" at bounding box center [756, 58] width 395 height 22
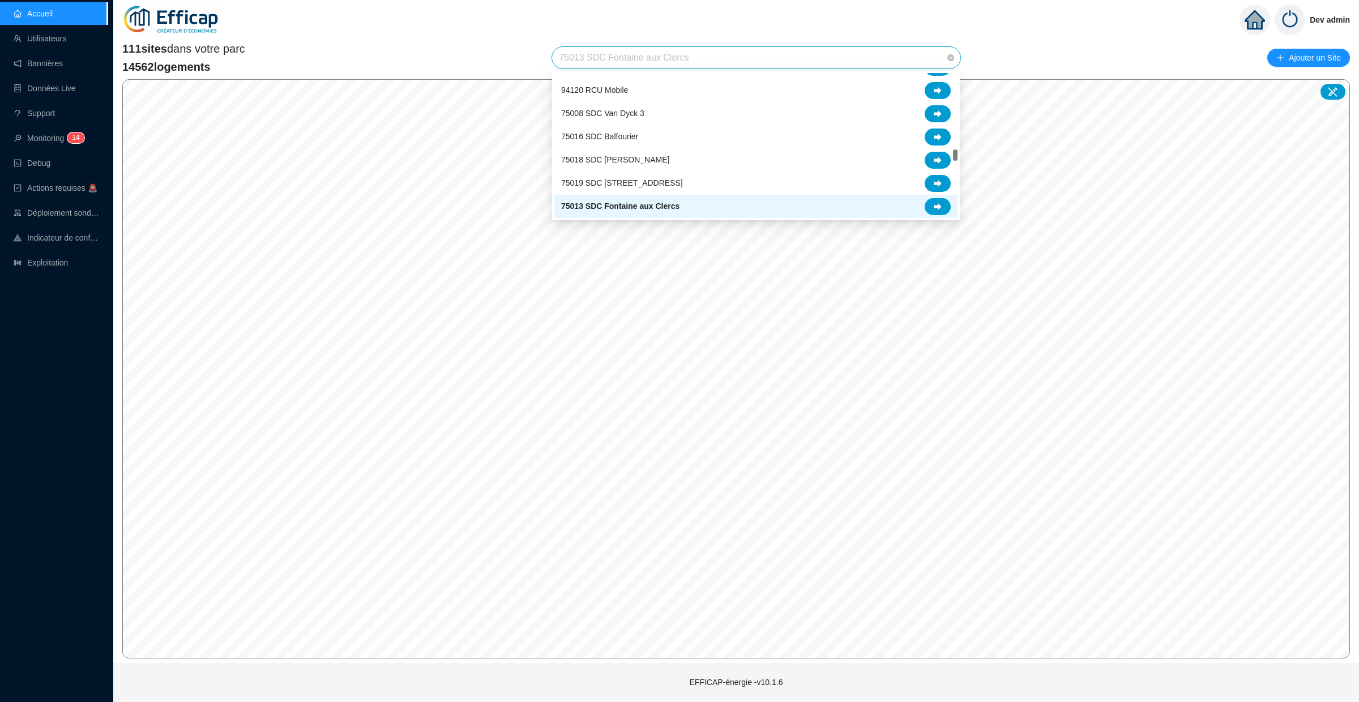
click at [581, 56] on span "75013 SDC Fontaine aux Clercs" at bounding box center [756, 58] width 395 height 22
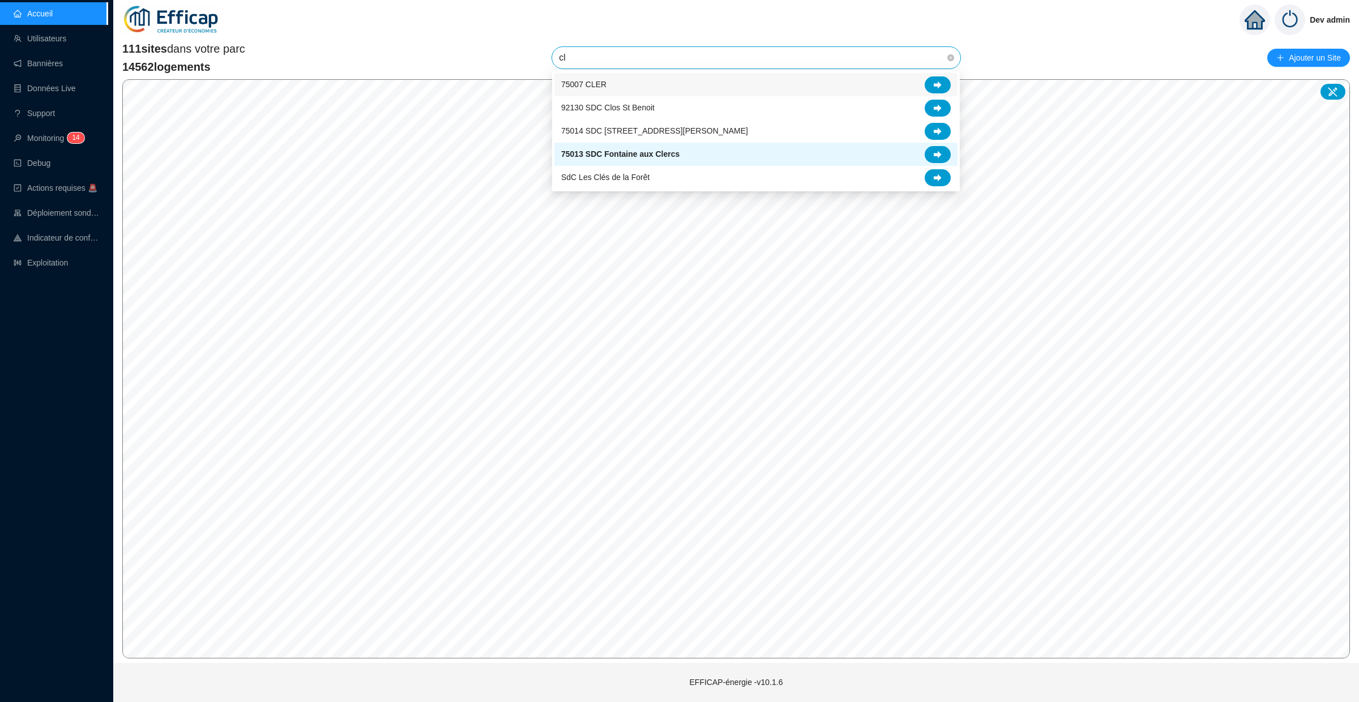
scroll to position [0, 0]
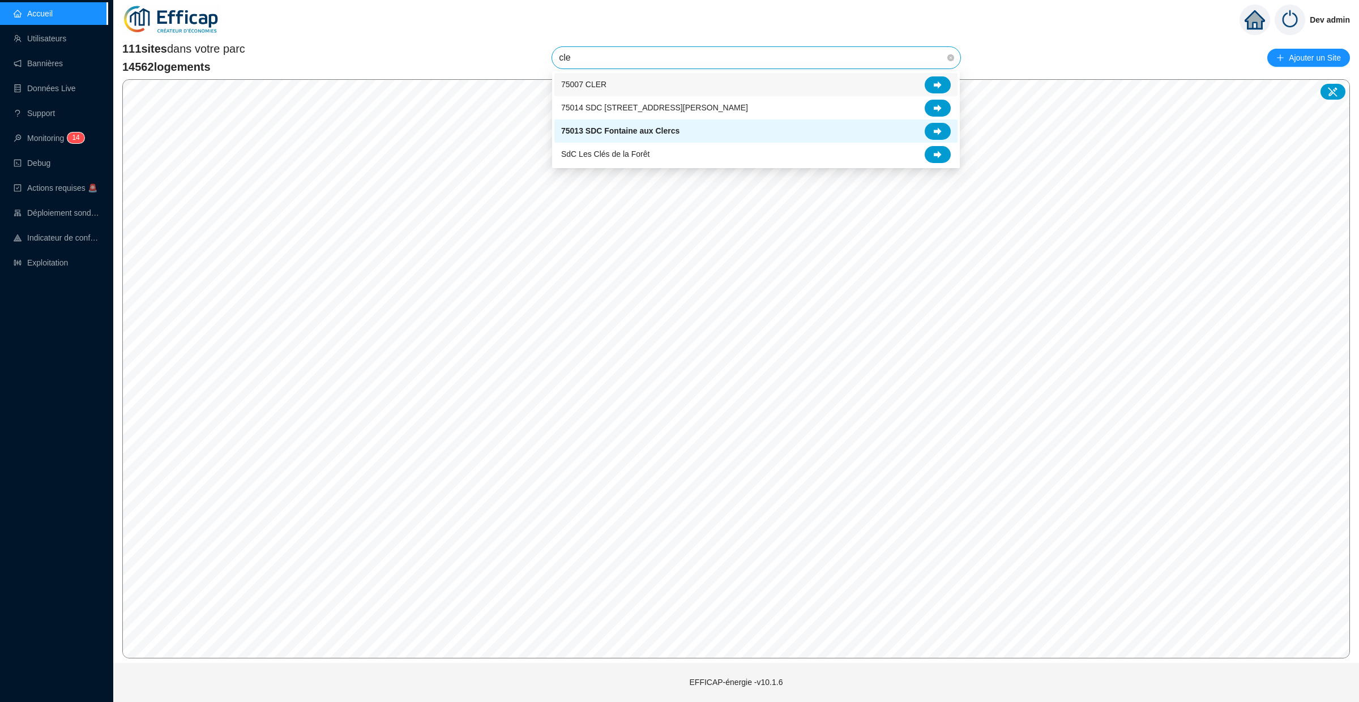
type input "cler"
click at [626, 83] on div "75007 CLER" at bounding box center [756, 84] width 390 height 17
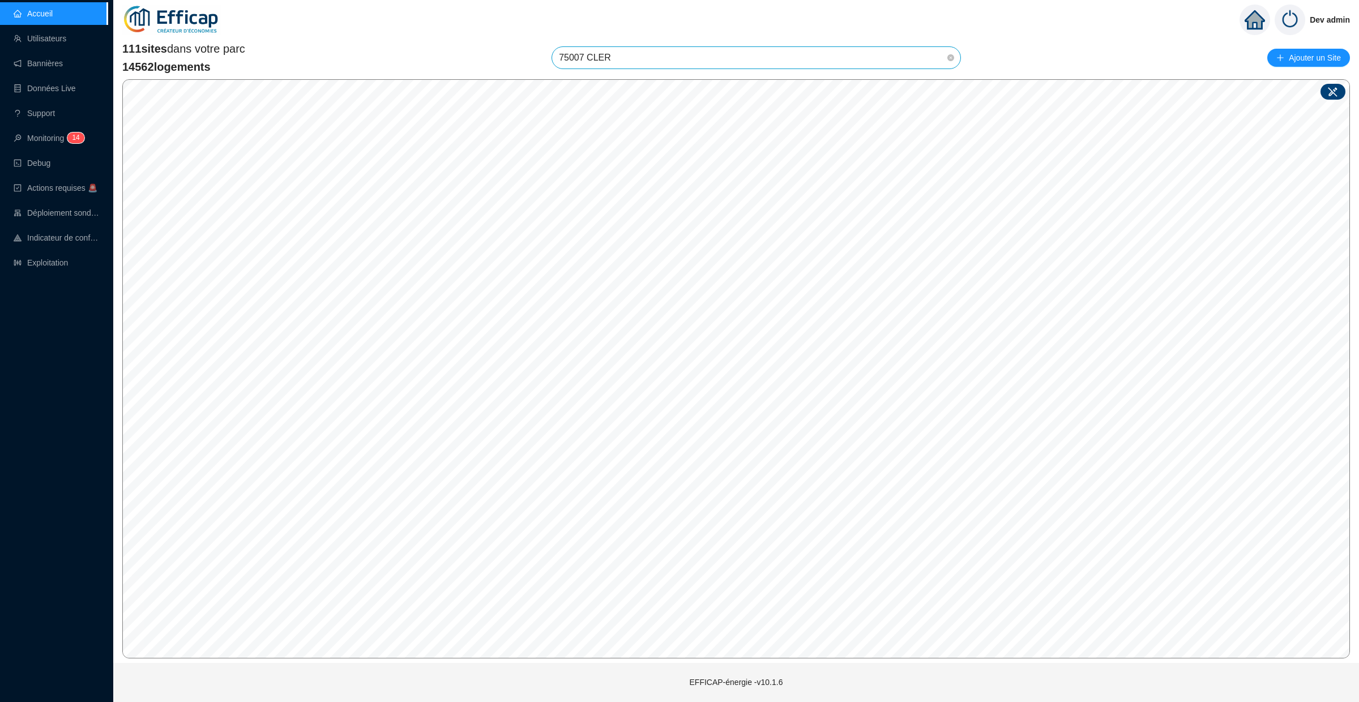
click at [1329, 84] on div at bounding box center [1332, 92] width 25 height 16
click at [1336, 92] on icon at bounding box center [1332, 91] width 11 height 11
